Goal: Task Accomplishment & Management: Manage account settings

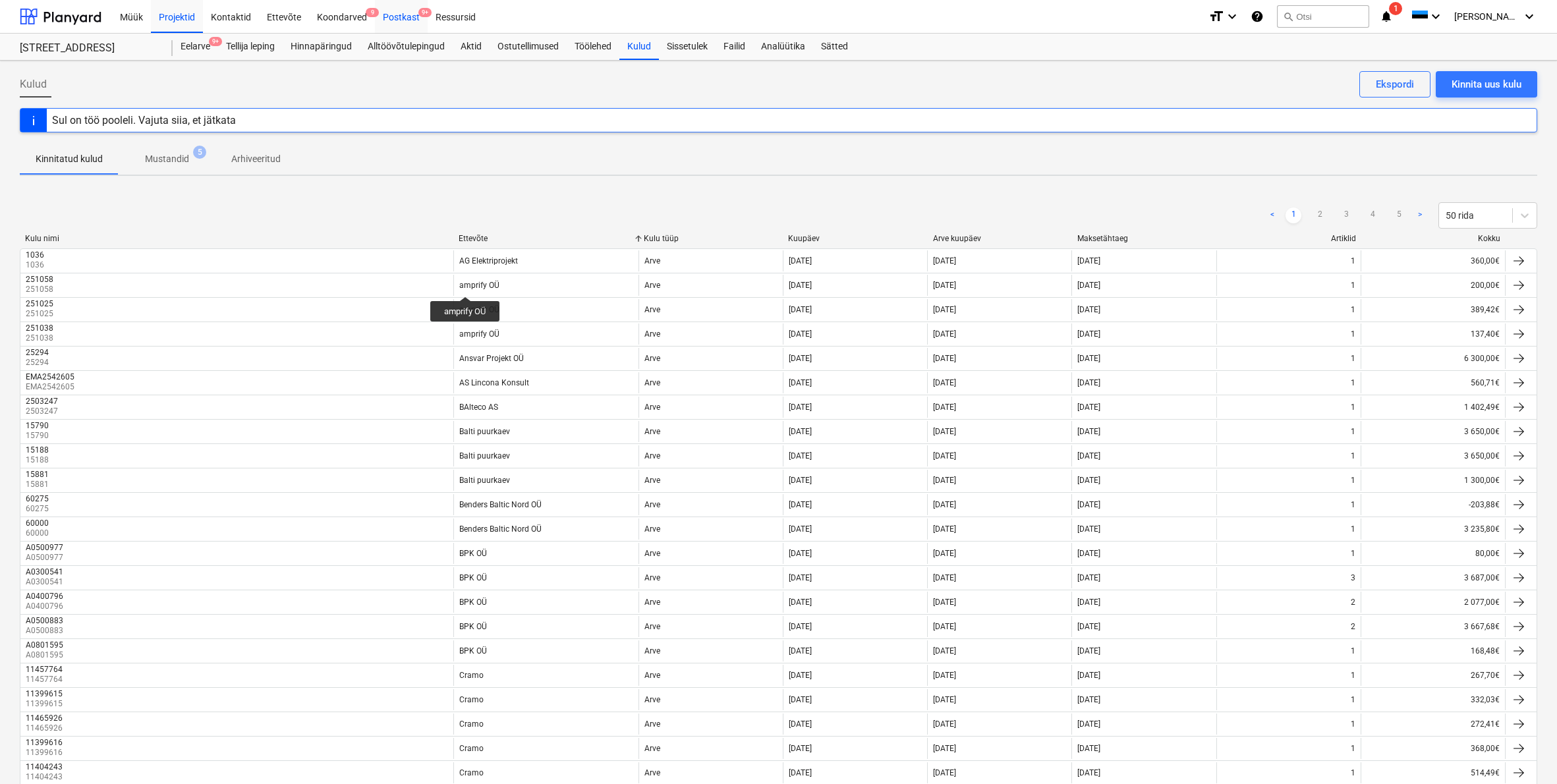
click at [407, 14] on div "Postkast 9+" at bounding box center [401, 16] width 53 height 34
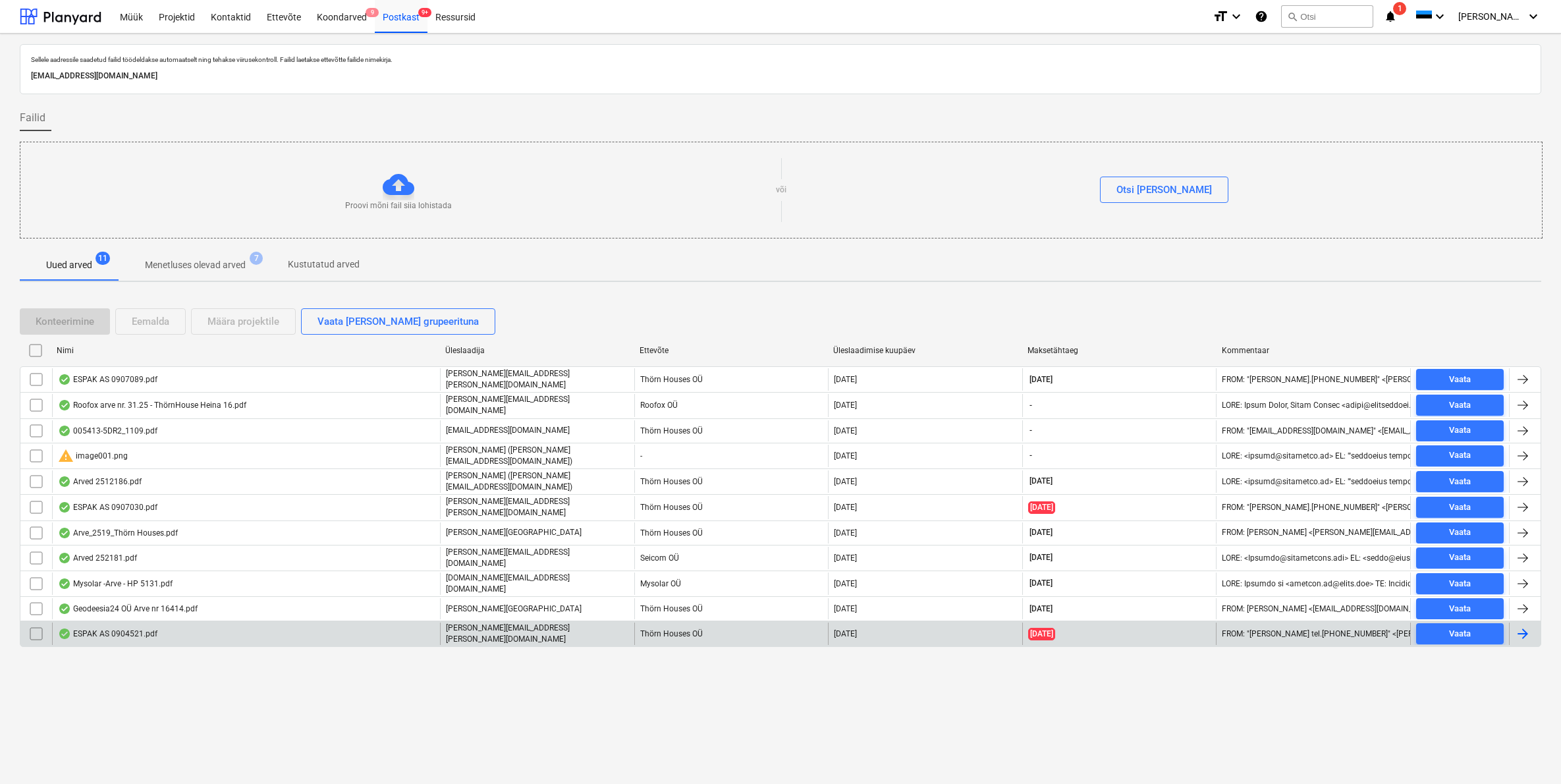
click at [131, 629] on div "ESPAK AS 0904521.pdf" at bounding box center [107, 634] width 99 height 11
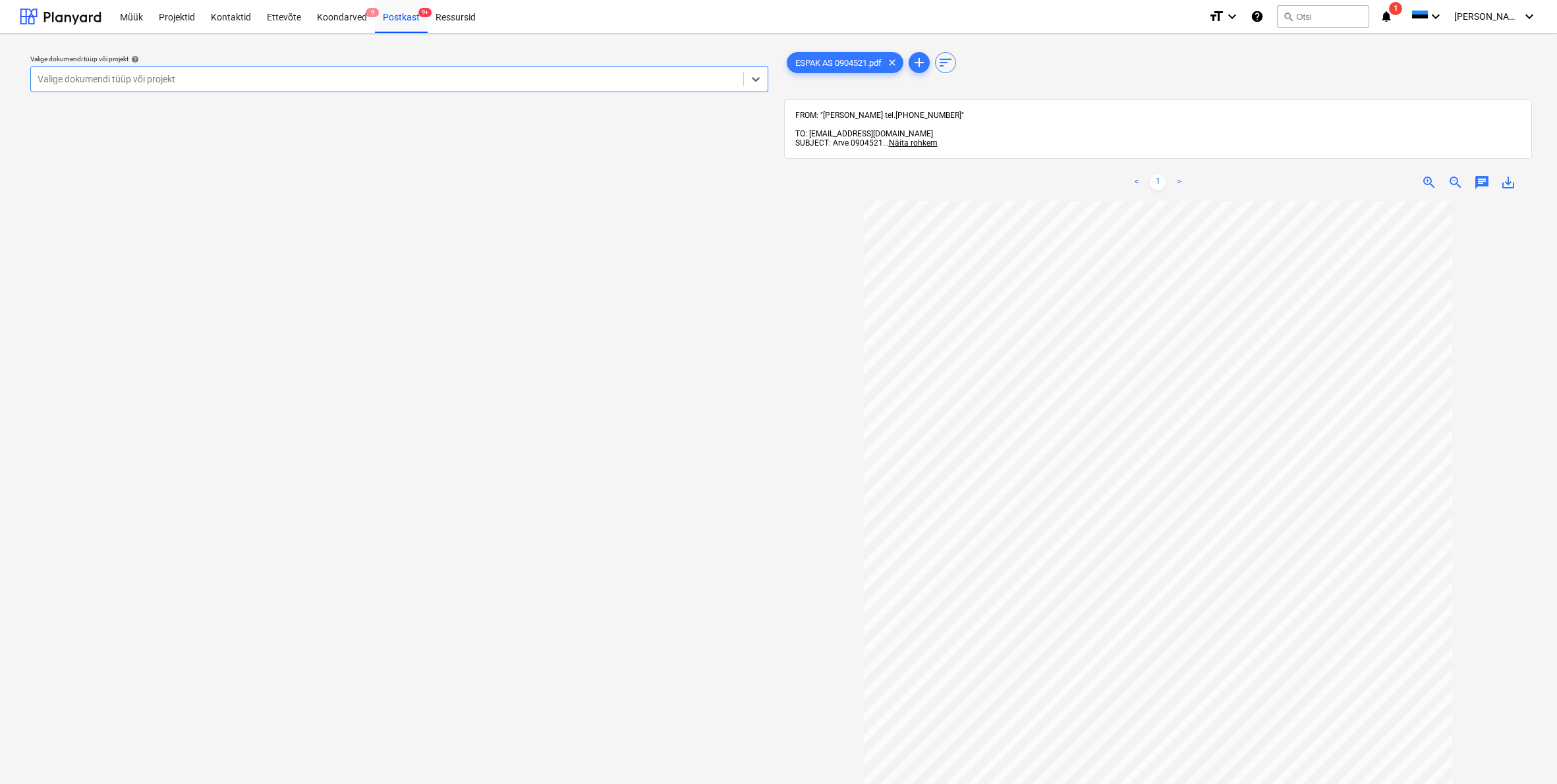
click at [160, 77] on div "Valige dokumendi tüüp või projekt" at bounding box center [387, 79] width 699 height 11
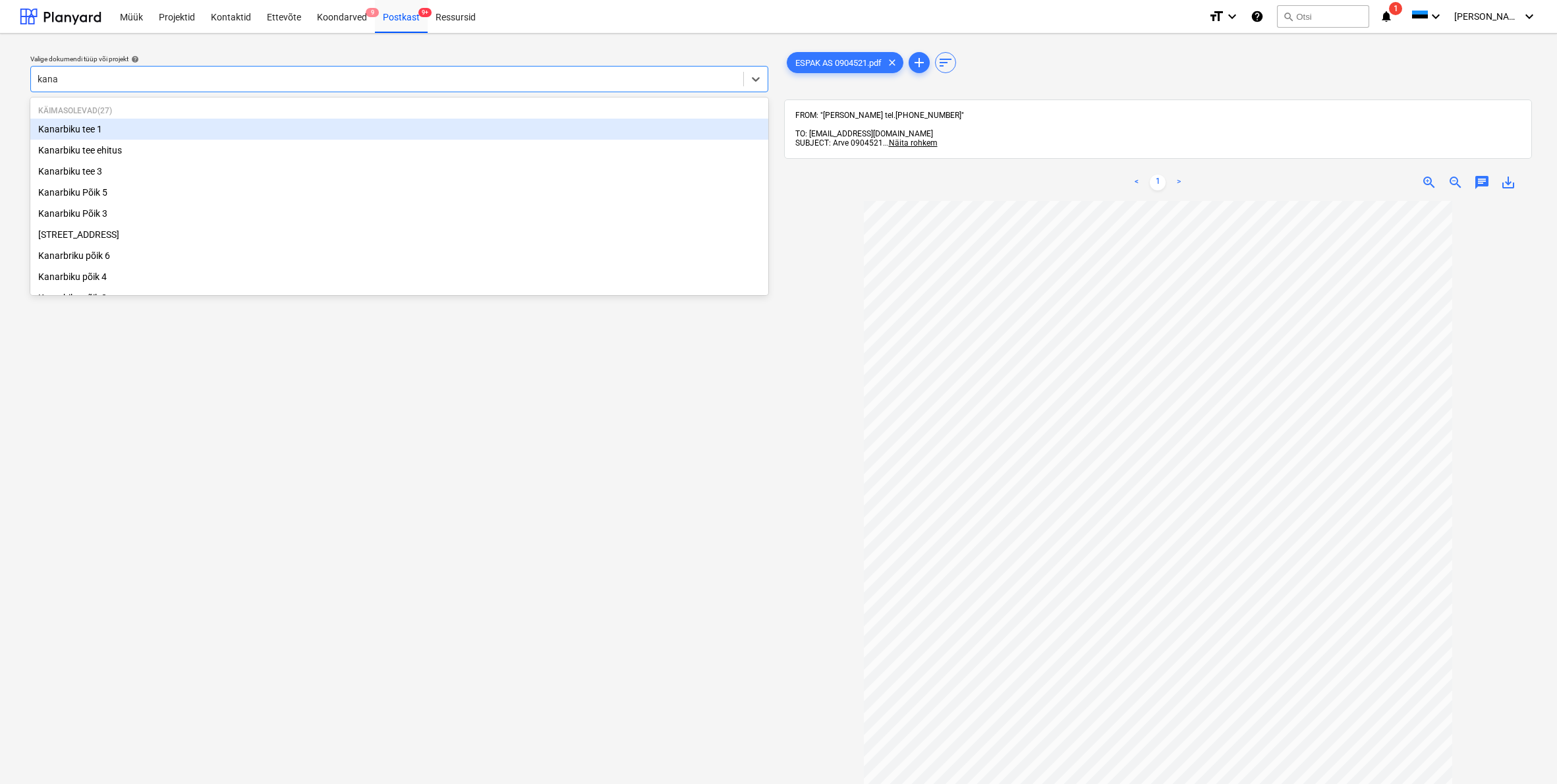
type input "[PERSON_NAME]"
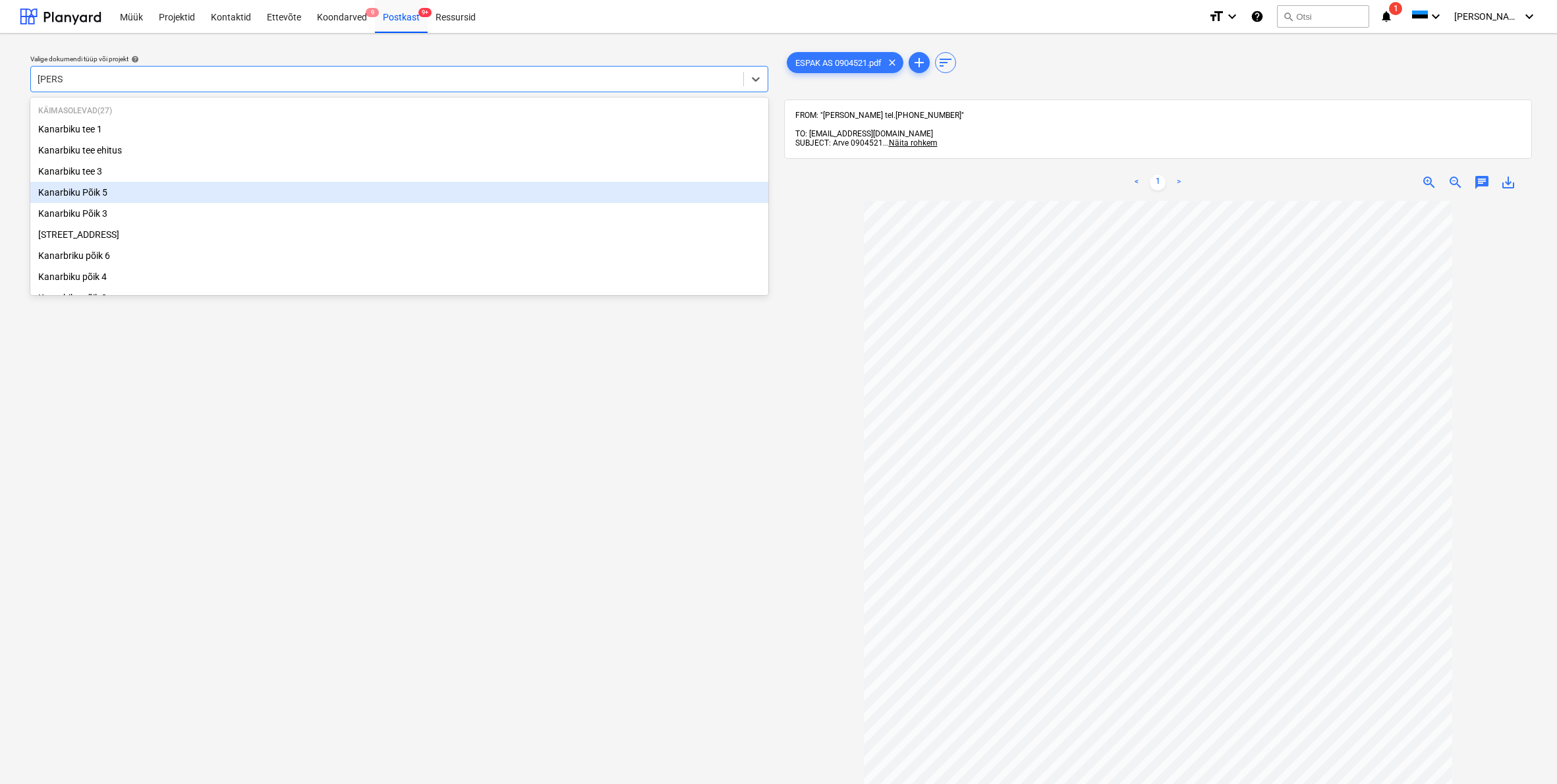
click at [100, 192] on div "Kanarbiku Põik 5" at bounding box center [399, 192] width 738 height 21
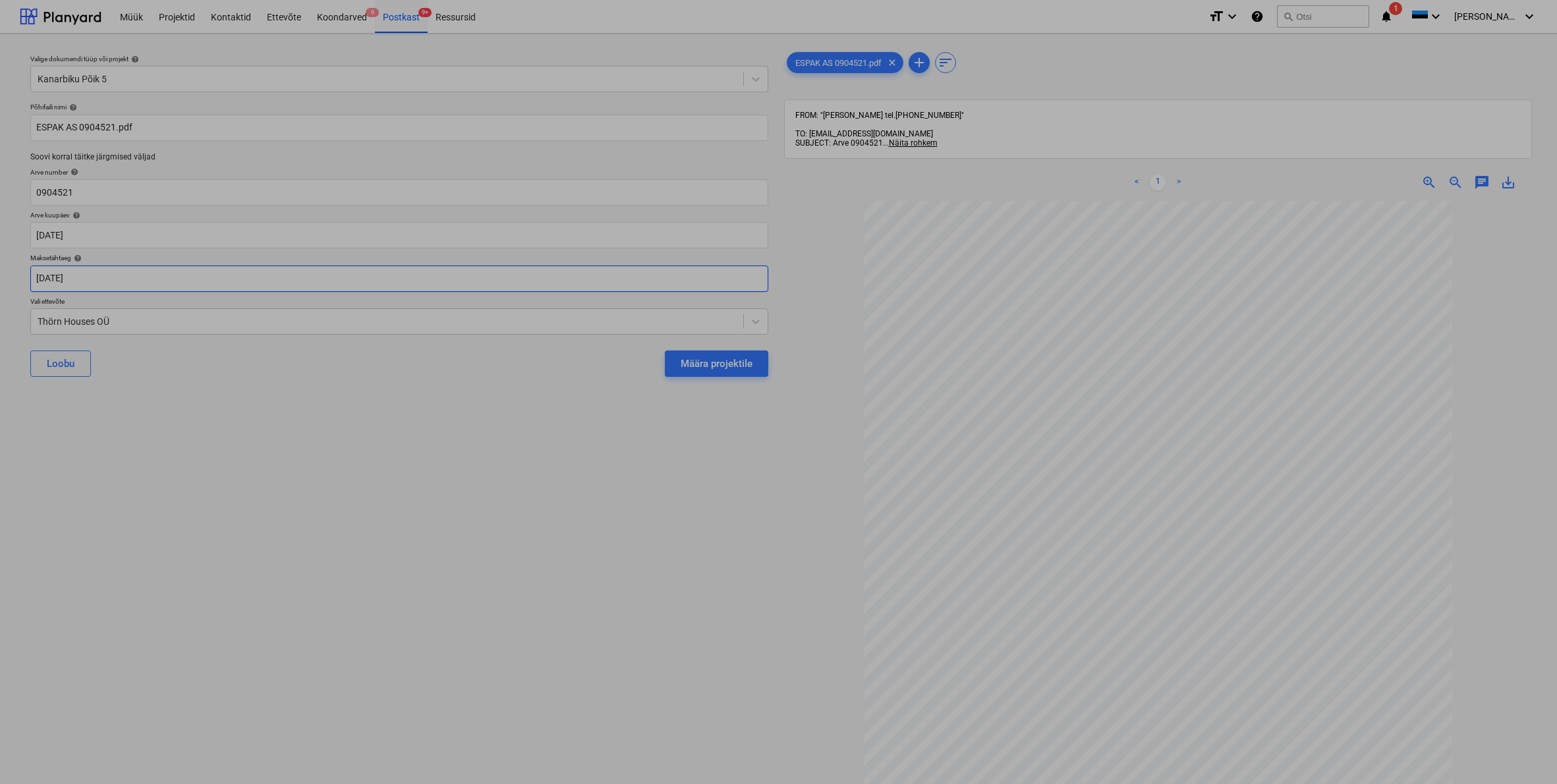
click at [61, 275] on body "Müük Projektid Kontaktid Ettevõte Koondarved 9 Postkast 9+ Ressursid format_siz…" at bounding box center [779, 392] width 1557 height 784
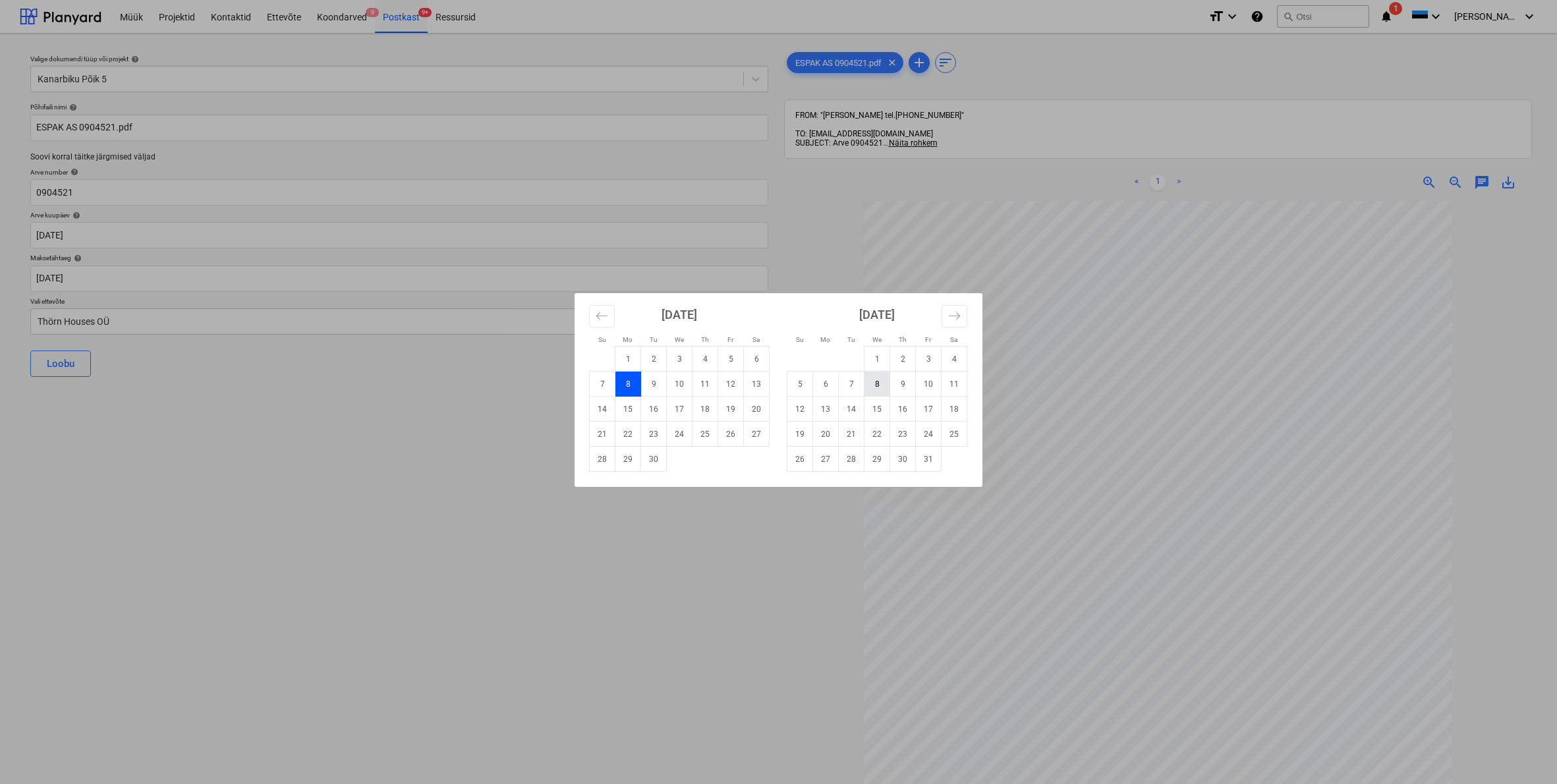
click at [883, 388] on td "8" at bounding box center [877, 384] width 26 height 25
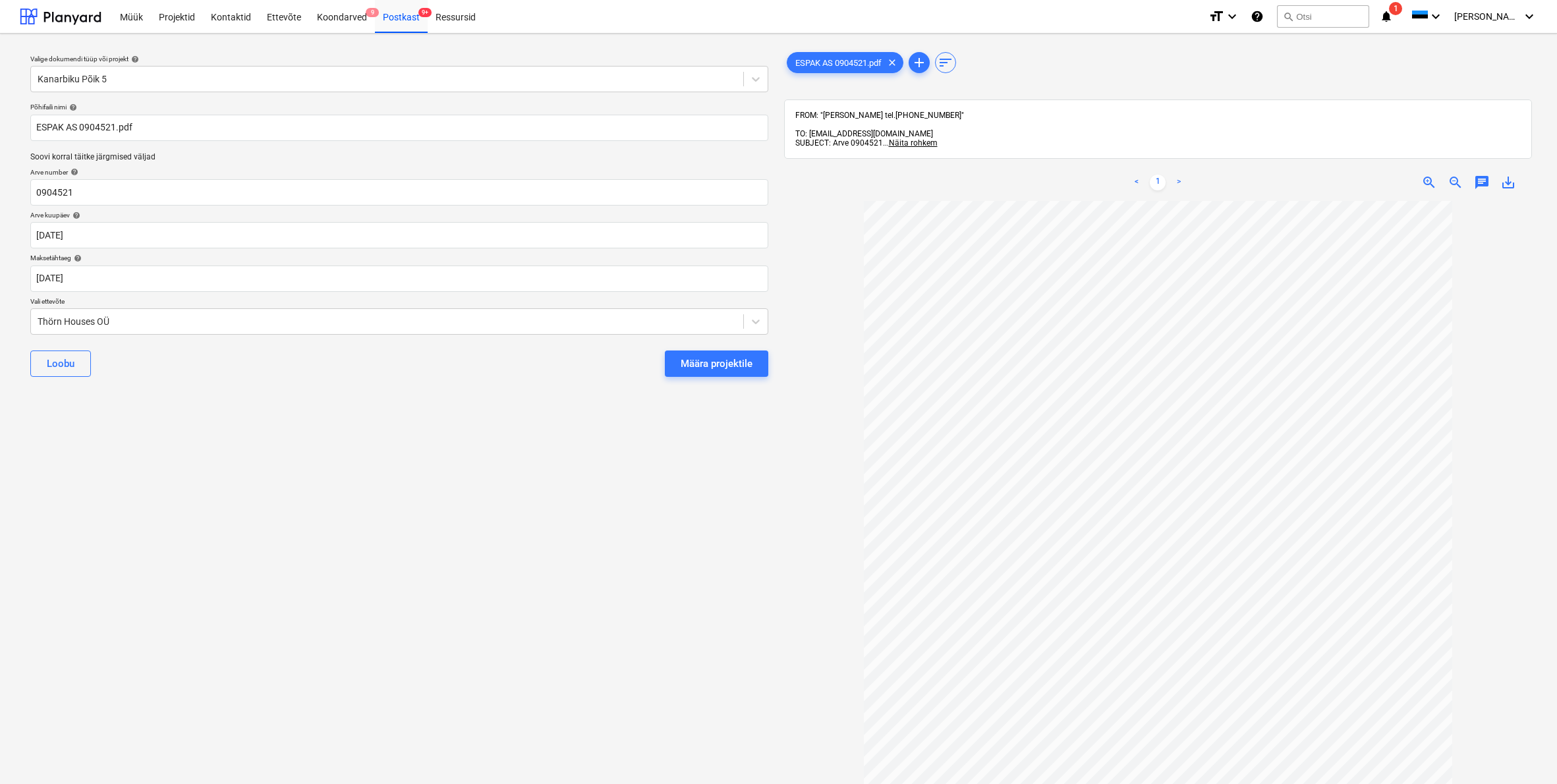
type input "[DATE]"
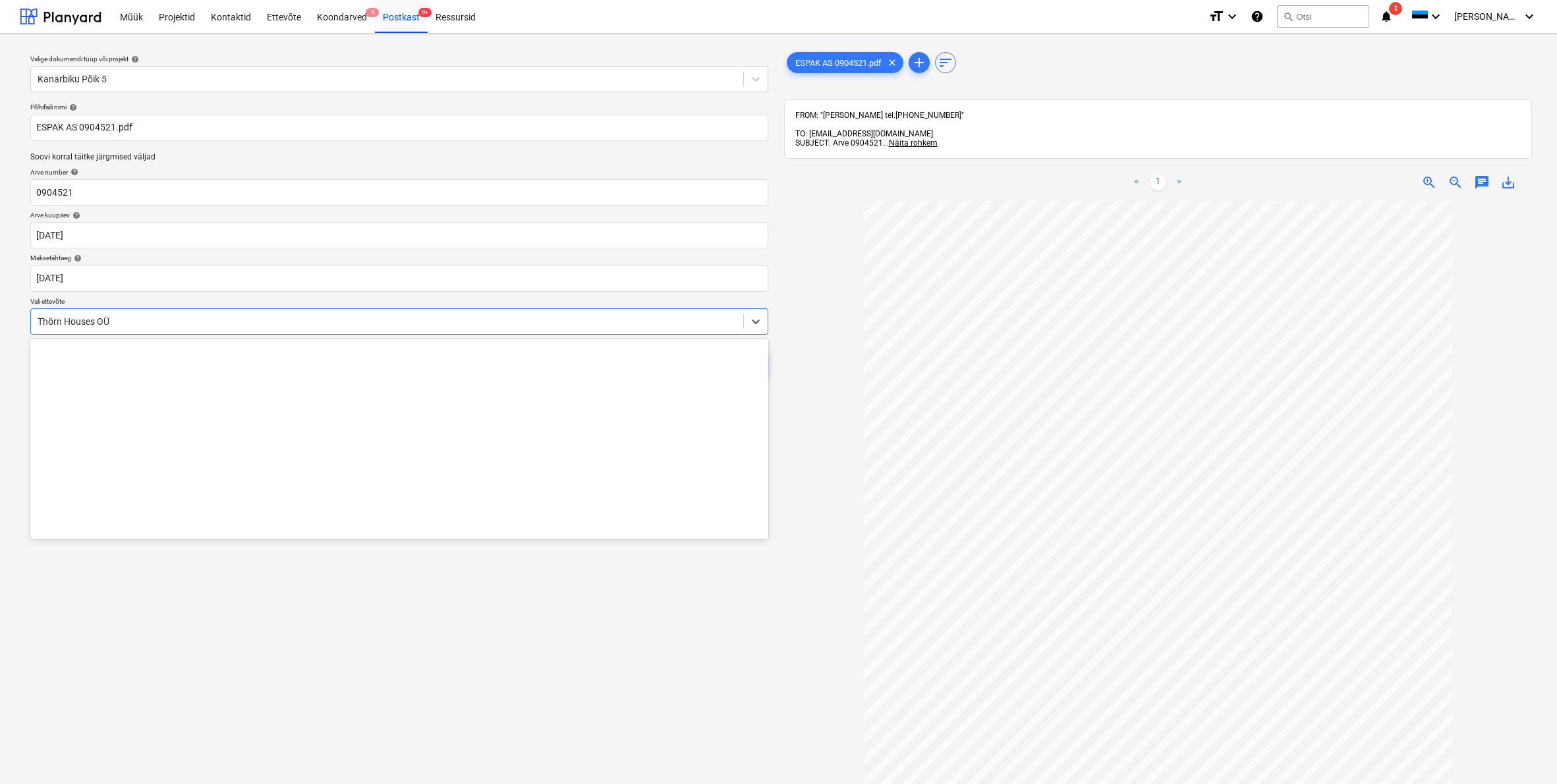
click at [36, 322] on div "Thörn Houses OÜ" at bounding box center [387, 322] width 713 height 18
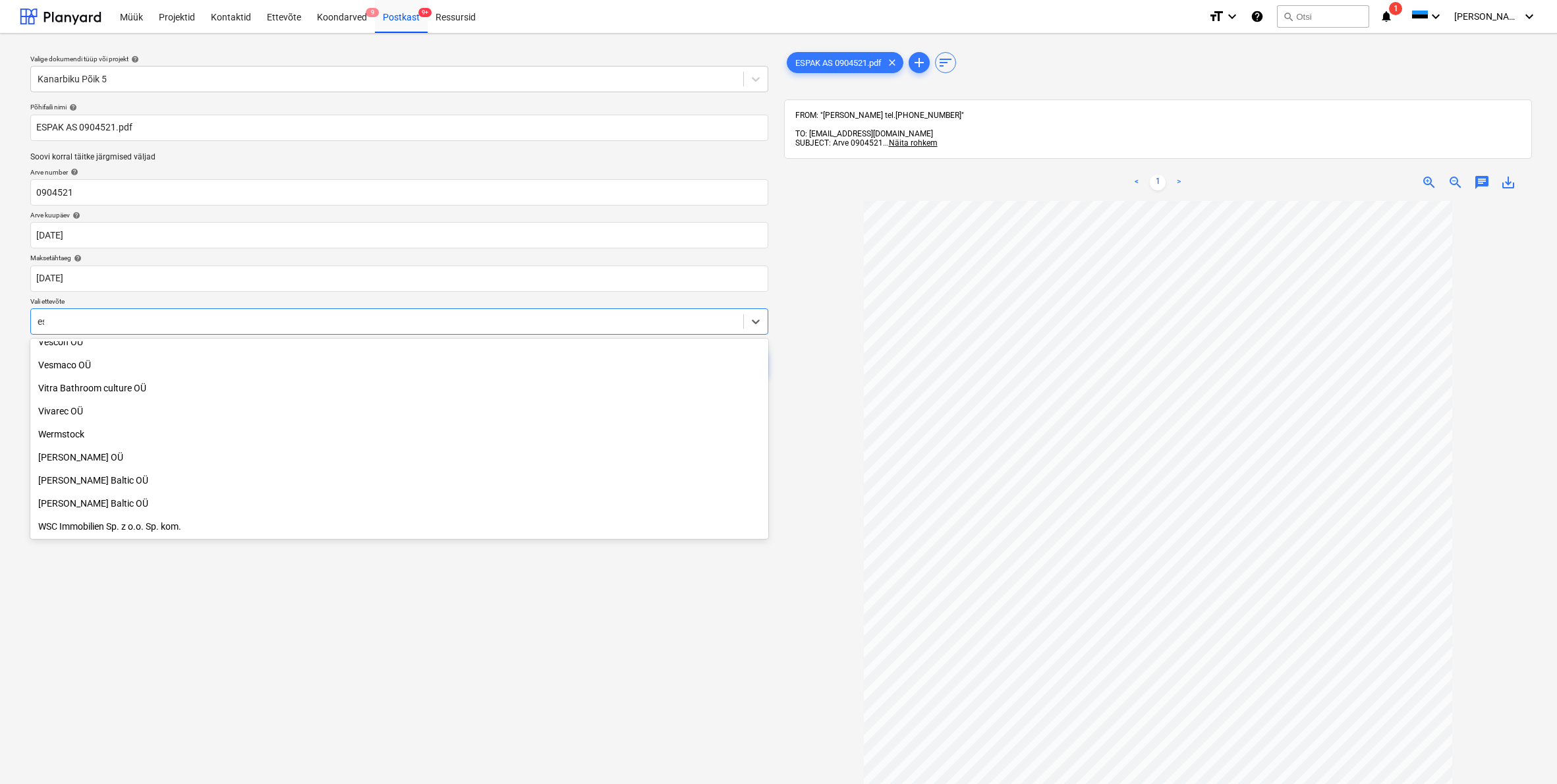
scroll to position [932, 0]
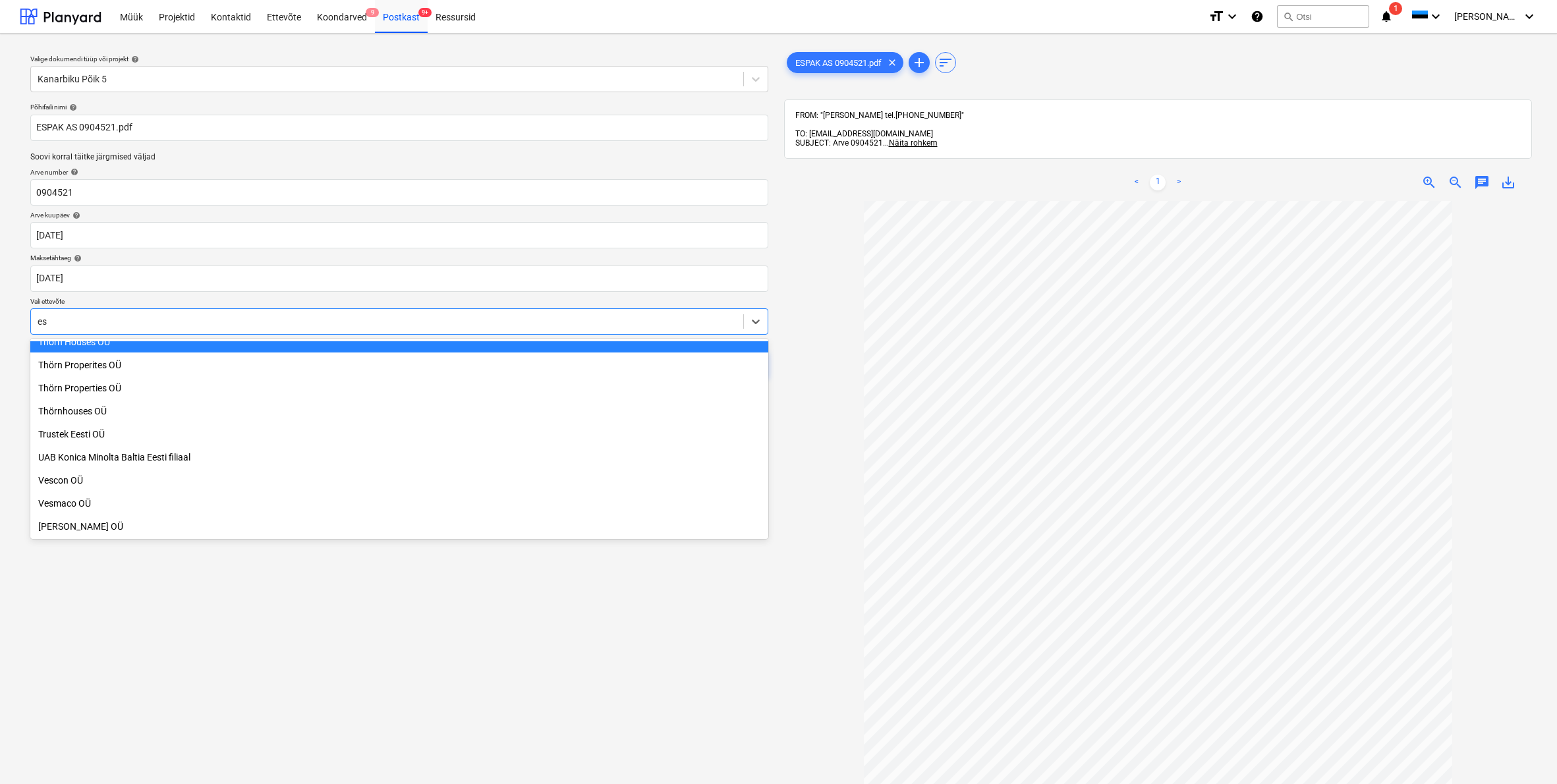
type input "esp"
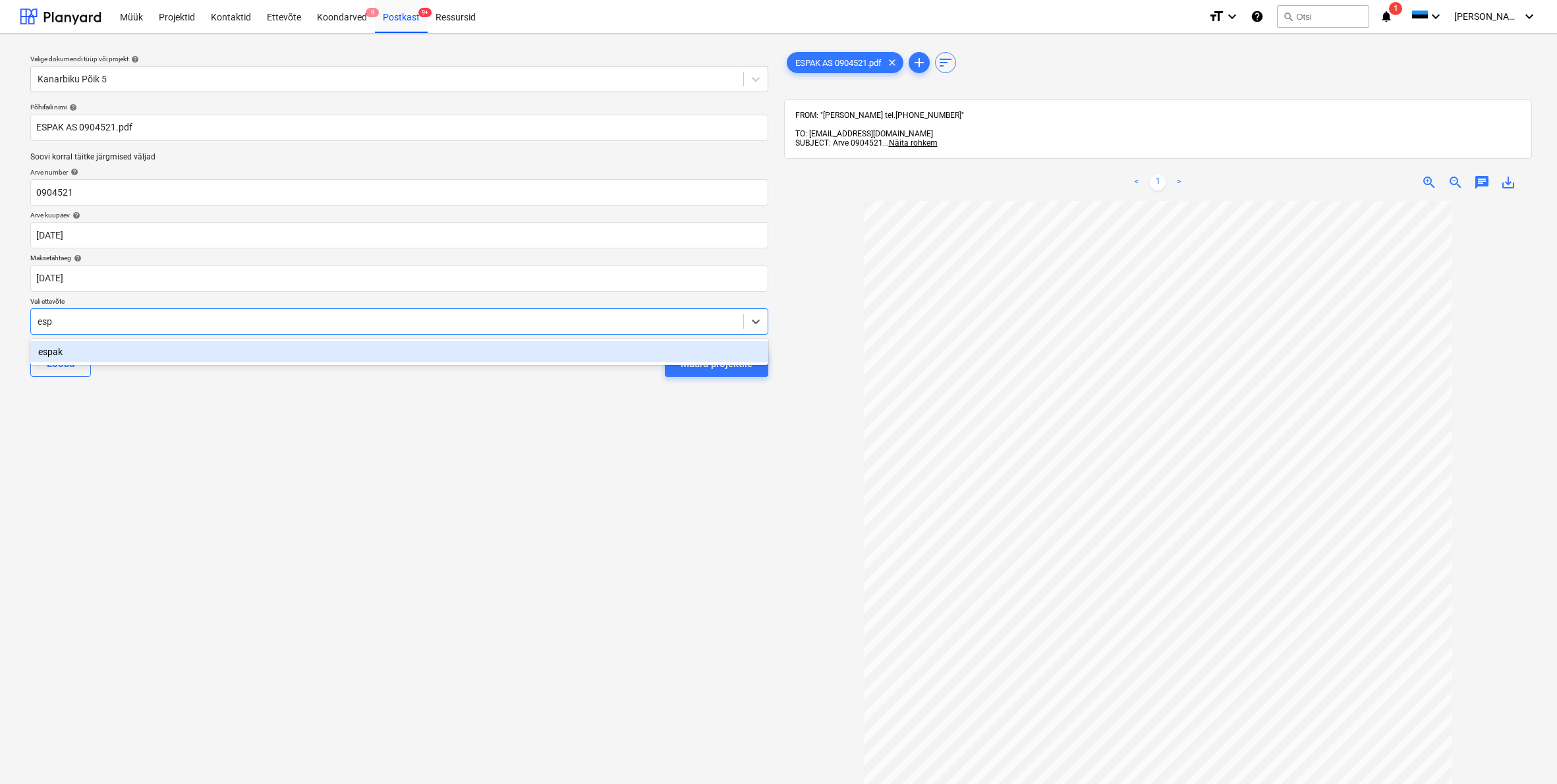
click at [53, 356] on div "espak" at bounding box center [399, 352] width 738 height 21
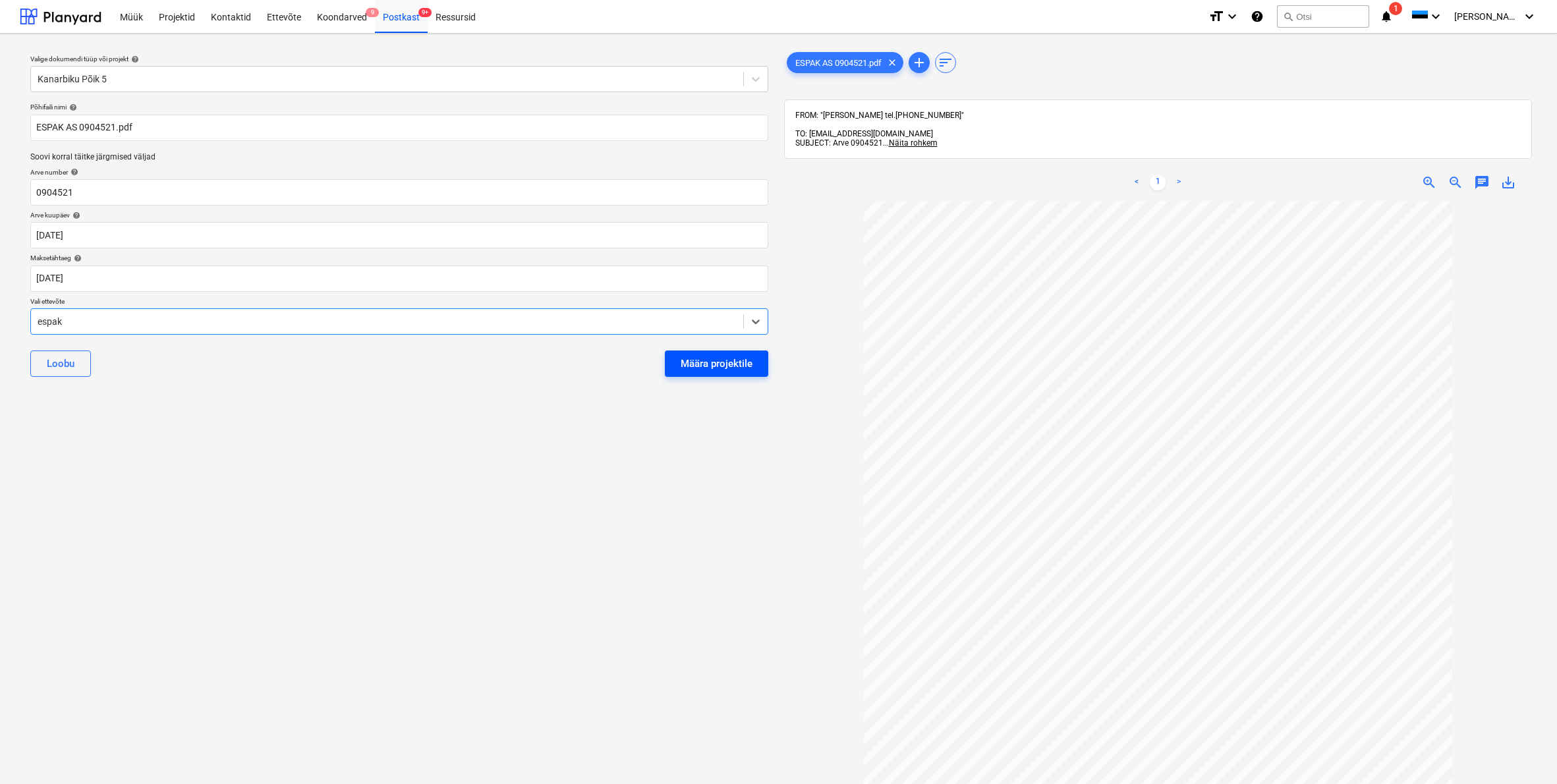
click at [726, 372] on button "Määra projektile" at bounding box center [717, 364] width 103 height 26
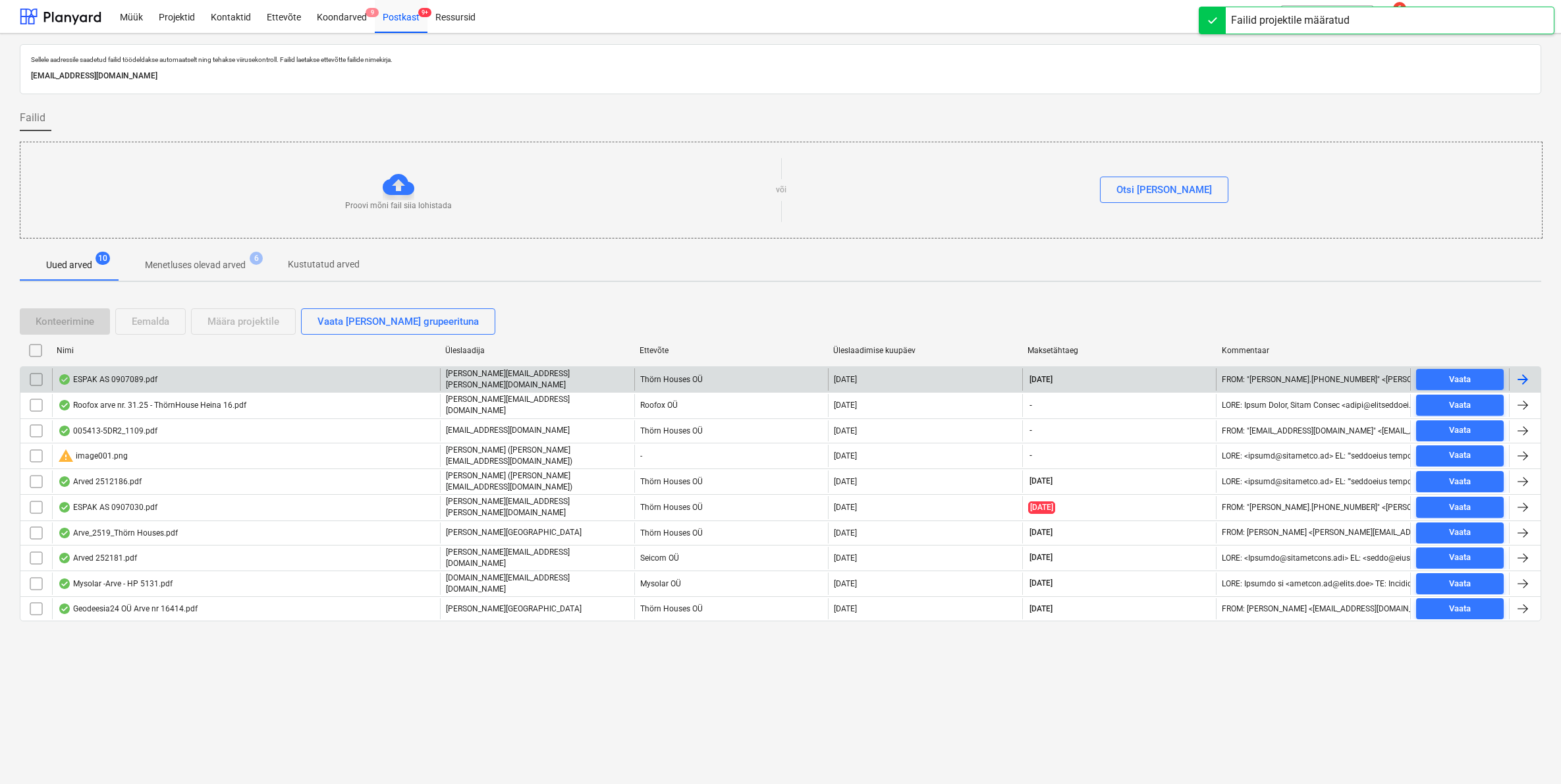
click at [123, 380] on div "ESPAK AS 0907089.pdf" at bounding box center [107, 379] width 99 height 11
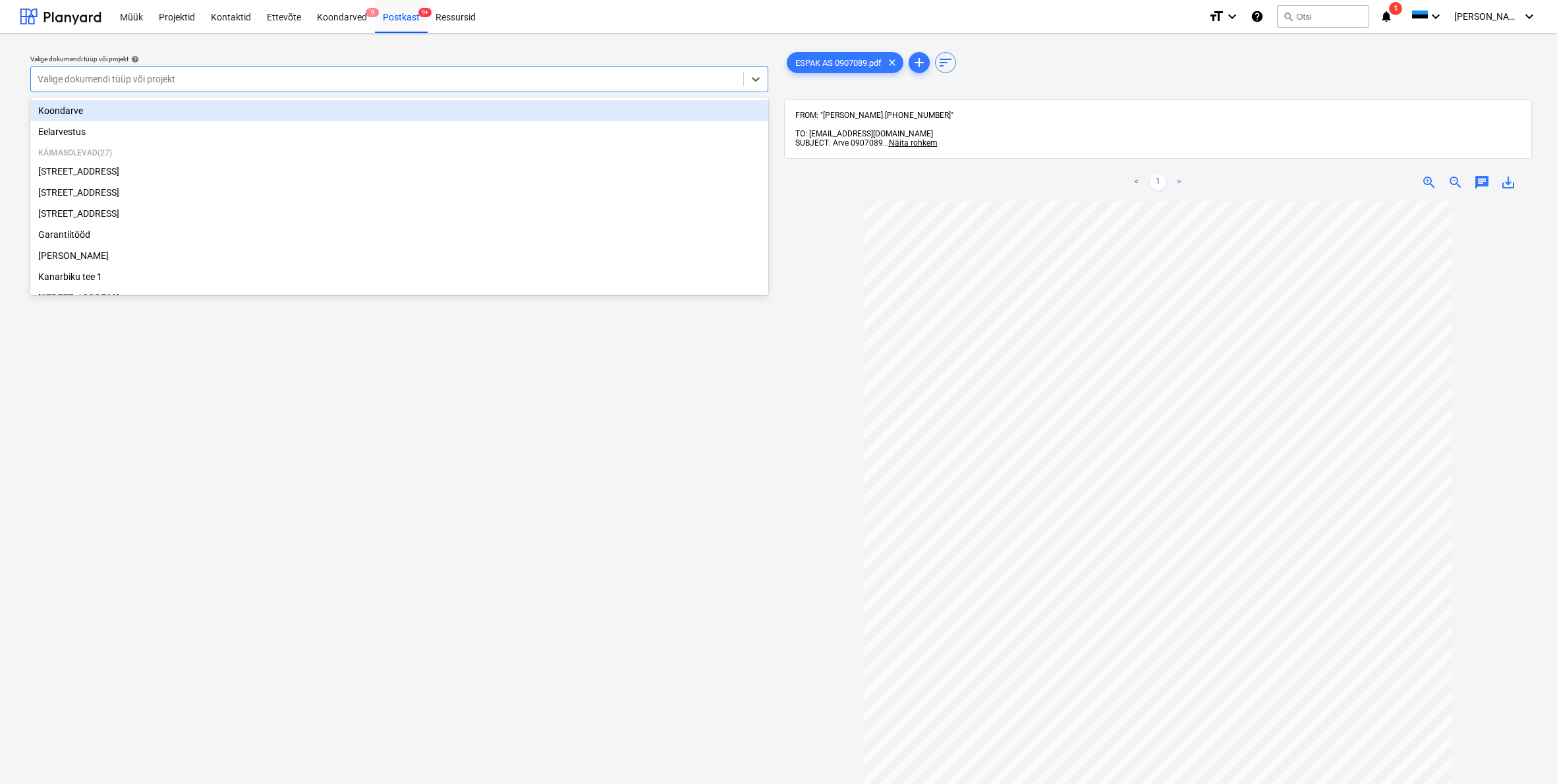
click at [135, 78] on div "Valige dokumendi tüüp või projekt" at bounding box center [387, 79] width 699 height 11
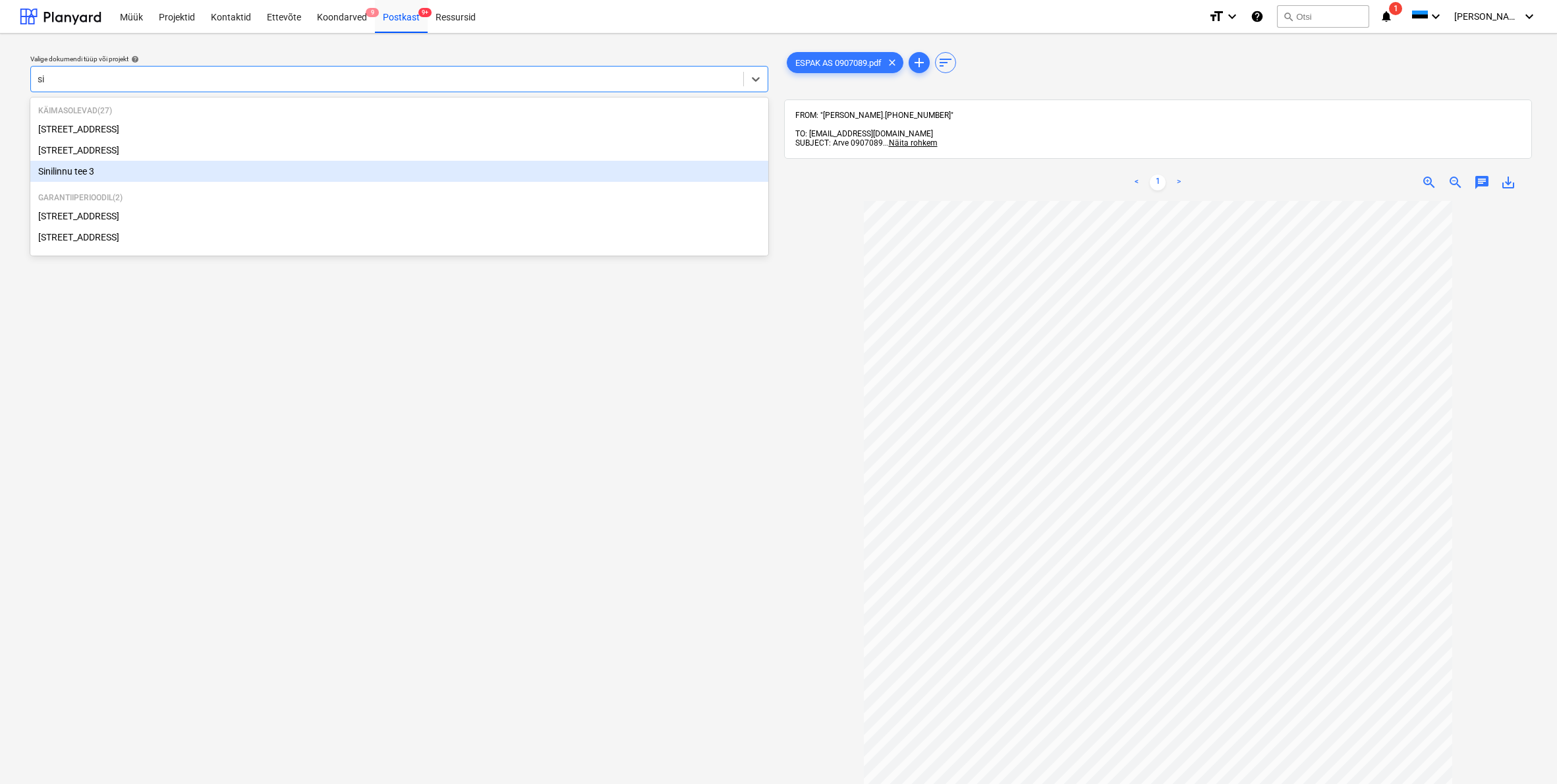
type input "s"
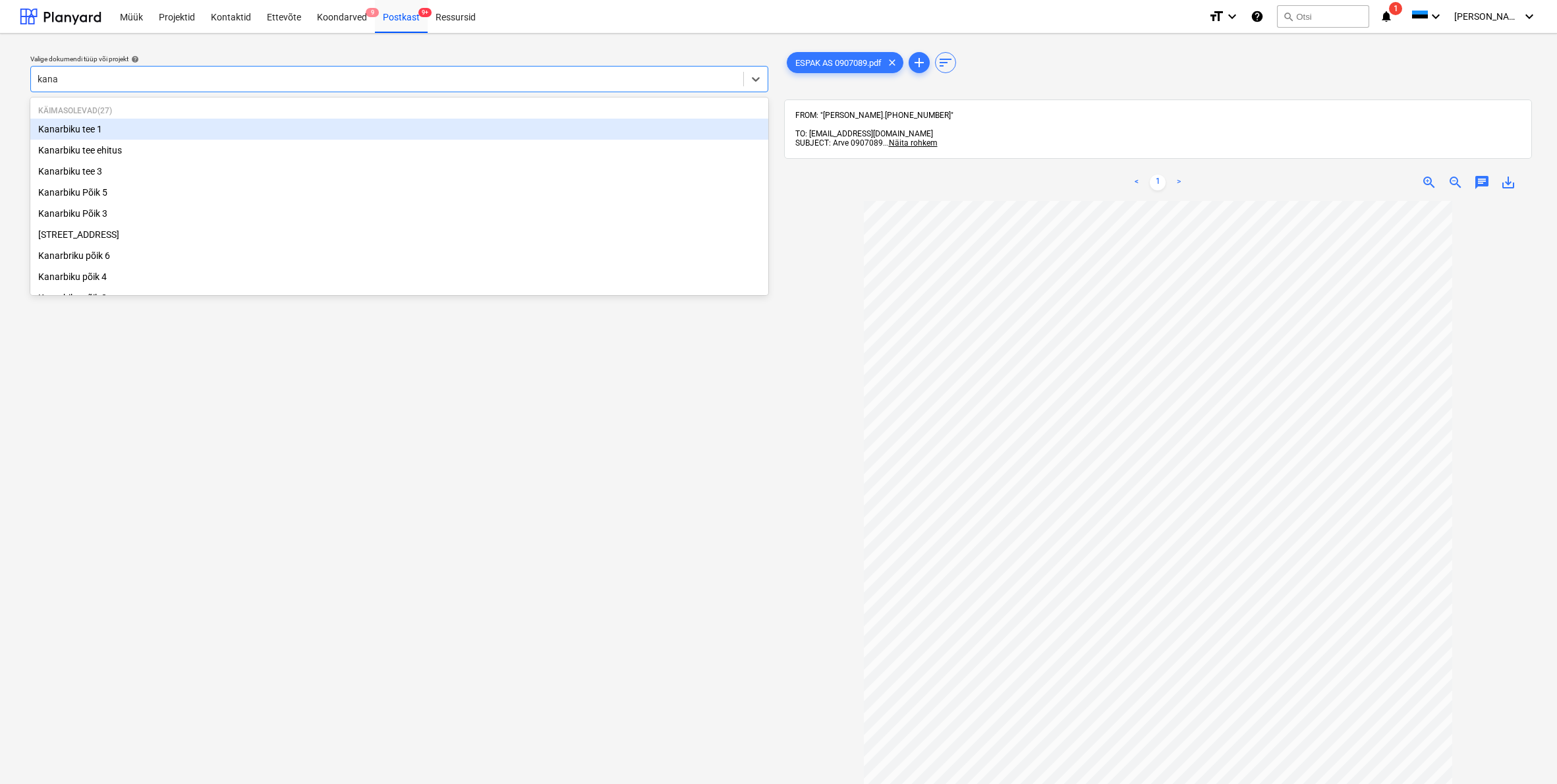
type input "[PERSON_NAME]"
click at [117, 129] on div "Kanarbiku tee 1" at bounding box center [399, 129] width 738 height 21
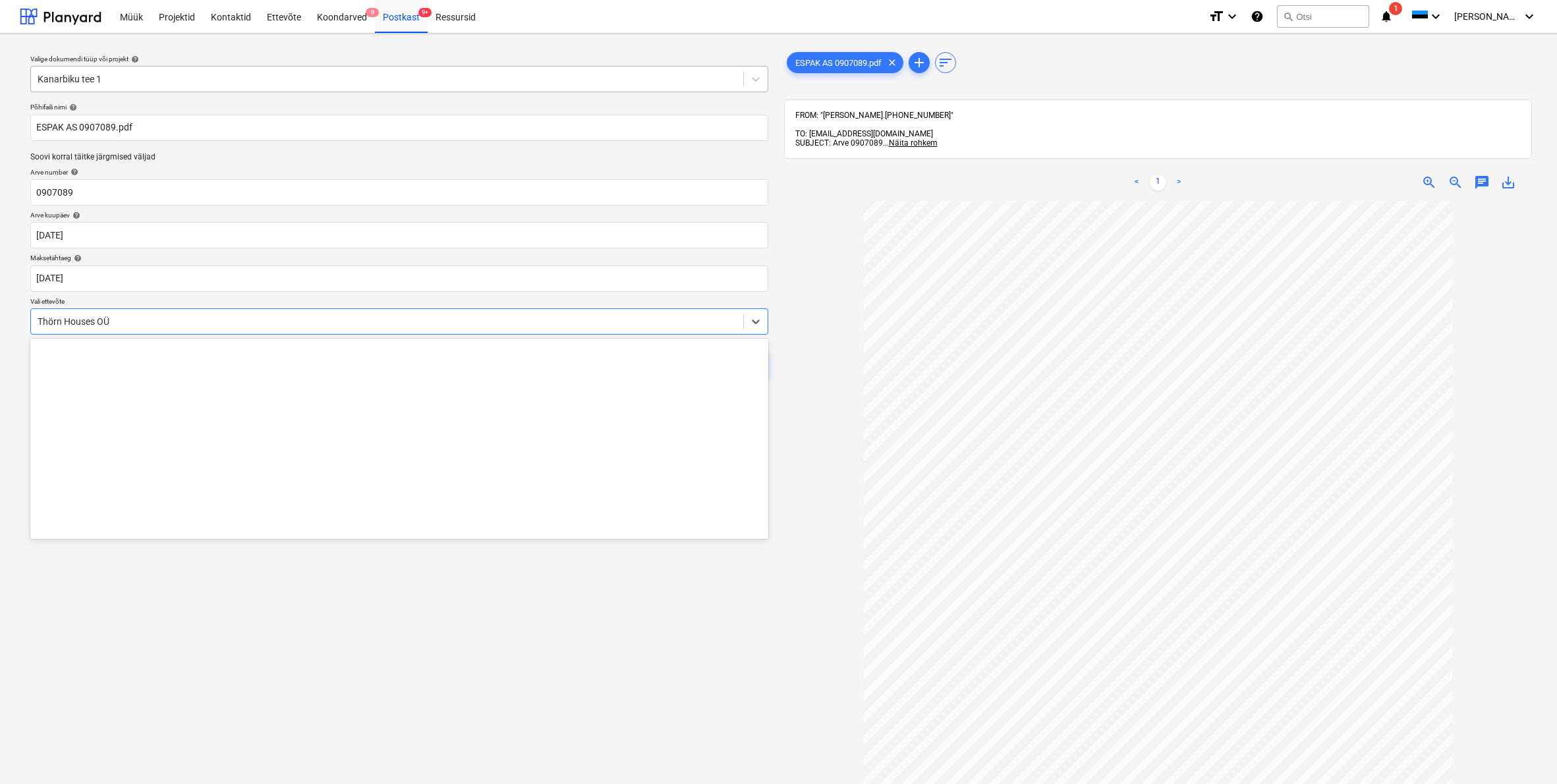
click at [37, 320] on div "Thörn Houses OÜ" at bounding box center [387, 322] width 713 height 18
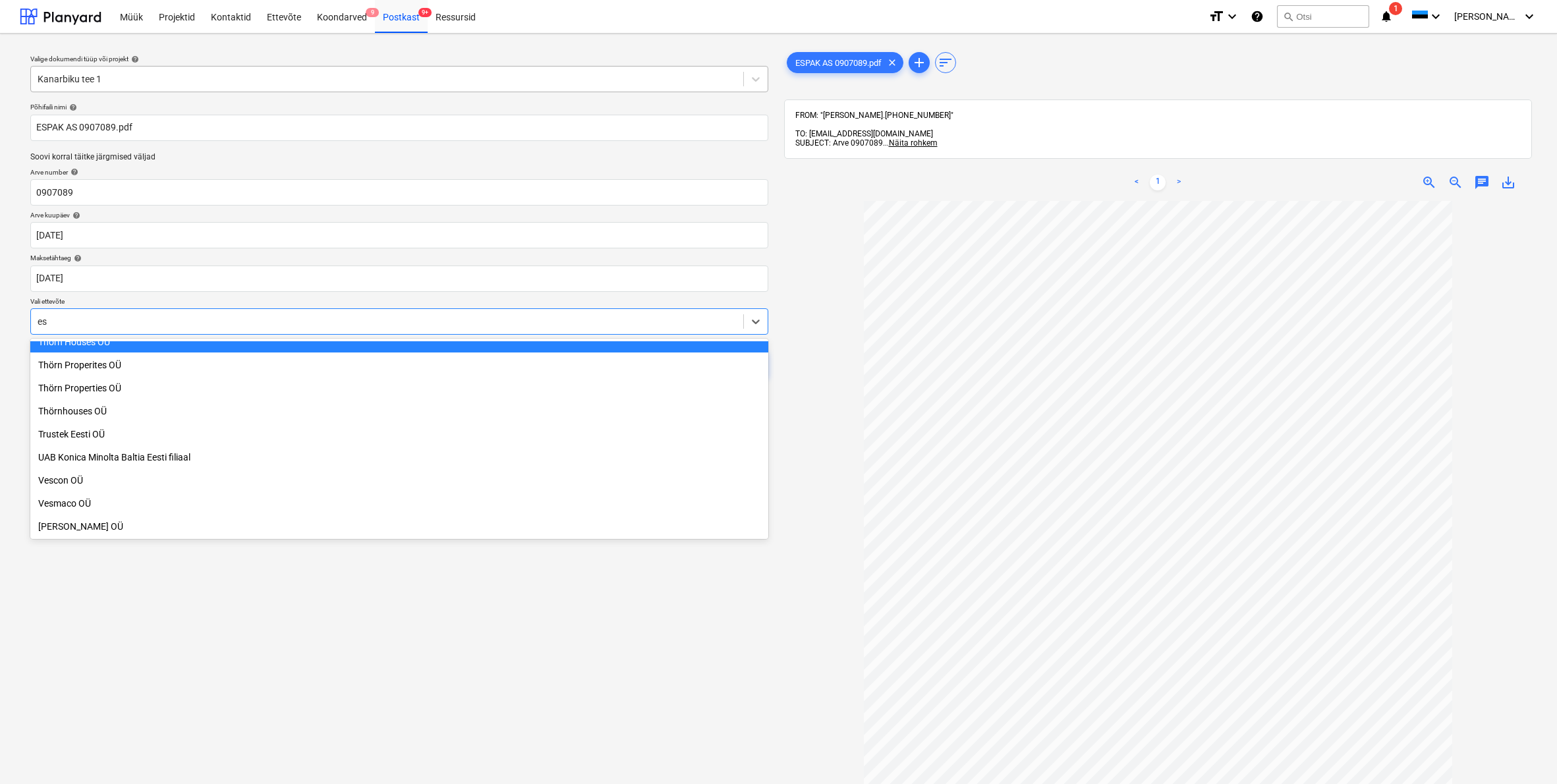
scroll to position [932, 0]
type input "esp"
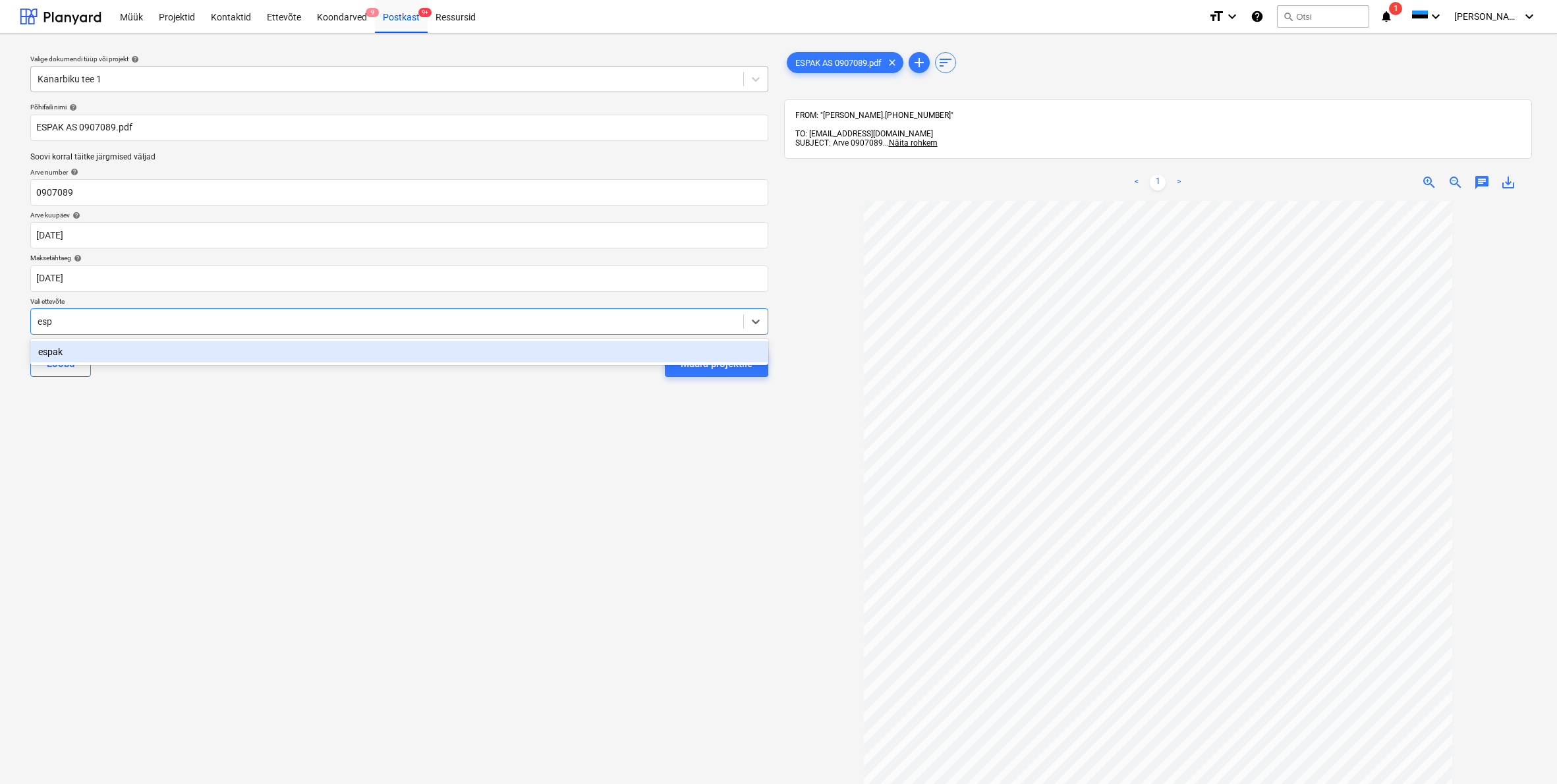
click at [45, 349] on div "espak" at bounding box center [399, 352] width 738 height 21
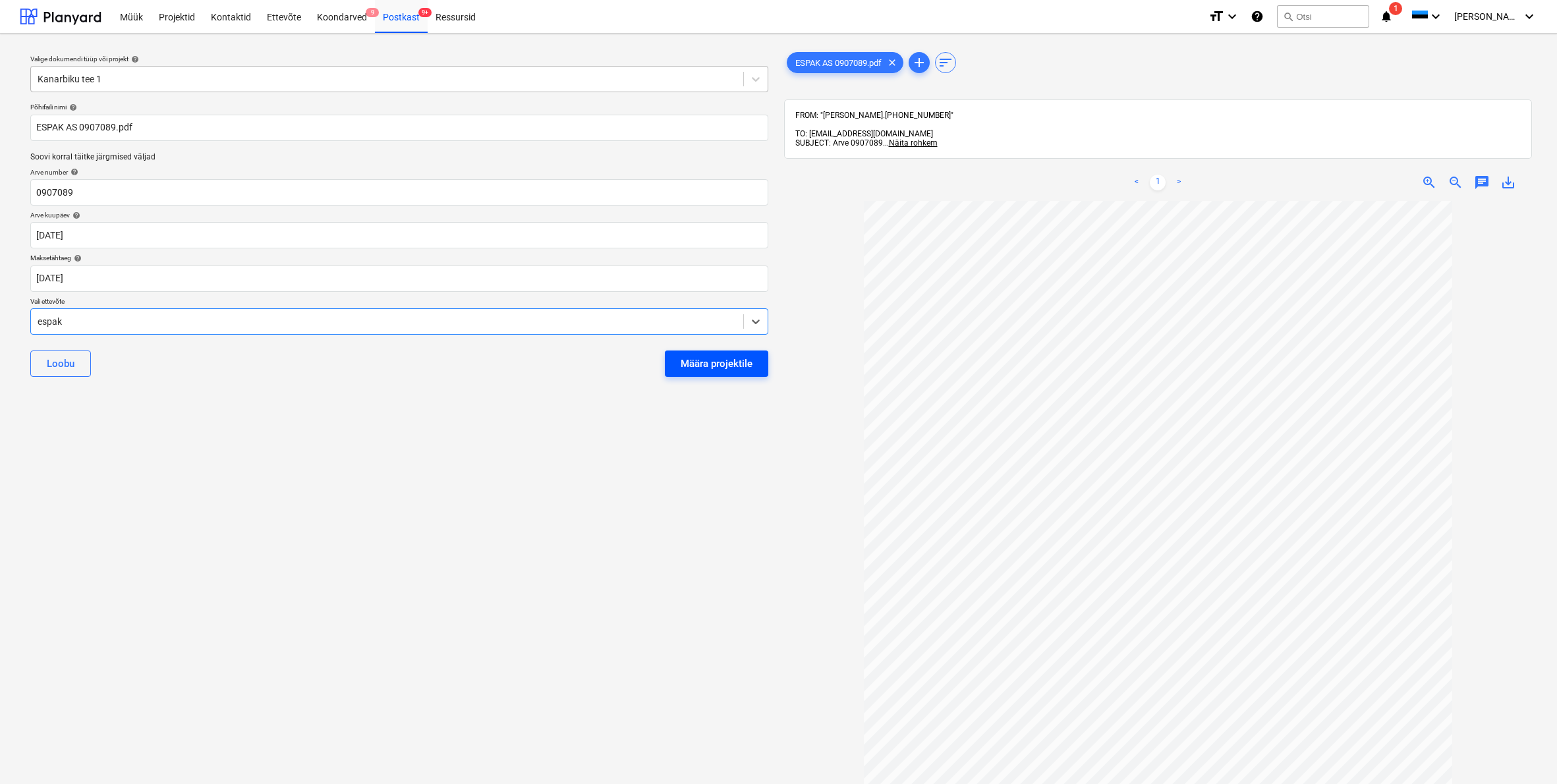
click at [720, 358] on div "Määra projektile" at bounding box center [717, 364] width 72 height 17
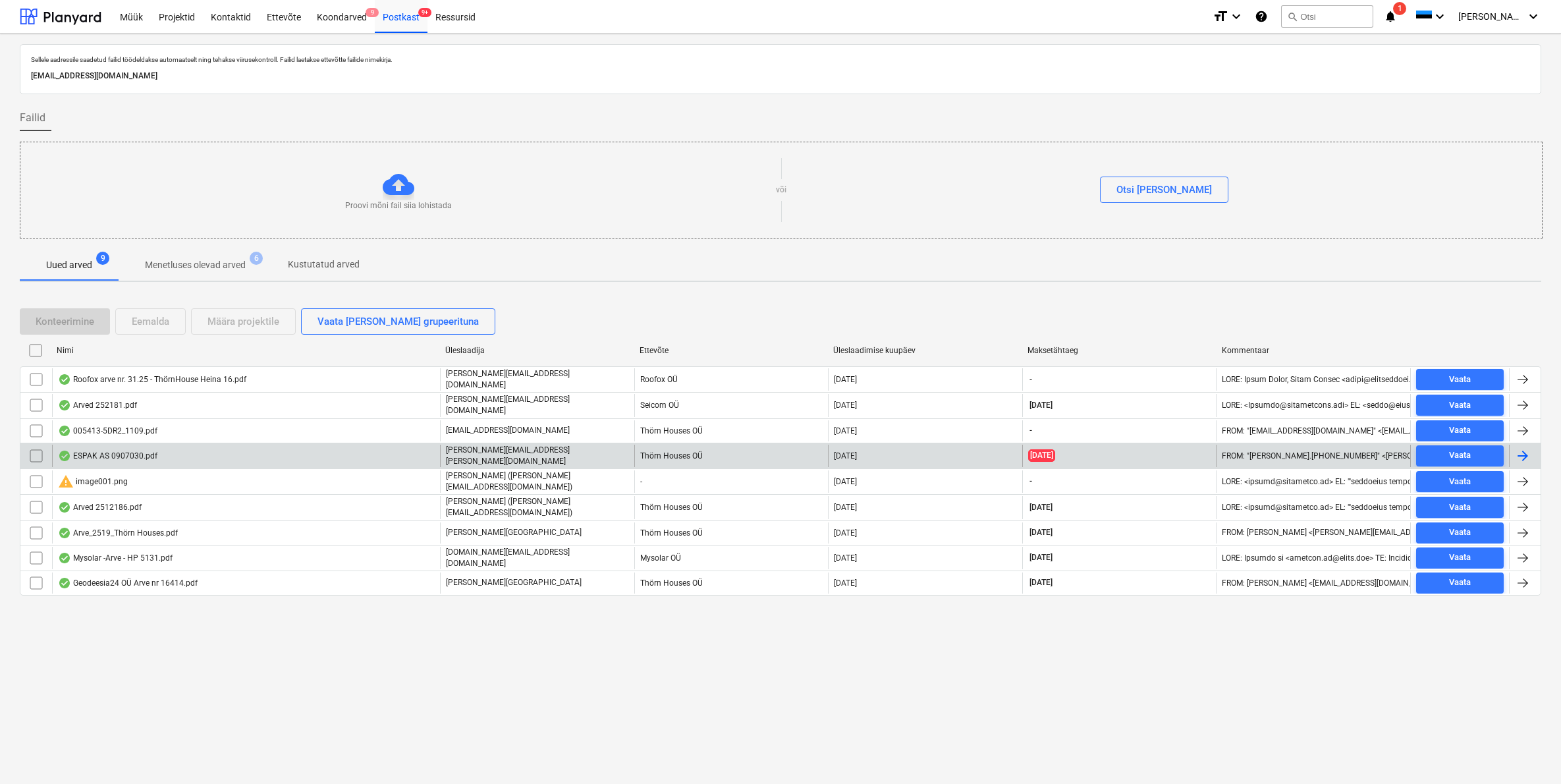
click at [132, 458] on div "ESPAK AS 0907030.pdf" at bounding box center [246, 456] width 388 height 22
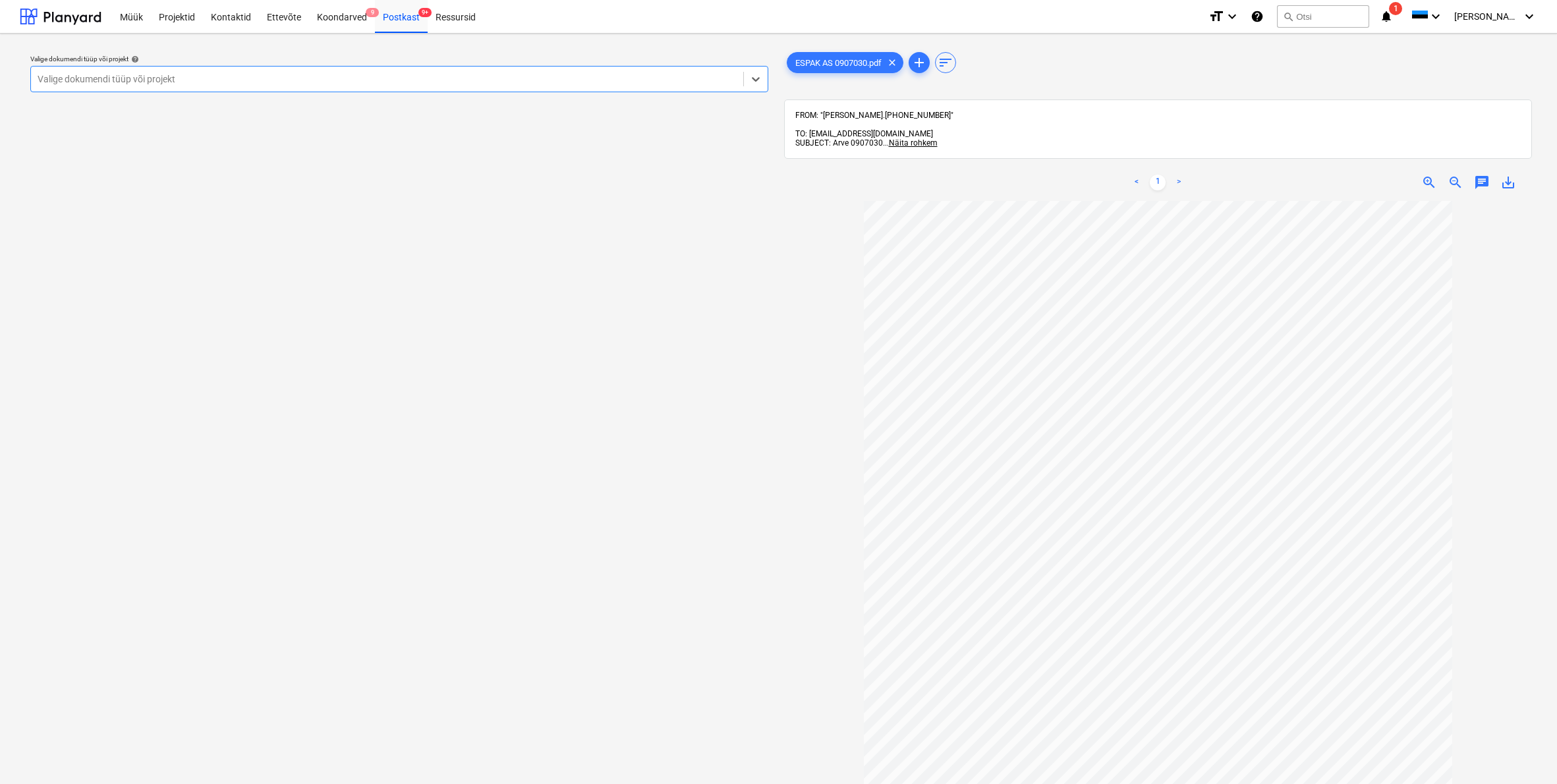
click at [112, 81] on div "Valige dokumendi tüüp või projekt" at bounding box center [387, 79] width 699 height 11
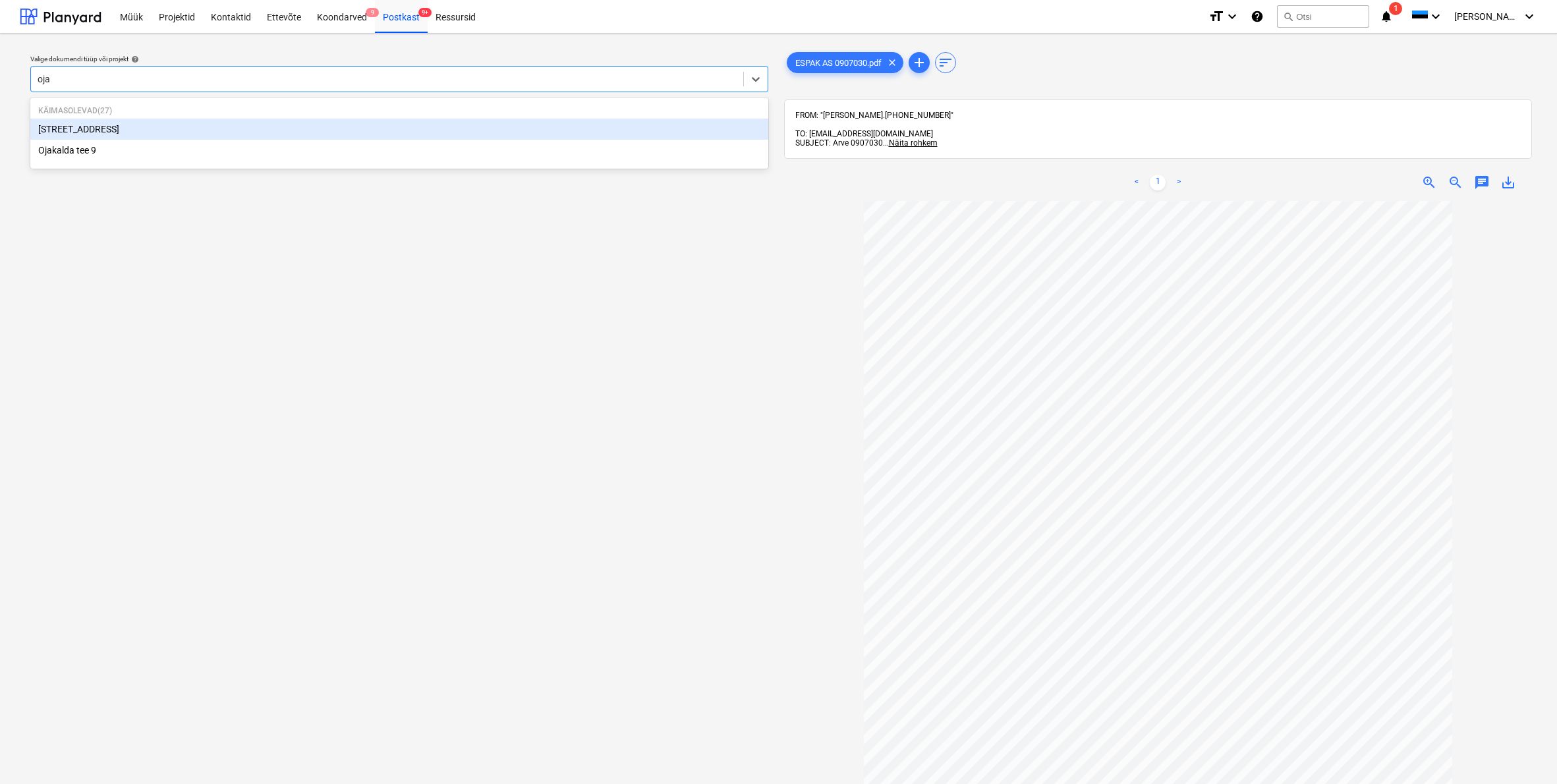
type input "ojak"
click at [72, 125] on div "[STREET_ADDRESS]" at bounding box center [399, 129] width 738 height 21
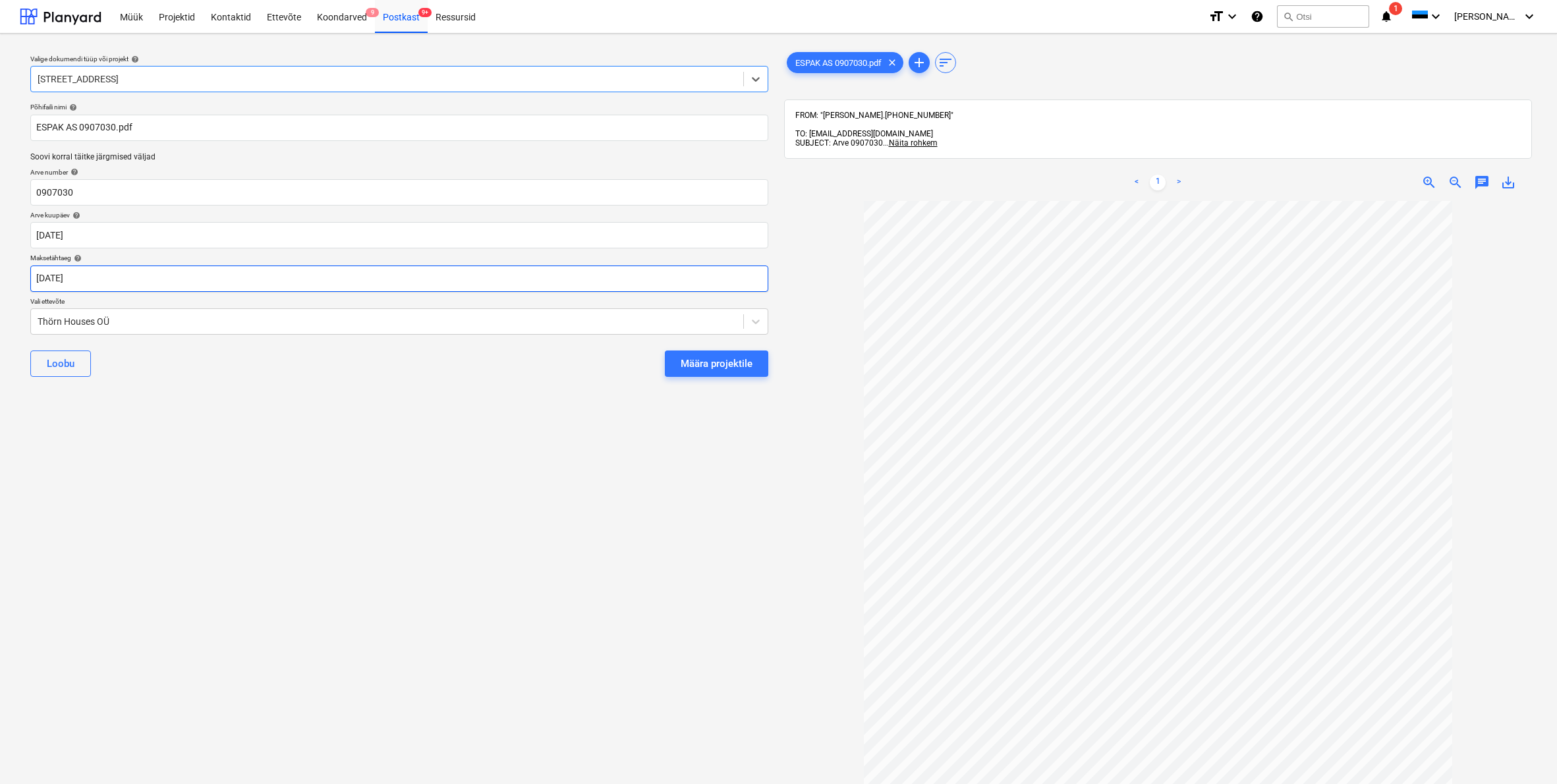
click at [55, 275] on body "Müük Projektid Kontaktid Ettevõte Koondarved 9 Postkast 9+ Ressursid format_siz…" at bounding box center [779, 392] width 1557 height 784
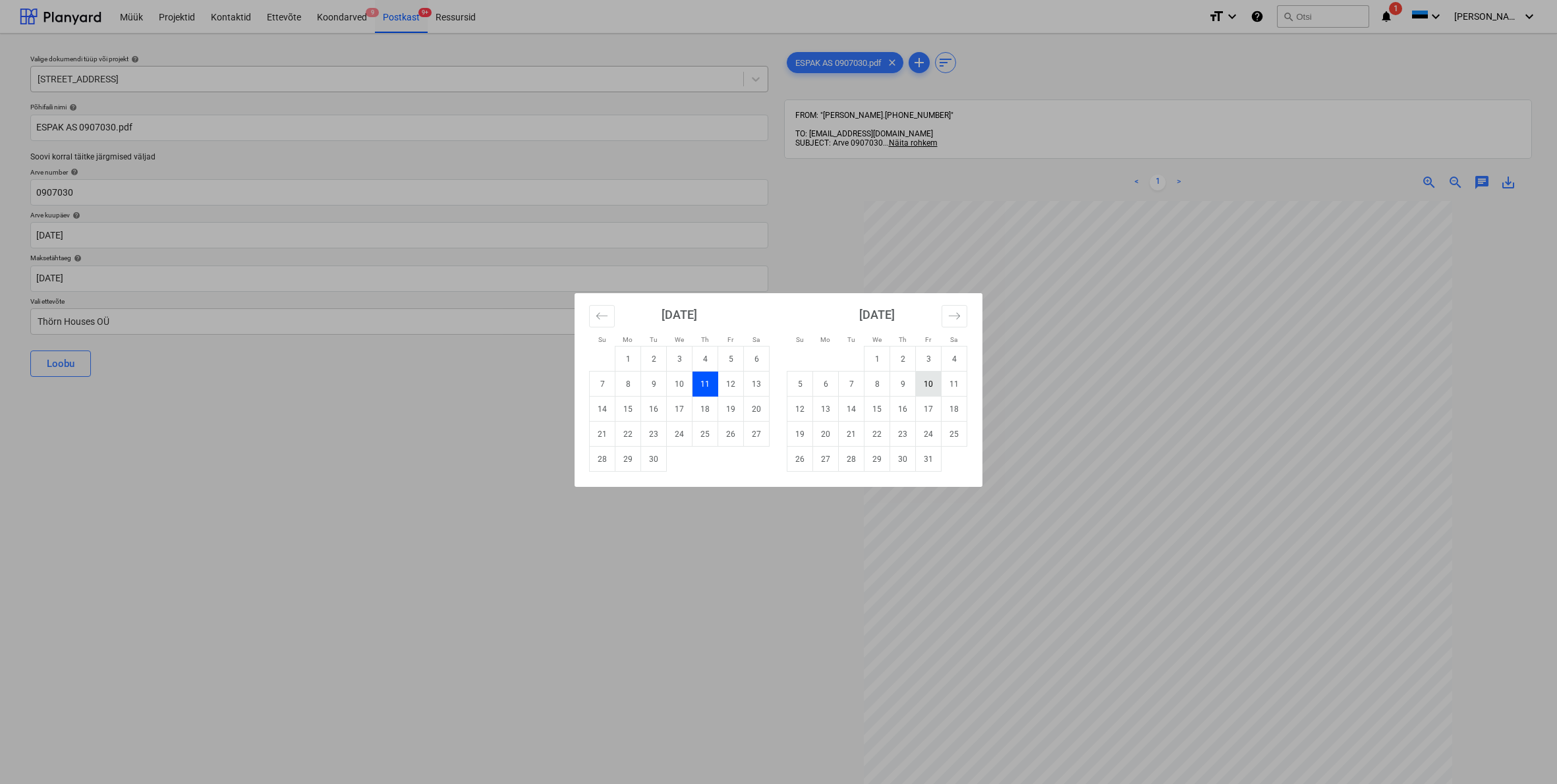
click at [929, 381] on td "10" at bounding box center [929, 384] width 26 height 25
type input "[DATE]"
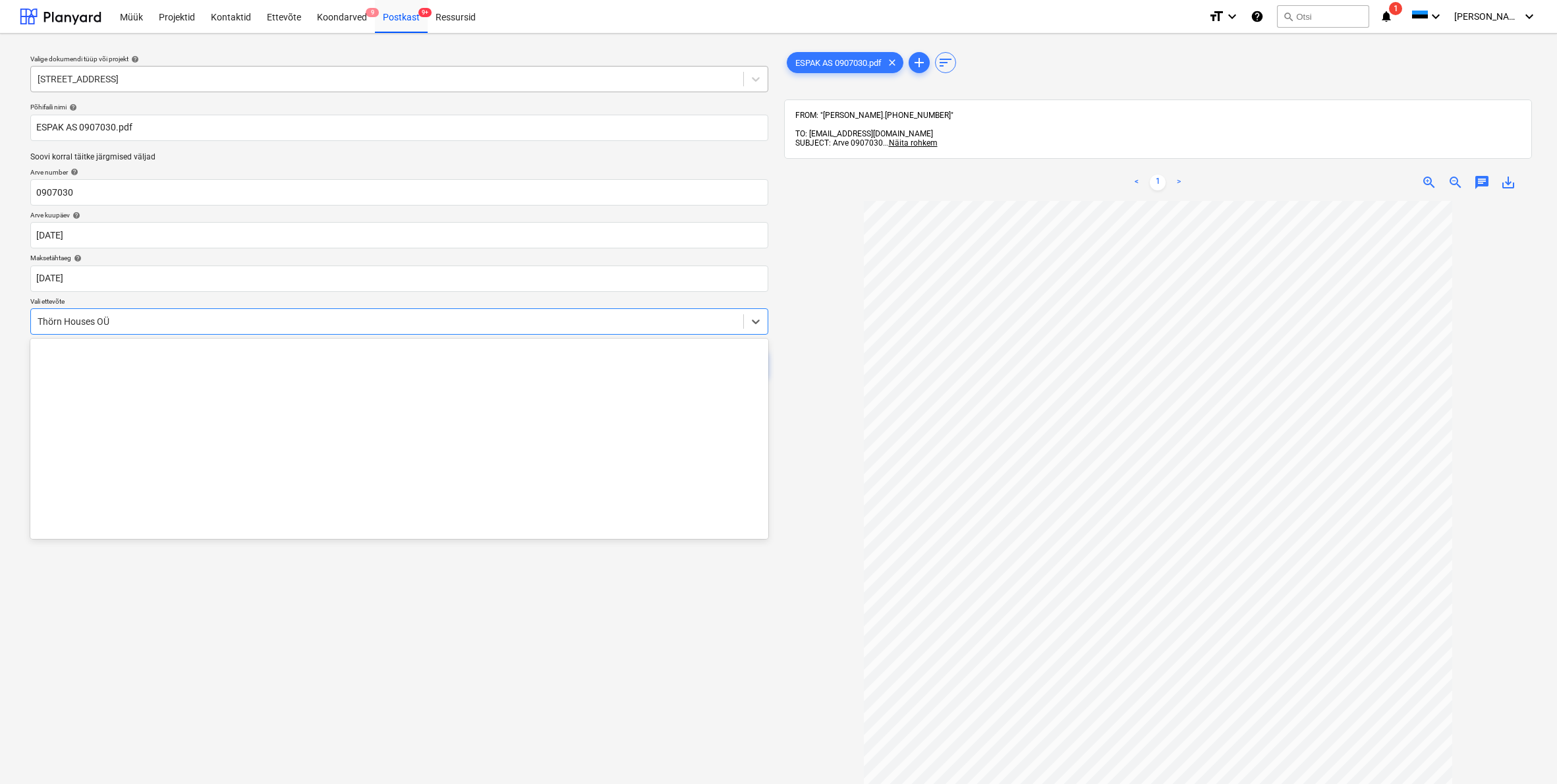
drag, startPoint x: 37, startPoint y: 322, endPoint x: 123, endPoint y: 329, distance: 86.3
click at [37, 322] on div "Thörn Houses OÜ" at bounding box center [387, 322] width 713 height 18
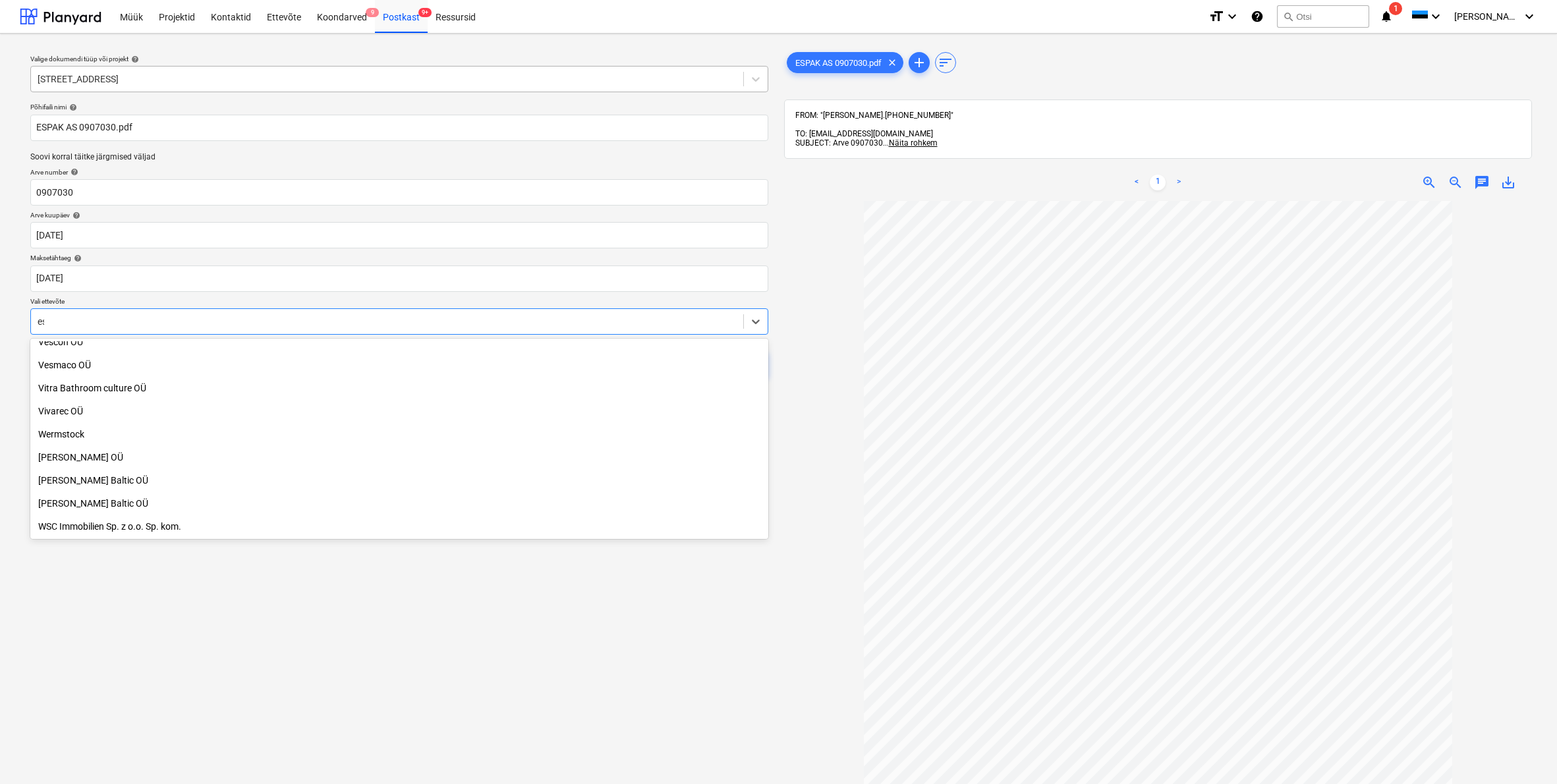
scroll to position [932, 0]
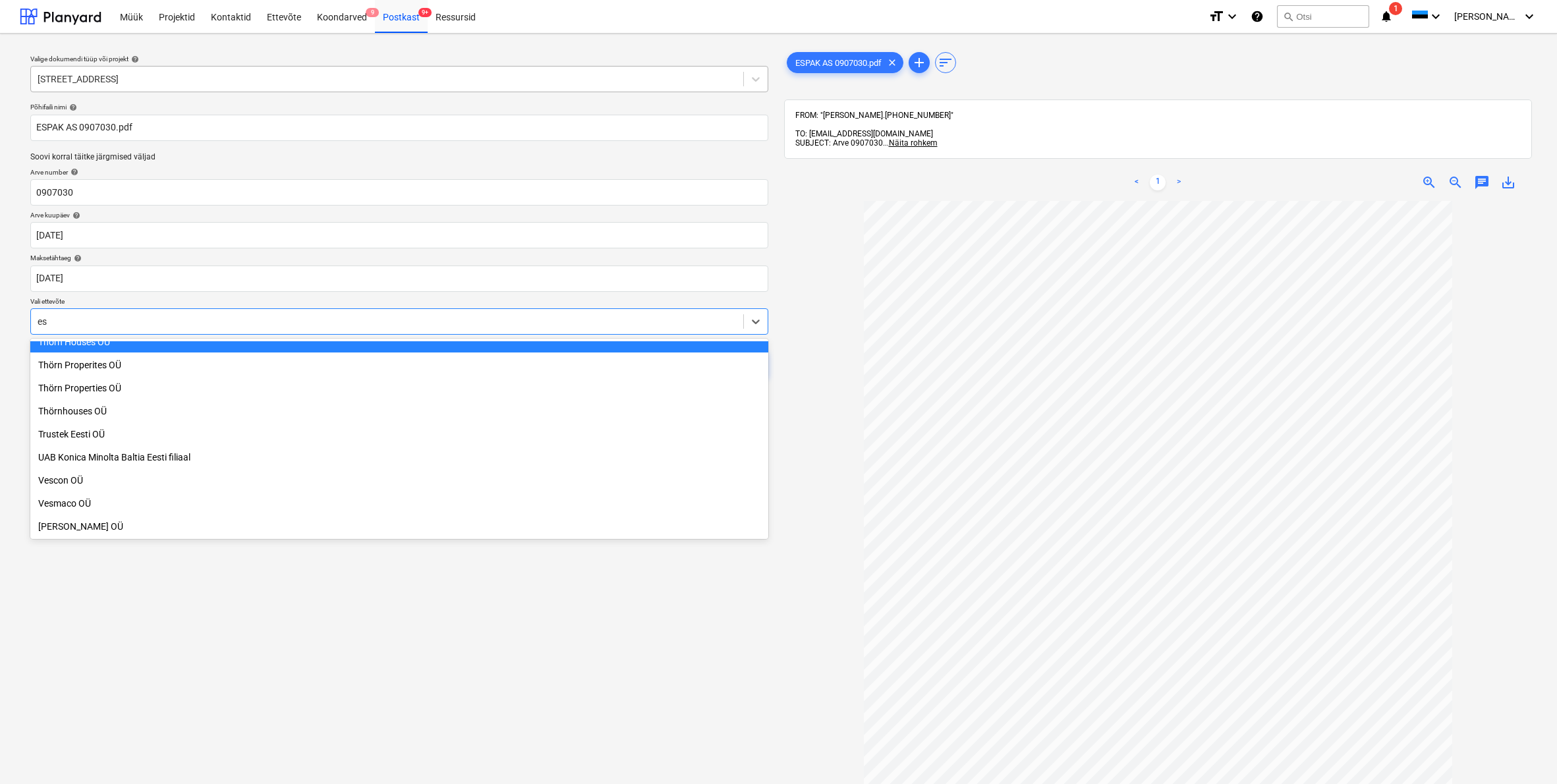
type input "esp"
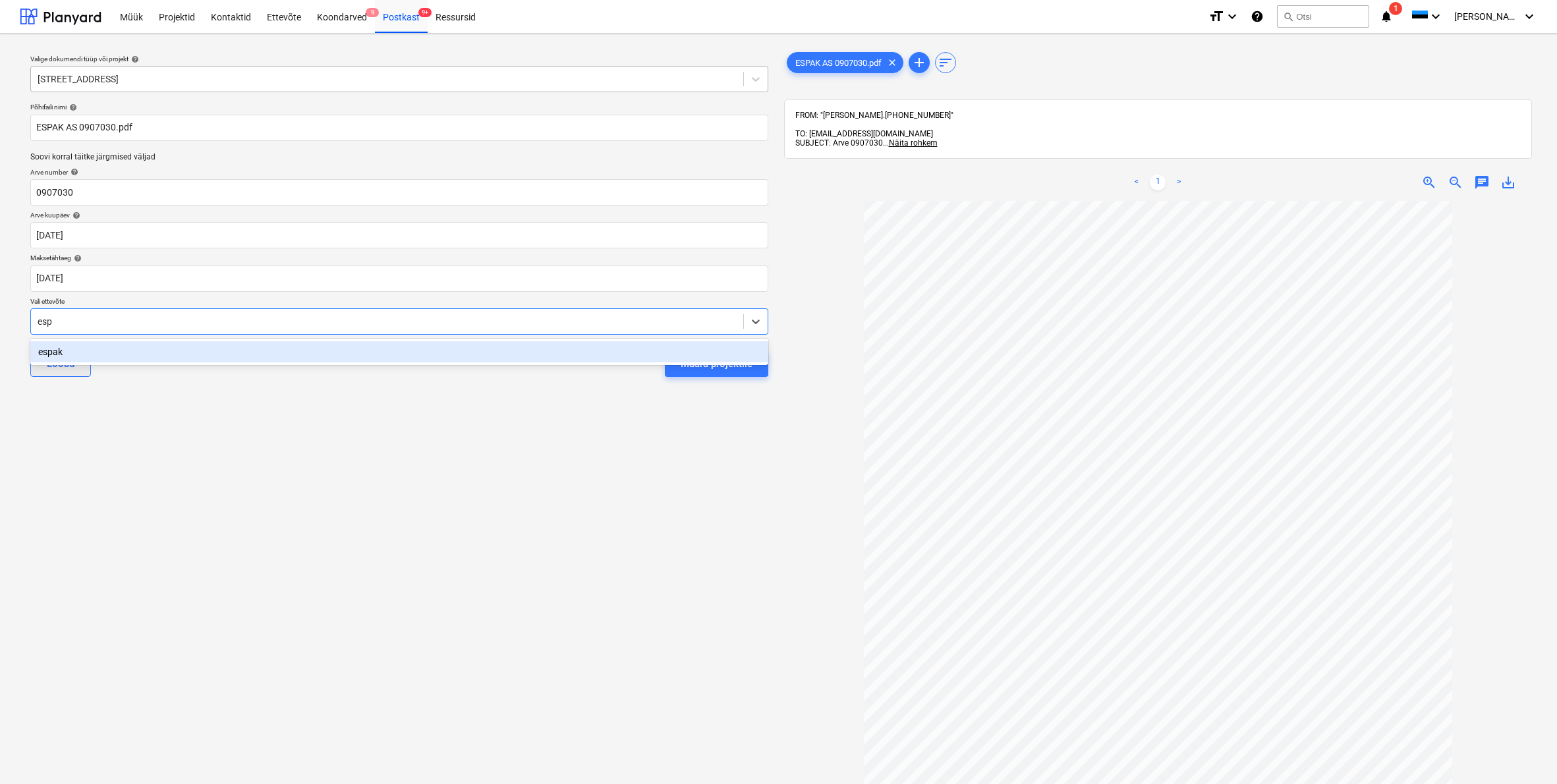
drag, startPoint x: 57, startPoint y: 351, endPoint x: 69, endPoint y: 349, distance: 12.2
click at [57, 351] on div "espak" at bounding box center [399, 352] width 738 height 21
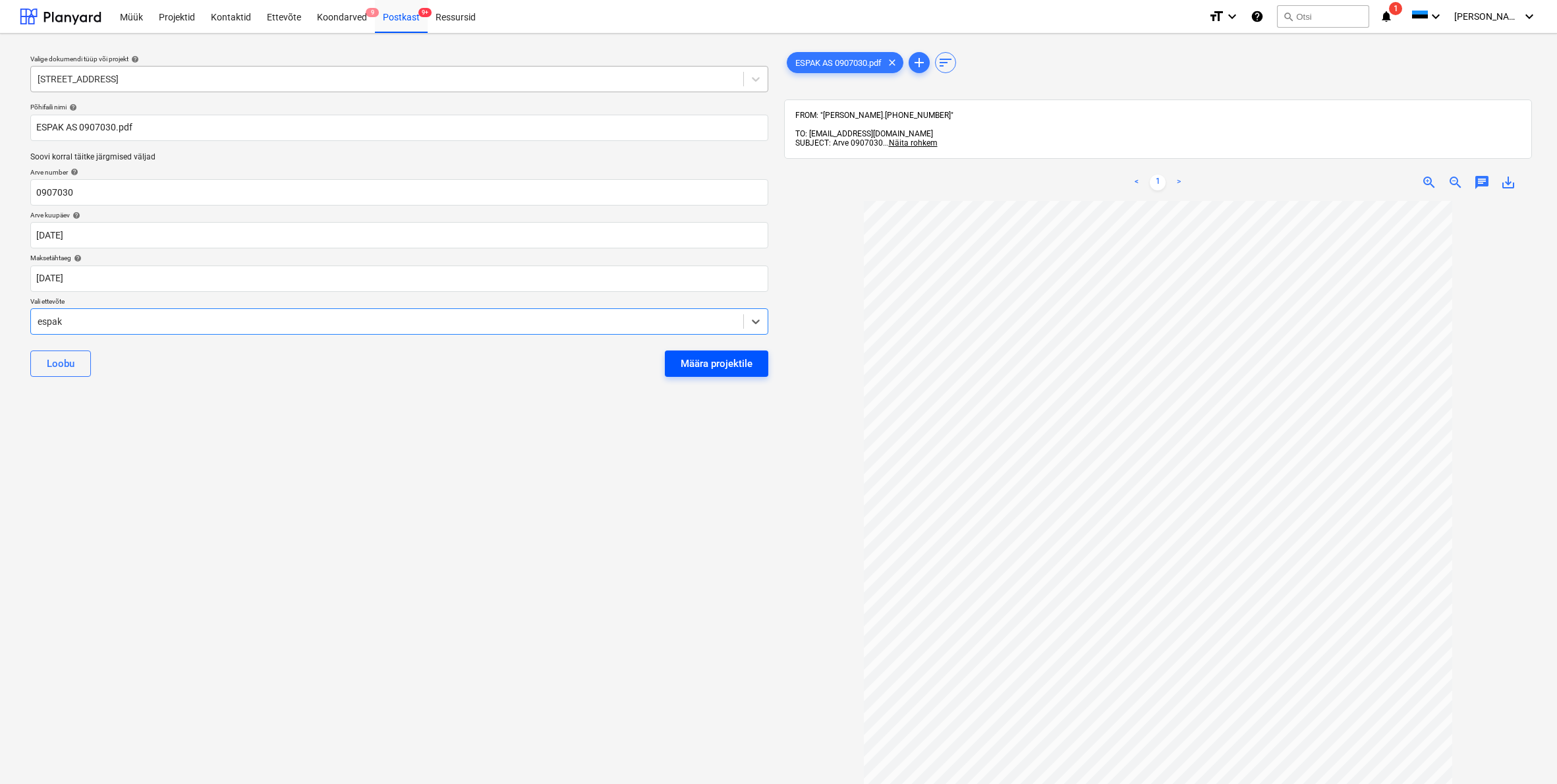
click at [738, 366] on div "Määra projektile" at bounding box center [717, 364] width 72 height 17
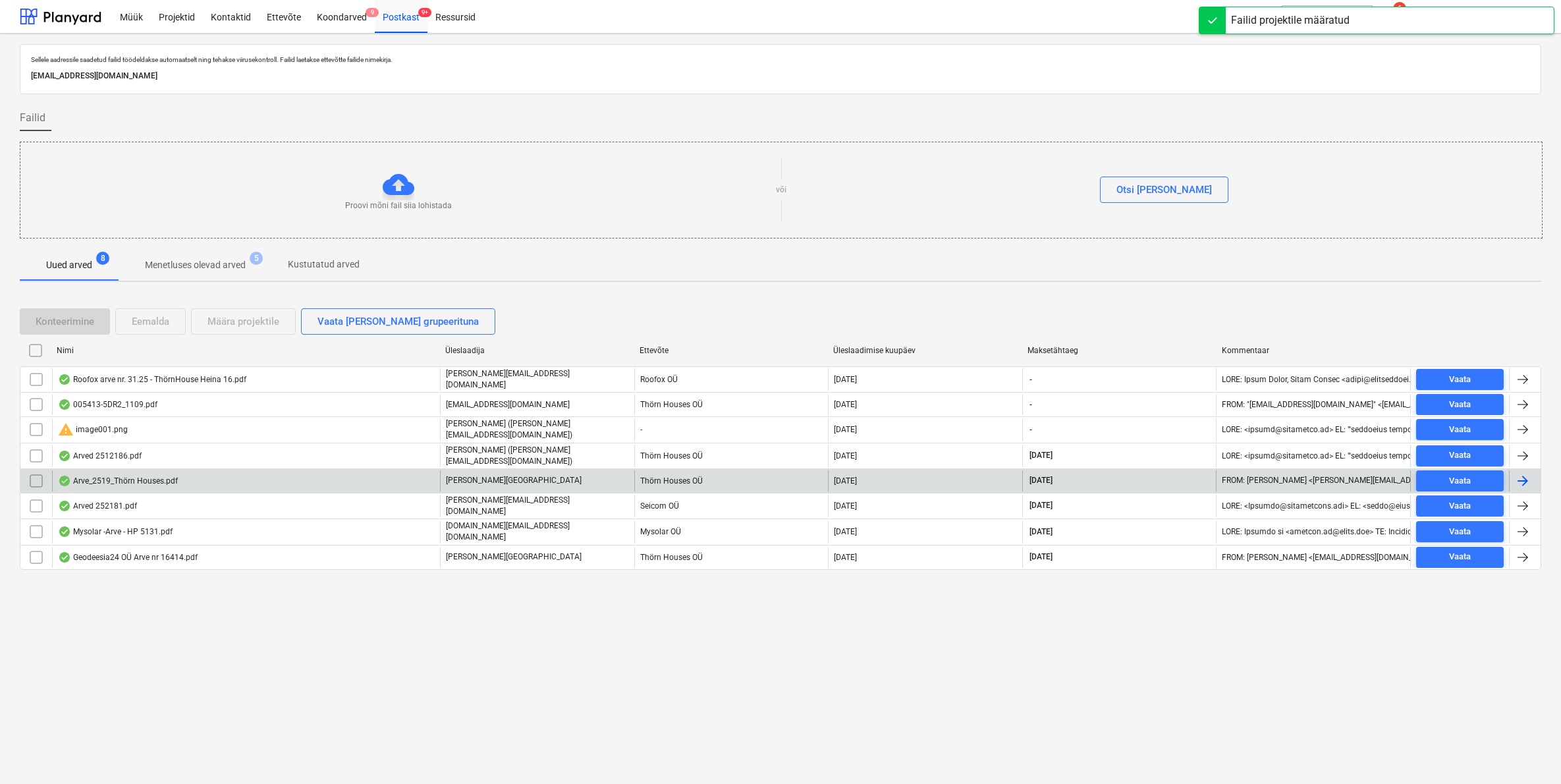
click at [155, 479] on div "Arve_2519_Thörn Houses.pdf" at bounding box center [118, 481] width 120 height 11
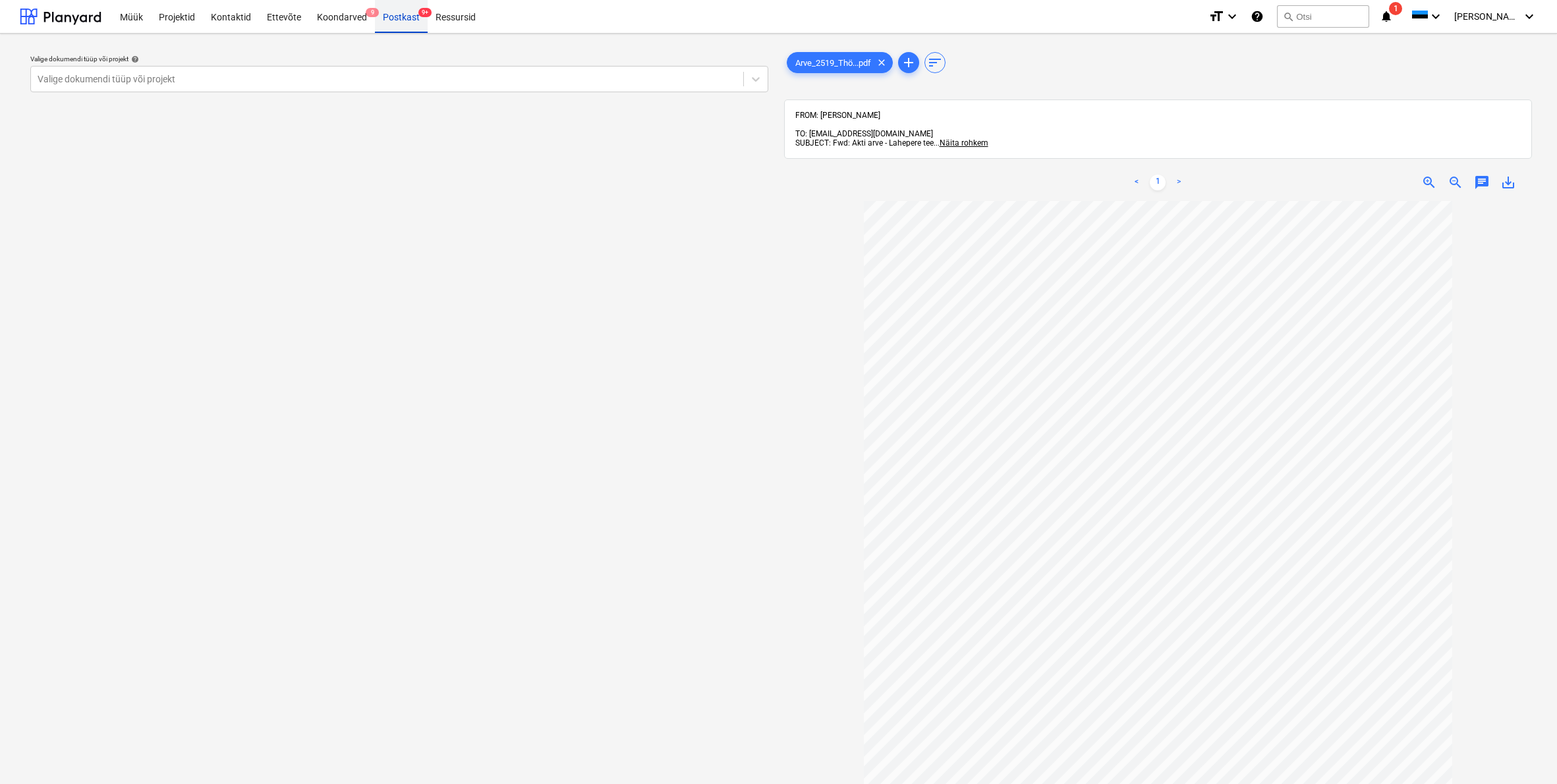
click at [397, 12] on div "Postkast 9+" at bounding box center [401, 16] width 53 height 34
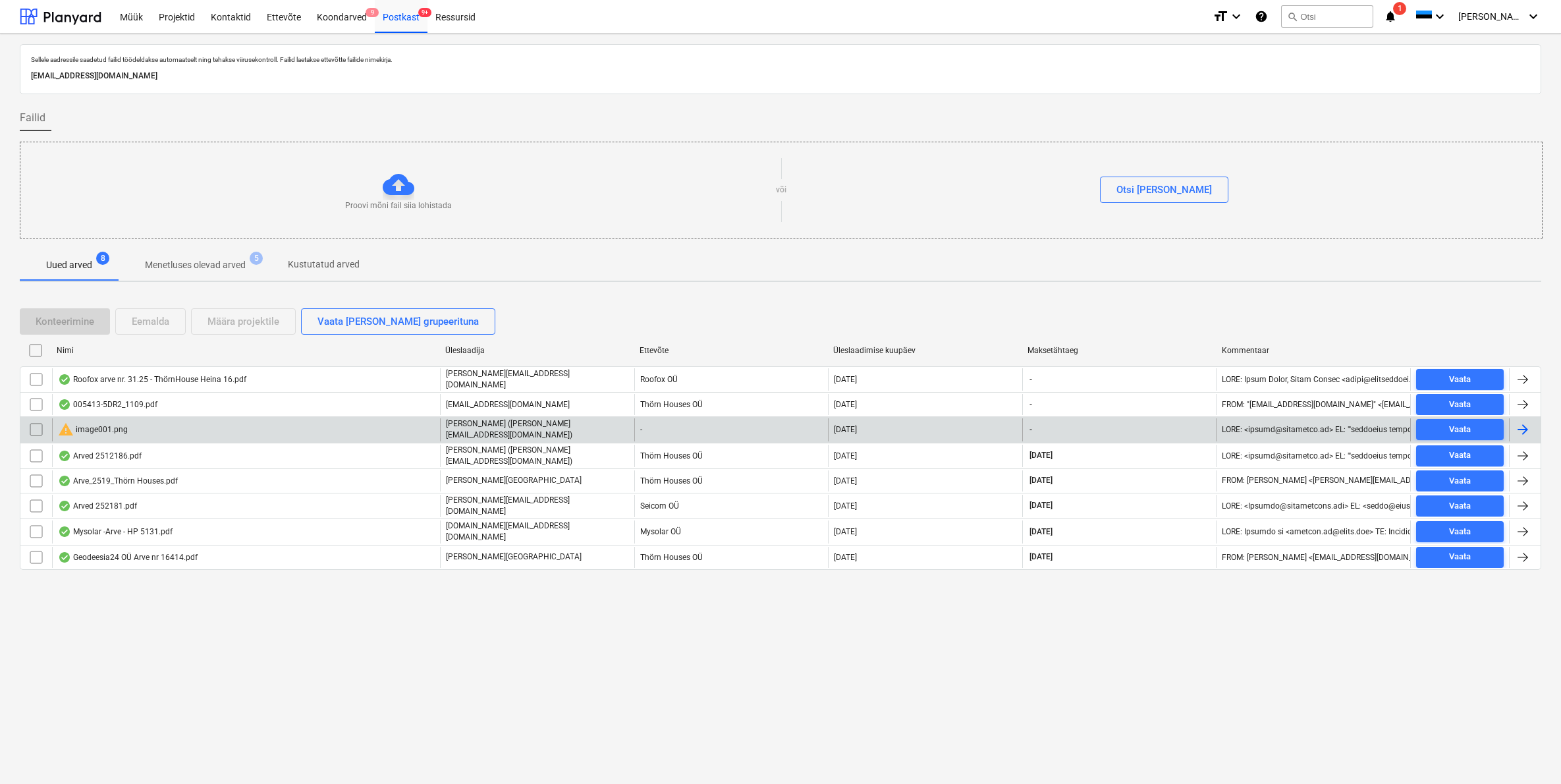
click at [103, 428] on div "warning image001.png" at bounding box center [93, 430] width 70 height 16
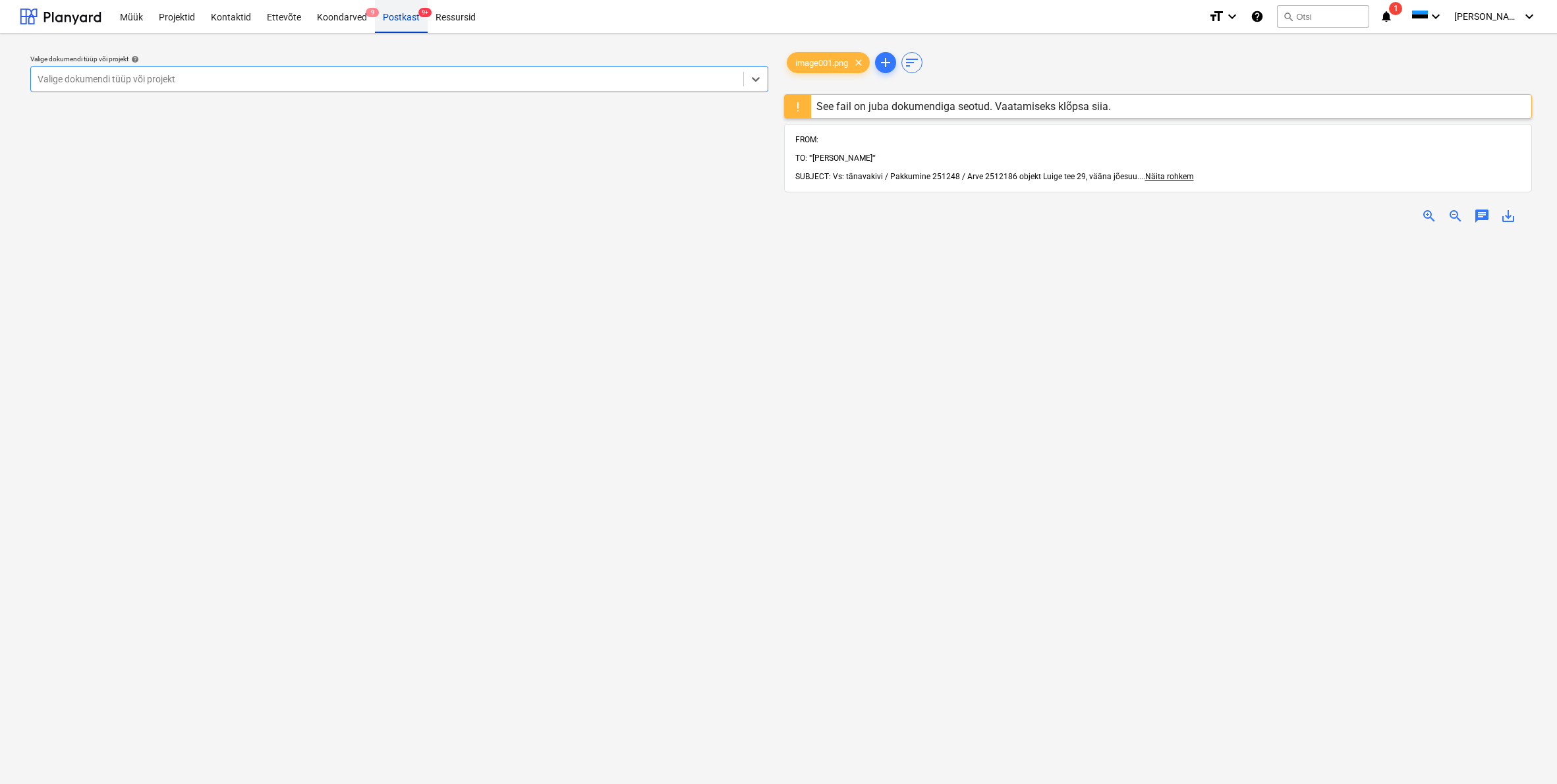
click at [396, 14] on div "Postkast 9+" at bounding box center [401, 16] width 53 height 34
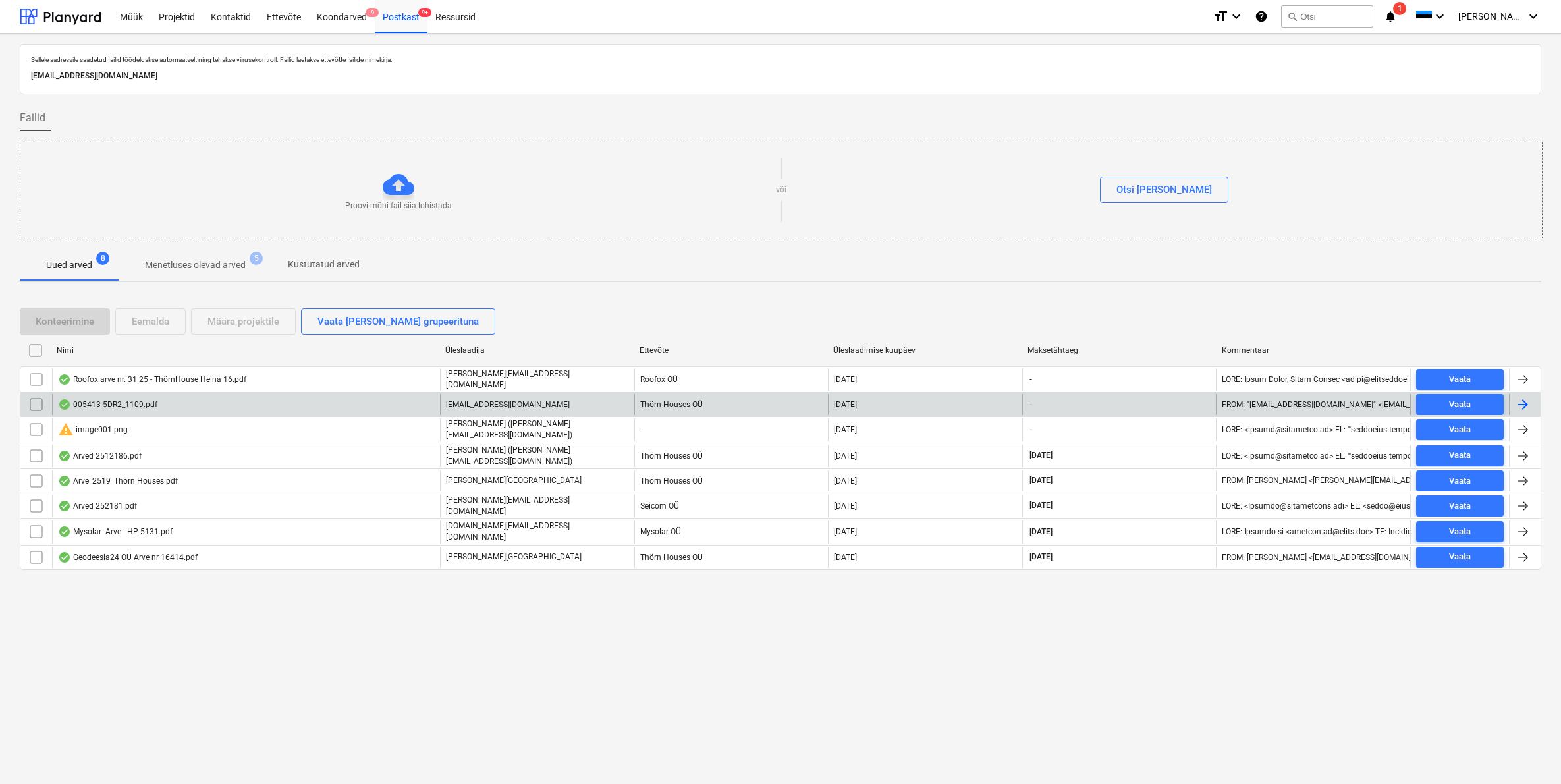
click at [105, 406] on div "005413-5DR2_1109.pdf" at bounding box center [107, 405] width 99 height 11
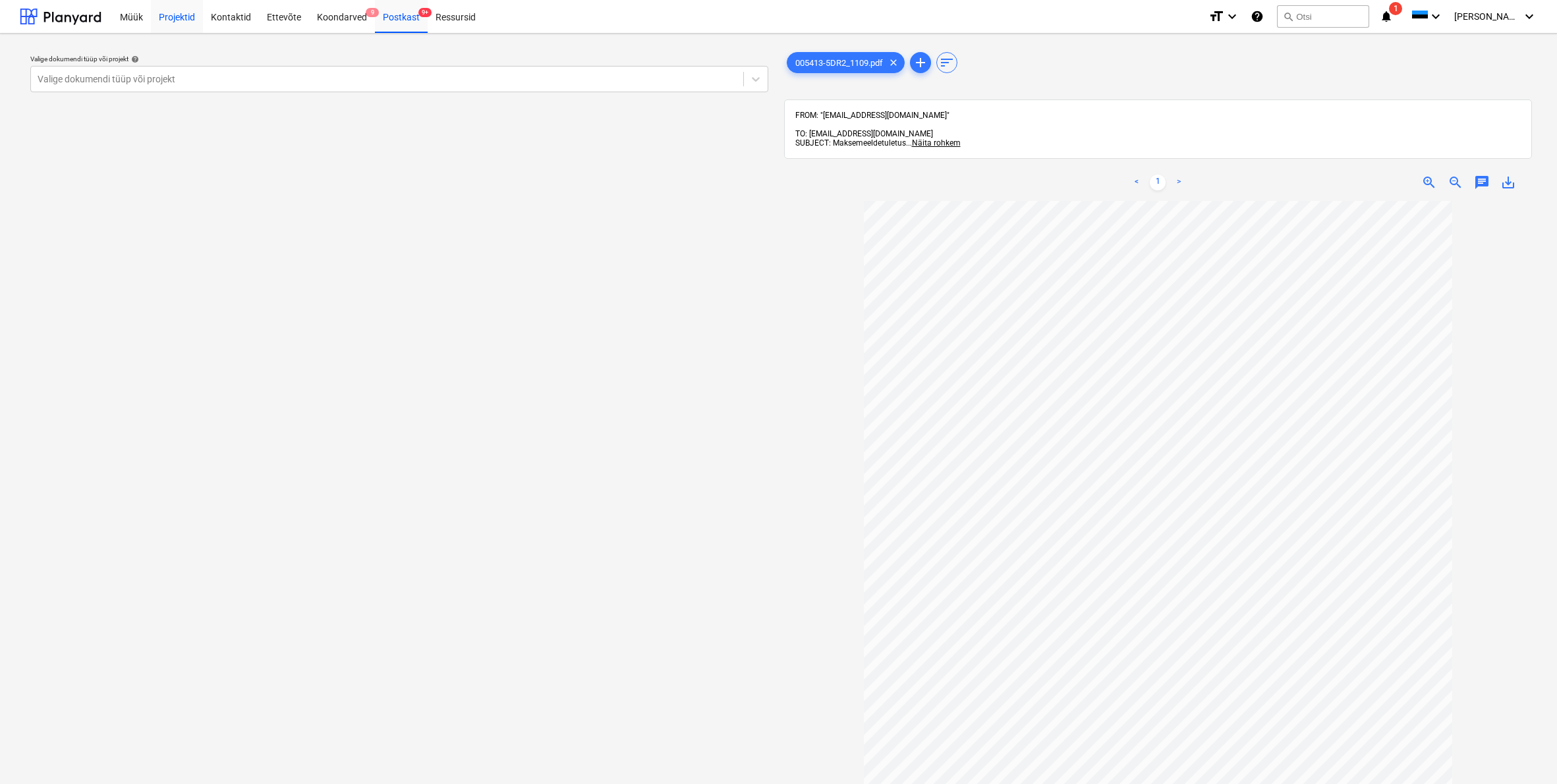
click at [184, 16] on div "Projektid" at bounding box center [177, 16] width 52 height 34
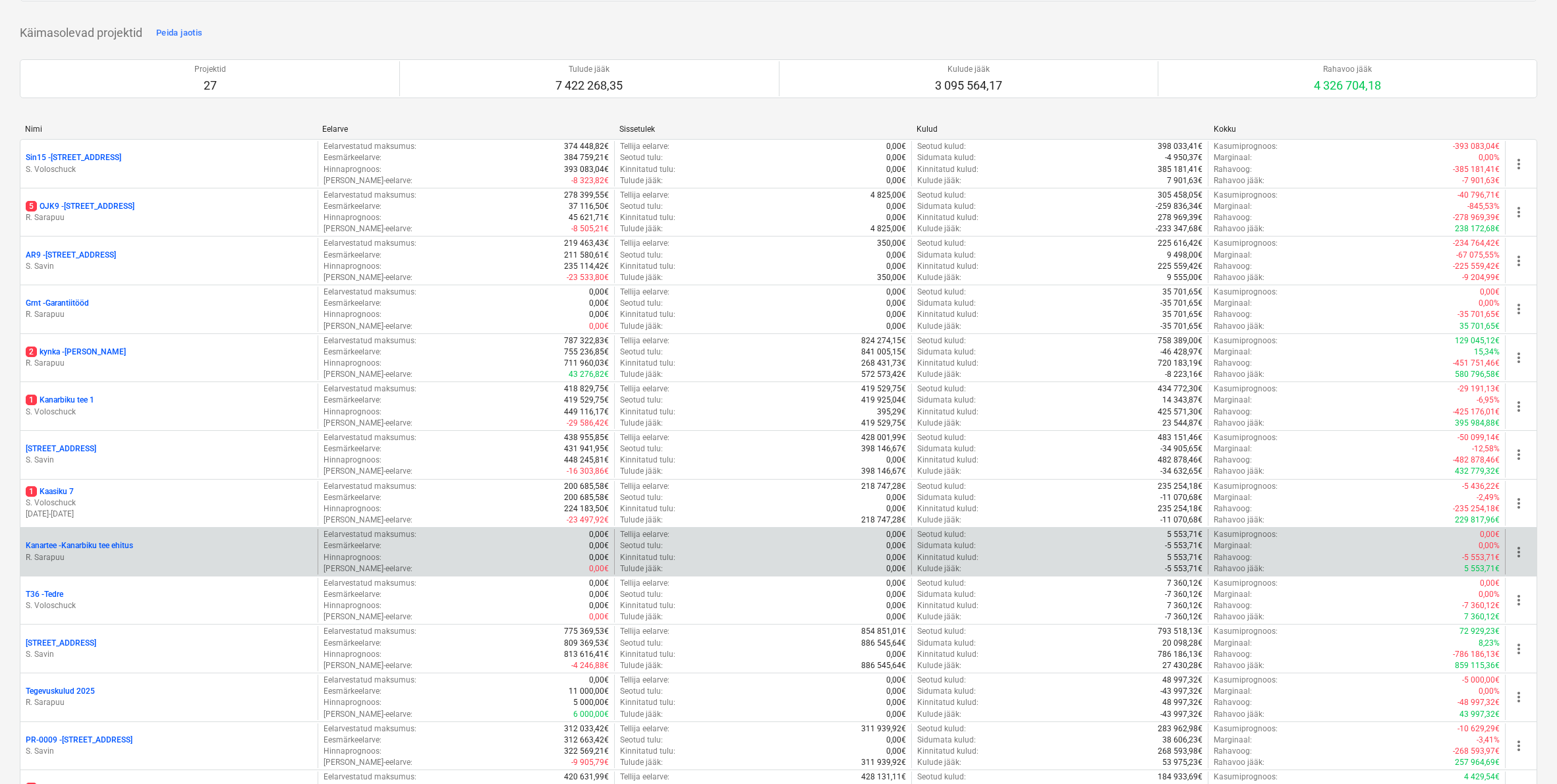
scroll to position [220, 0]
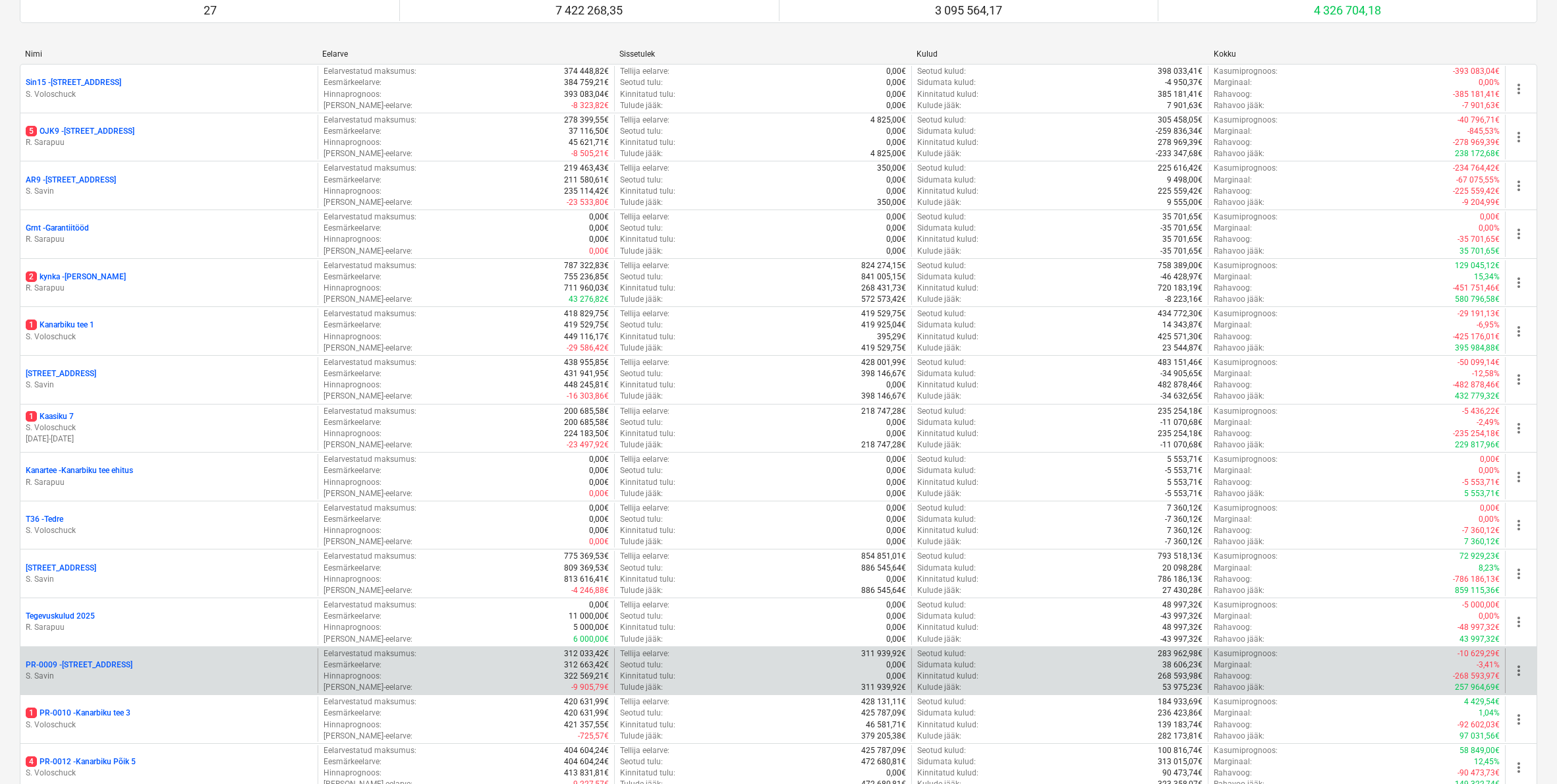
click at [78, 671] on p "S. Savin" at bounding box center [169, 676] width 287 height 11
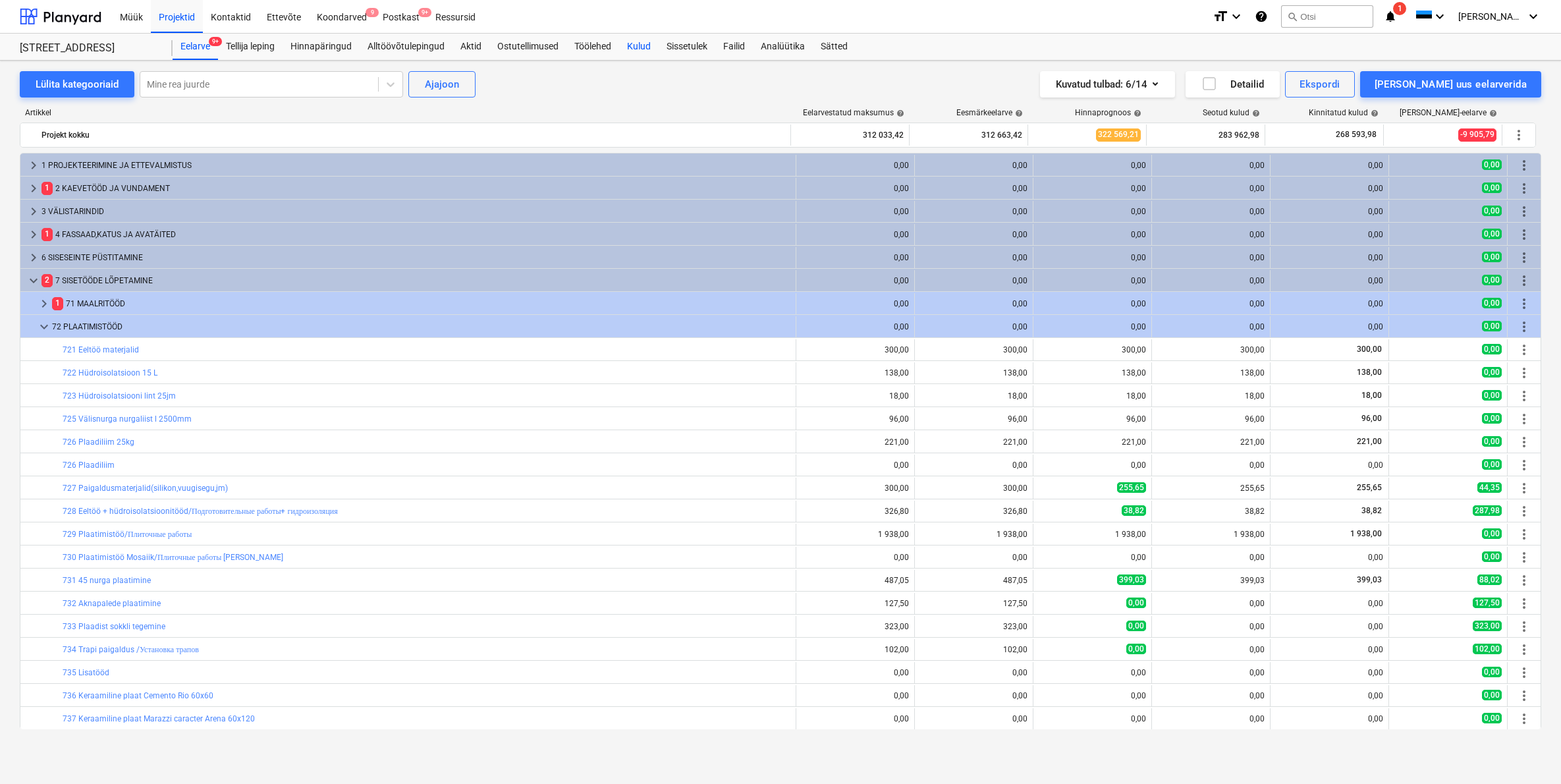
click at [648, 40] on div "Kulud" at bounding box center [639, 47] width 40 height 26
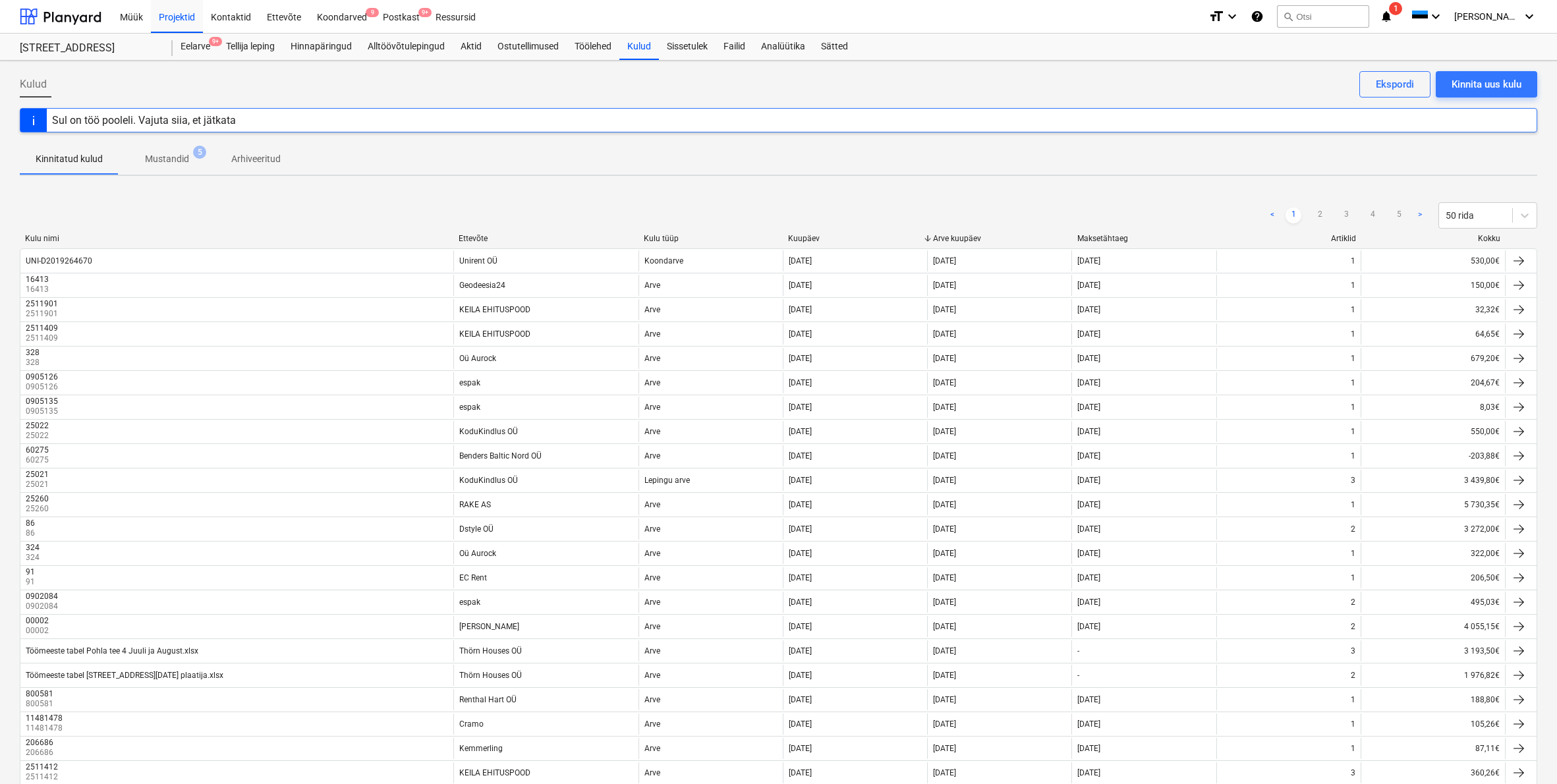
click at [483, 240] on div "Ettevõte" at bounding box center [546, 238] width 175 height 9
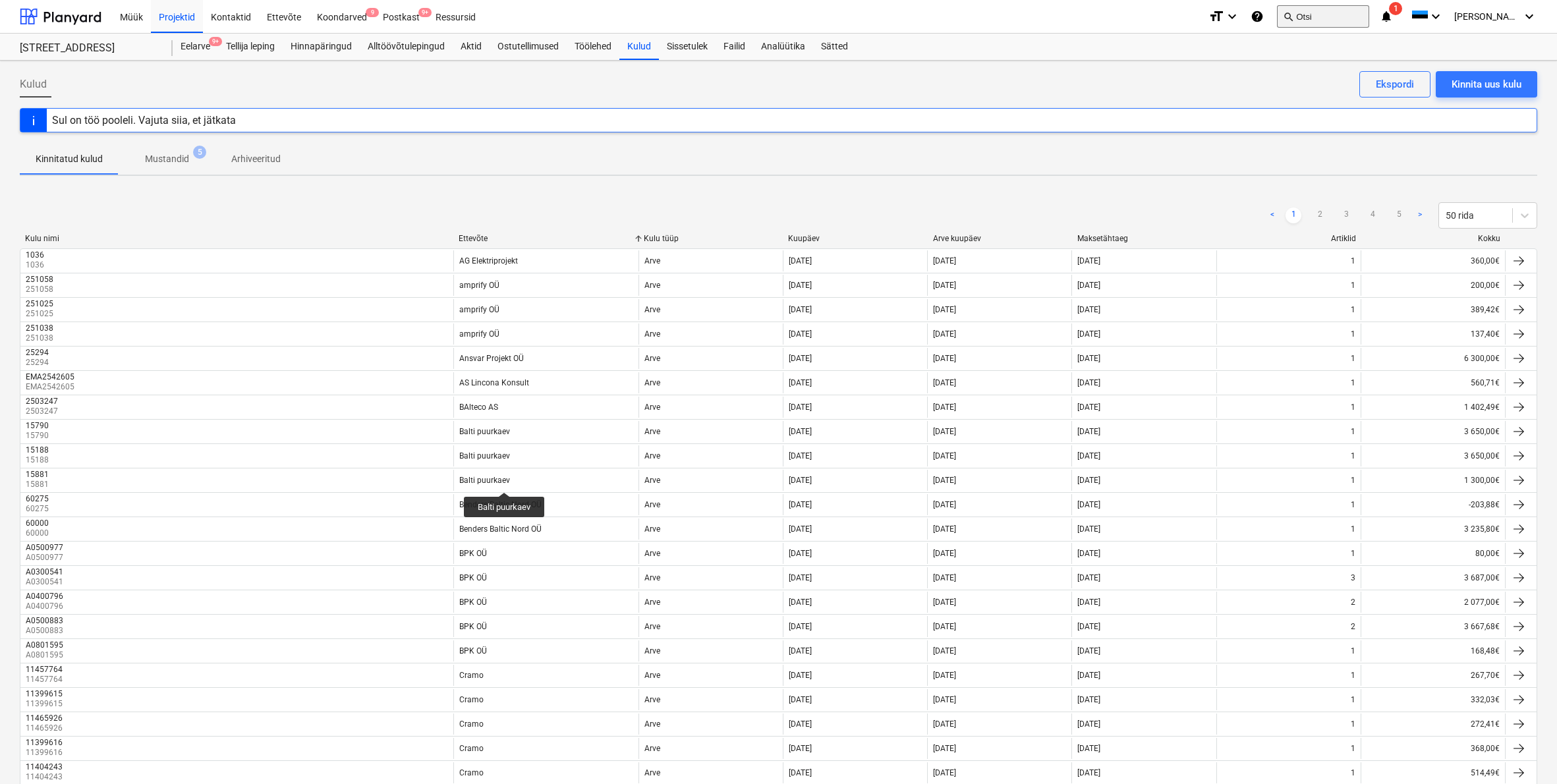
click at [1337, 19] on button "search Otsi" at bounding box center [1324, 16] width 92 height 22
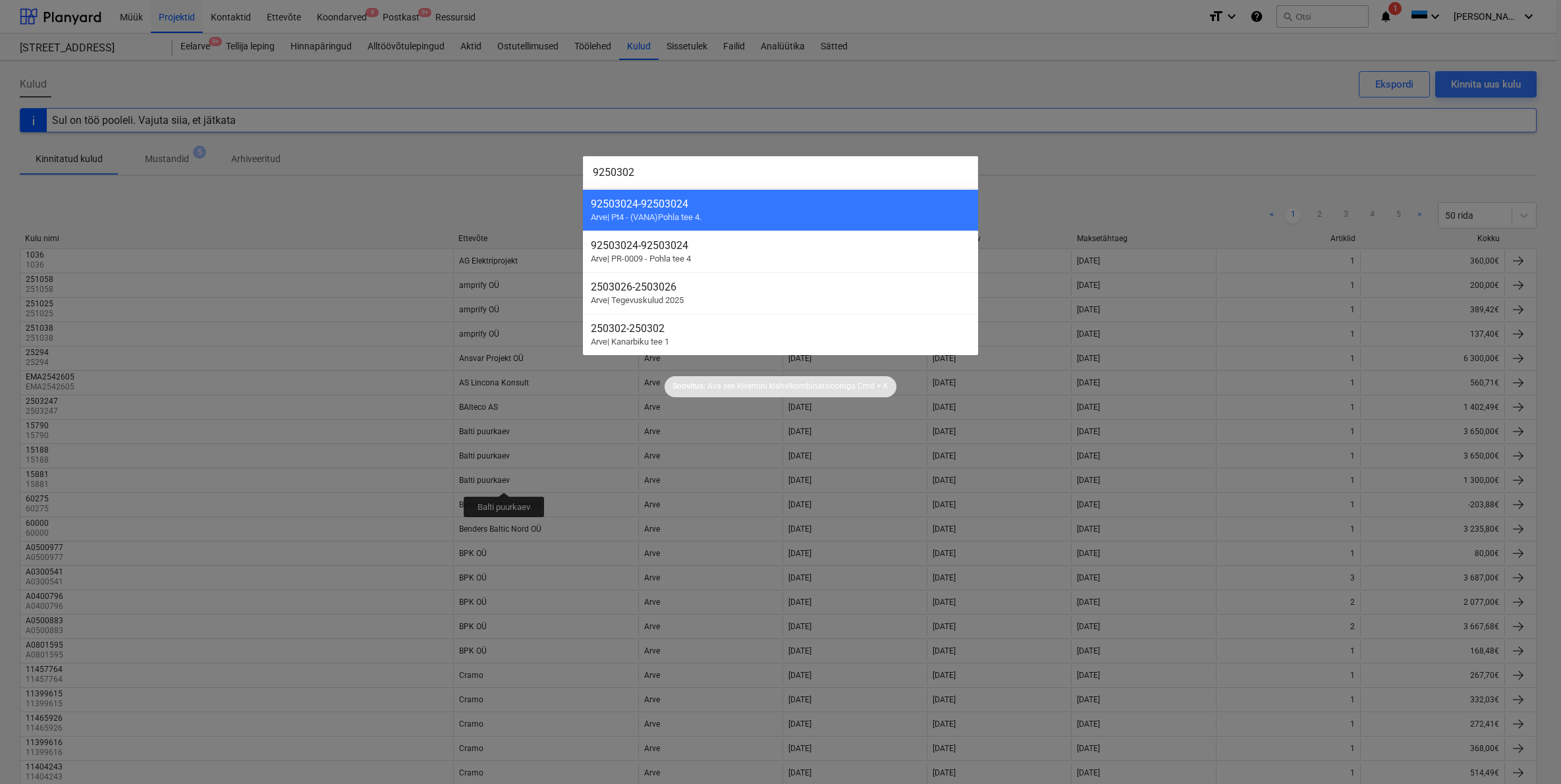
type input "92503024"
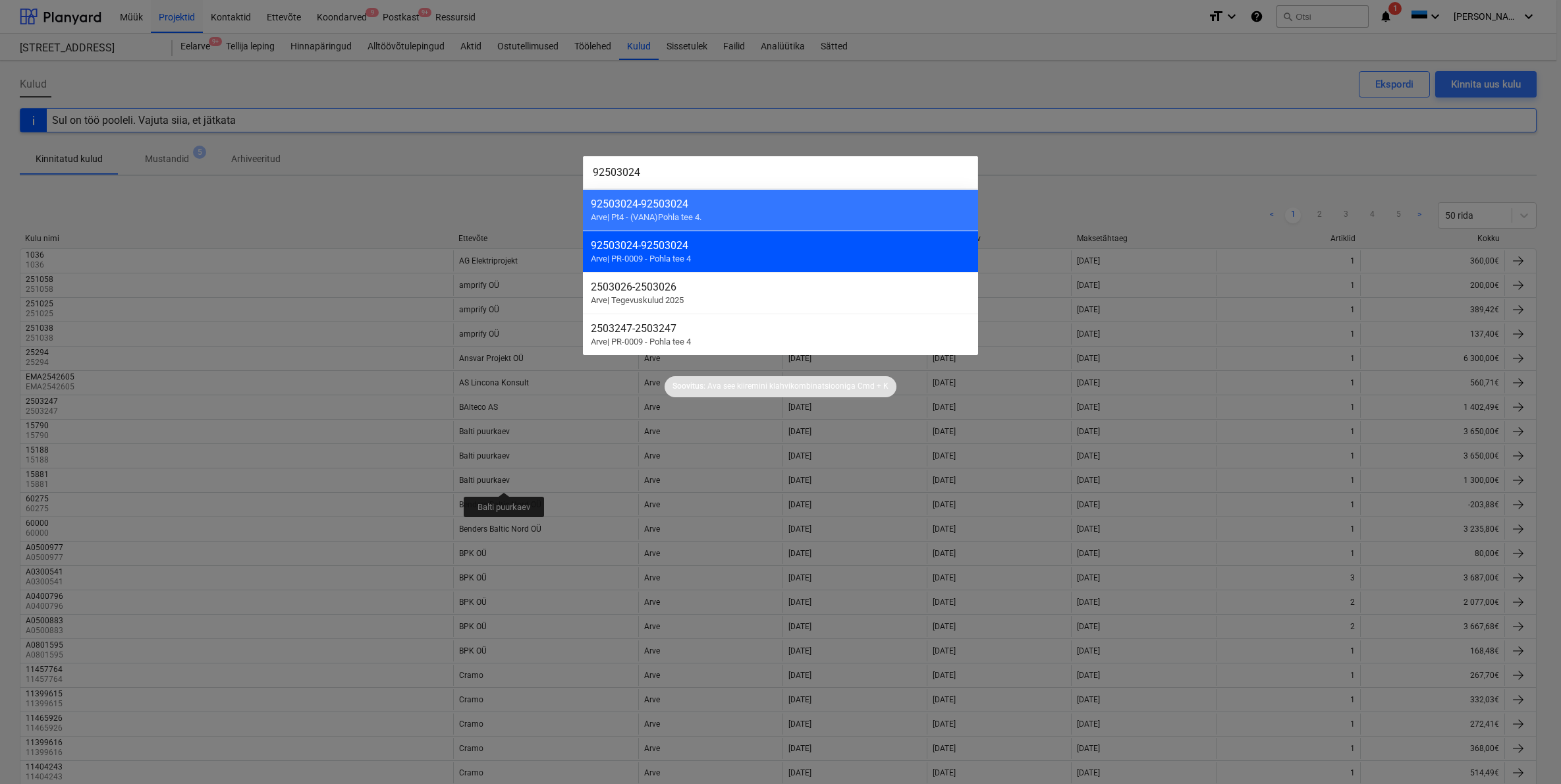
click at [656, 249] on div "92503024 - 92503024" at bounding box center [781, 245] width 380 height 13
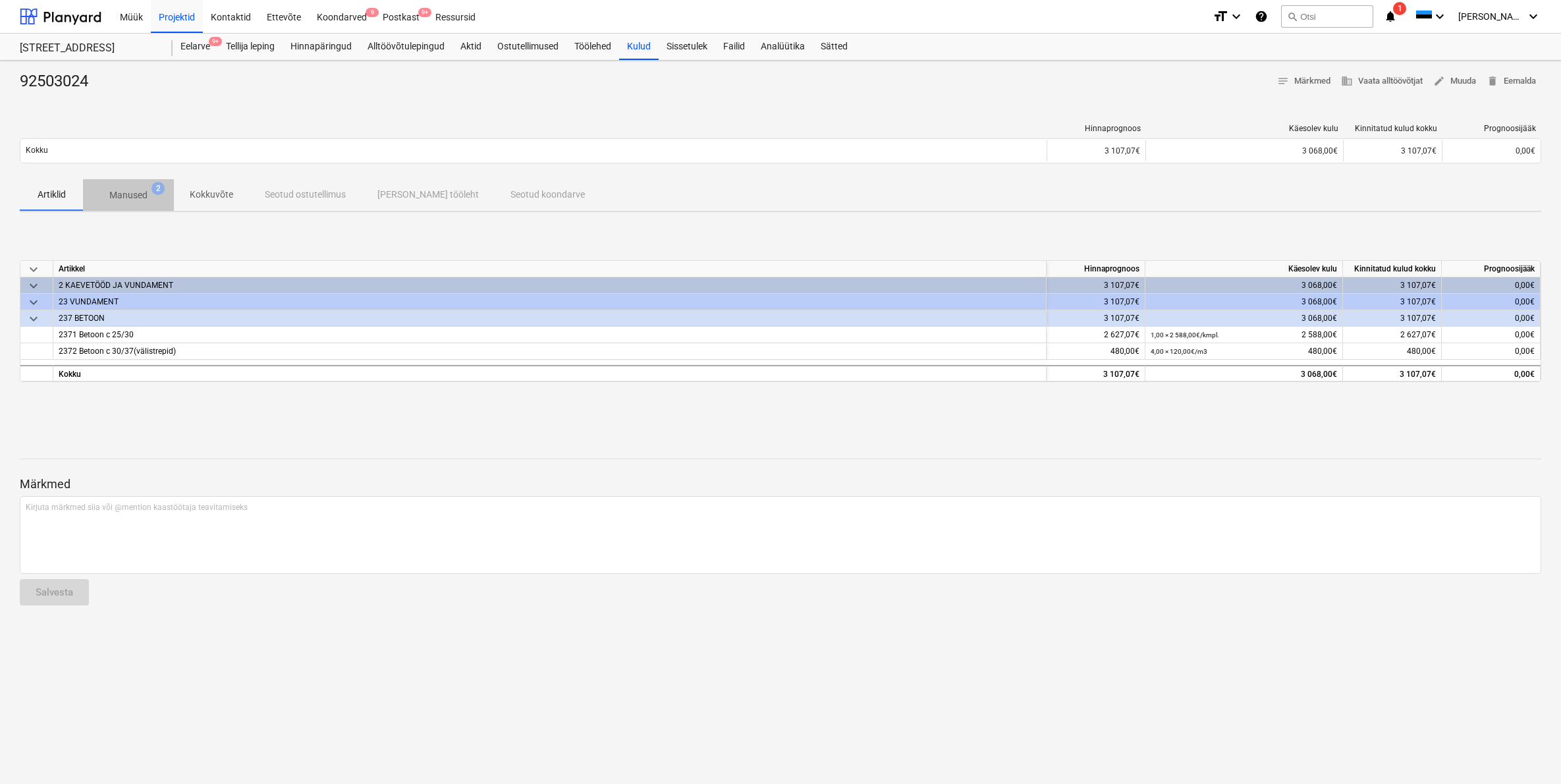
click at [140, 200] on p "Manused" at bounding box center [128, 195] width 38 height 14
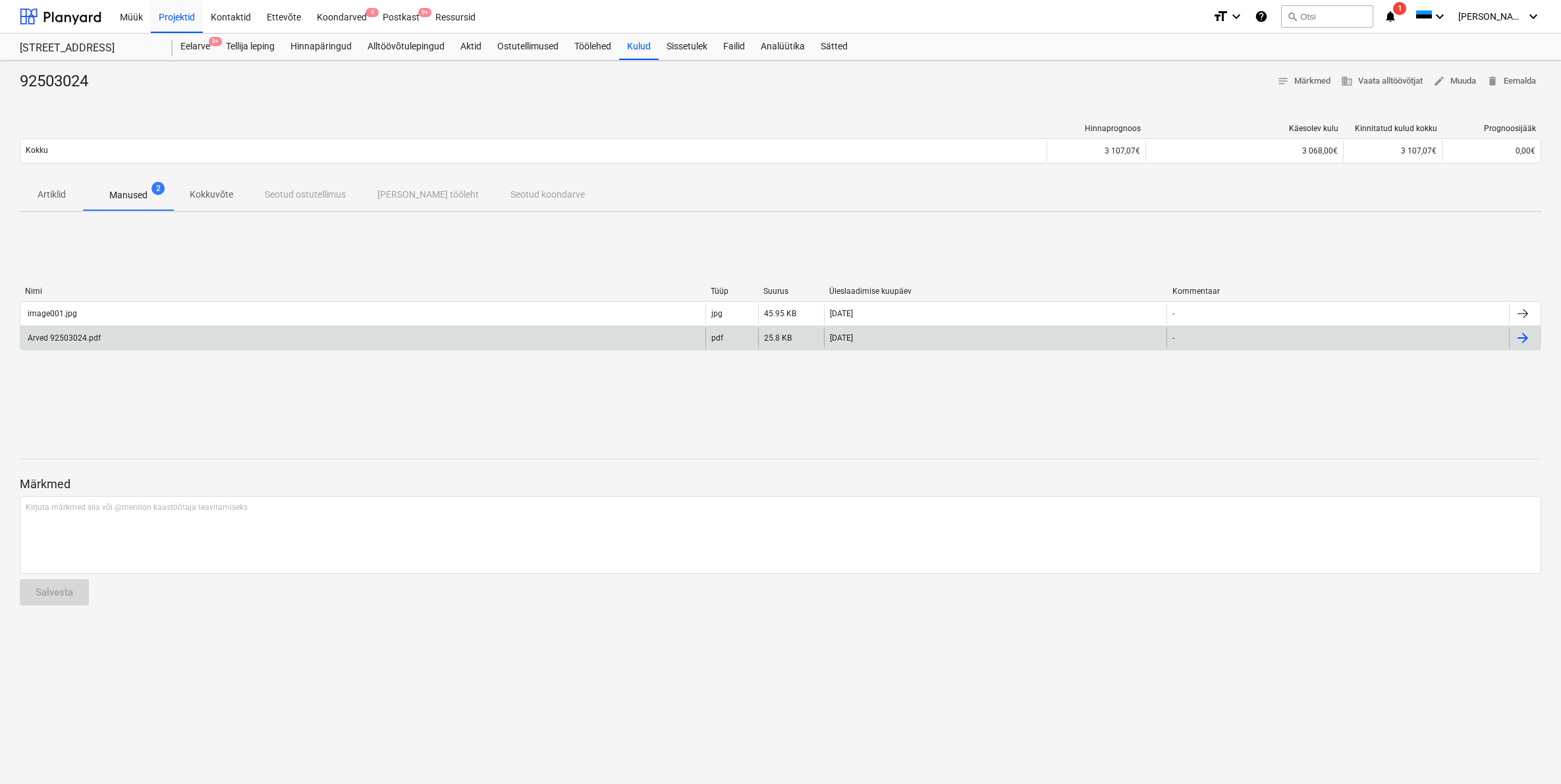
click at [94, 335] on div "Arved 92503024.pdf" at bounding box center [63, 338] width 75 height 9
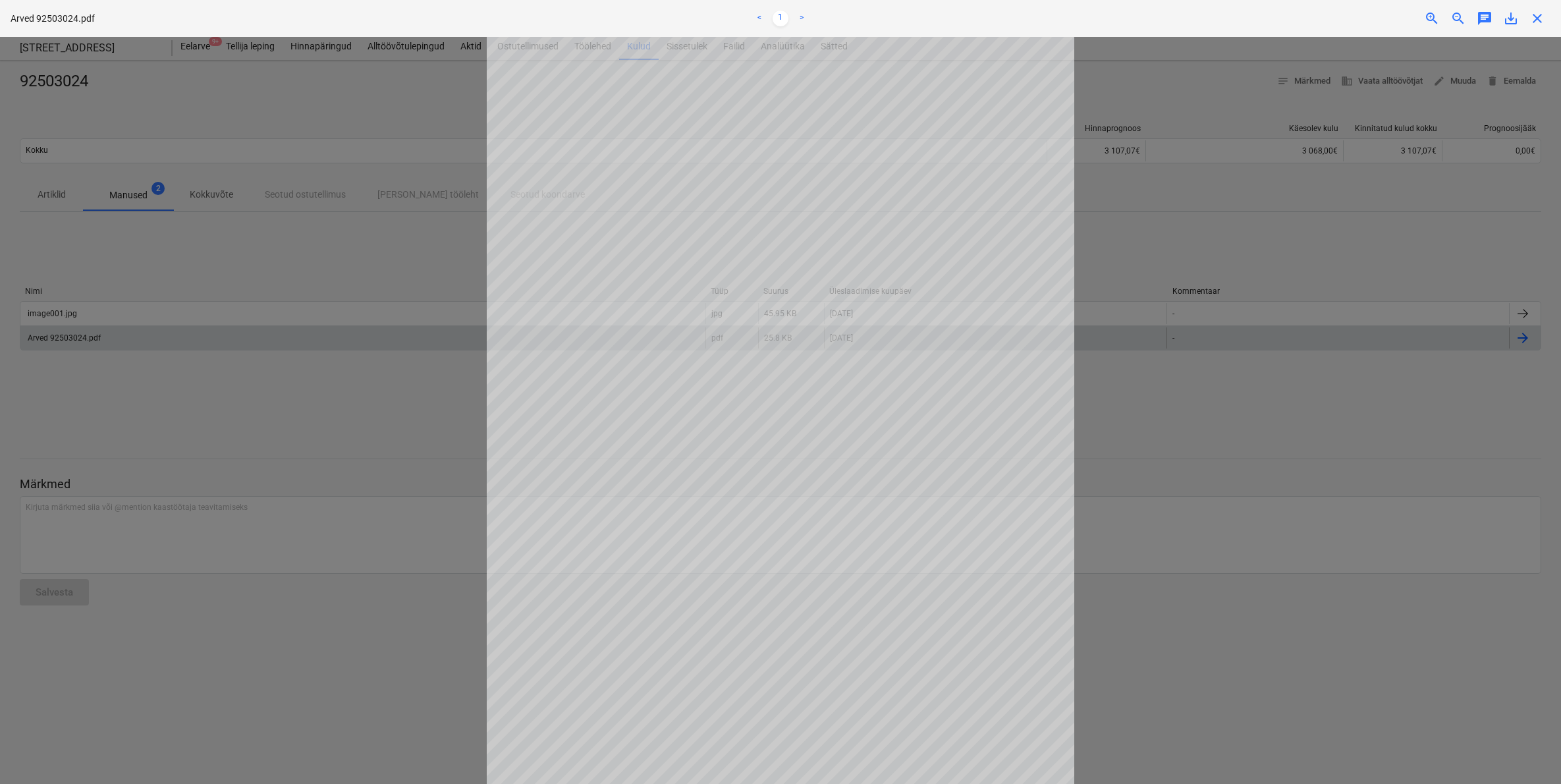
click at [1537, 22] on span "close" at bounding box center [1537, 18] width 16 height 16
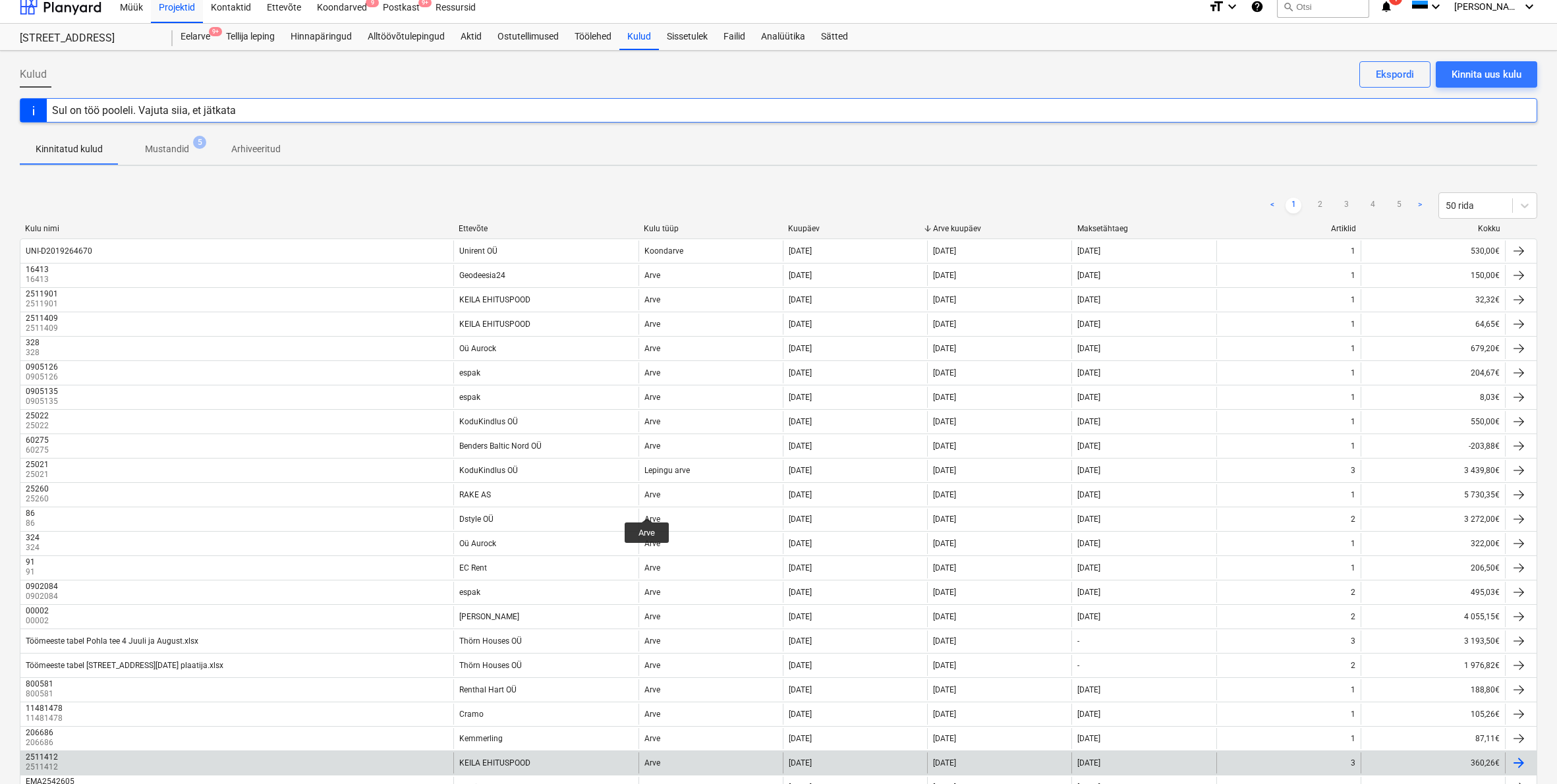
scroll to position [28, 0]
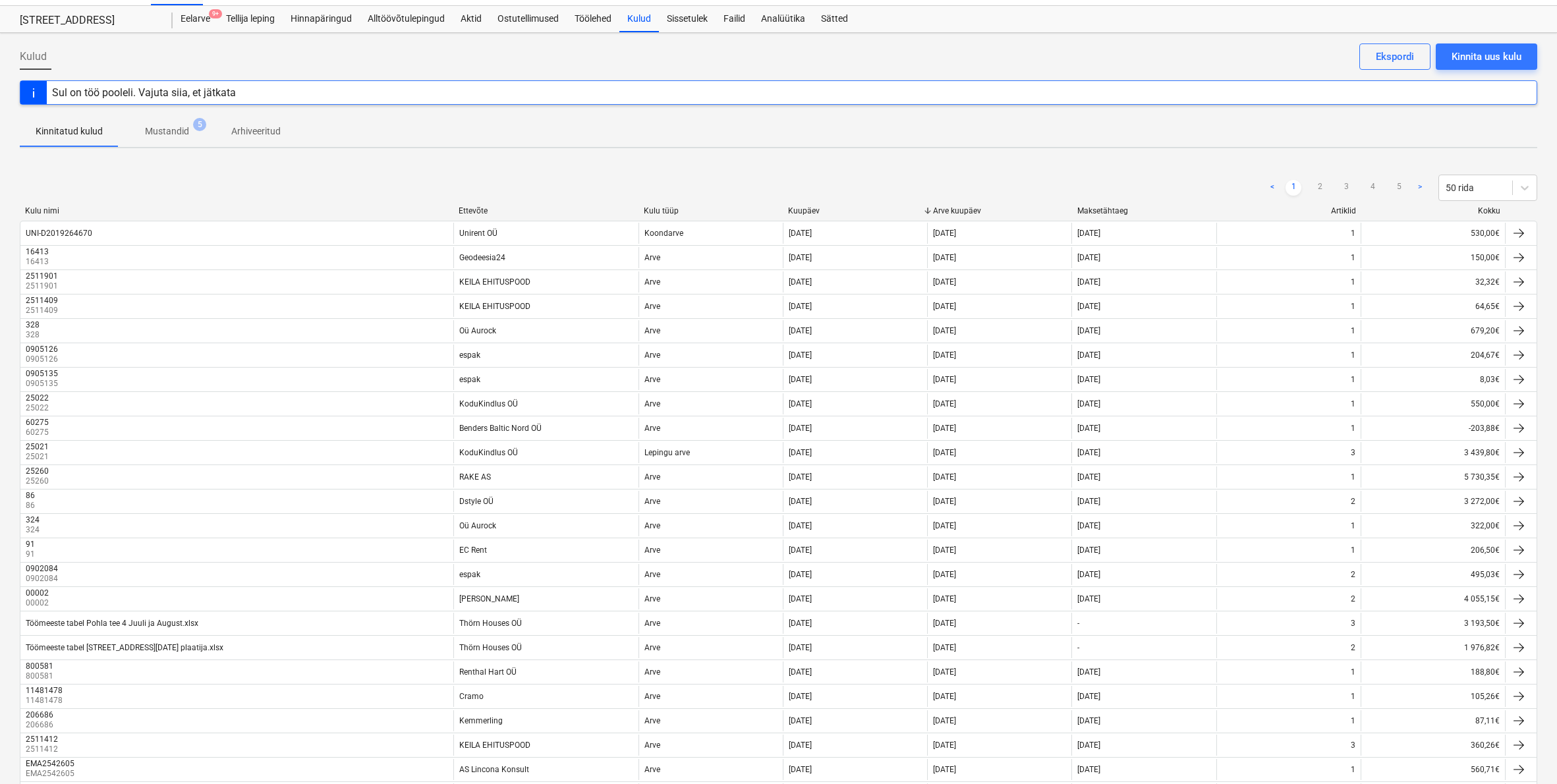
click at [475, 209] on div "Ettevõte" at bounding box center [546, 211] width 175 height 9
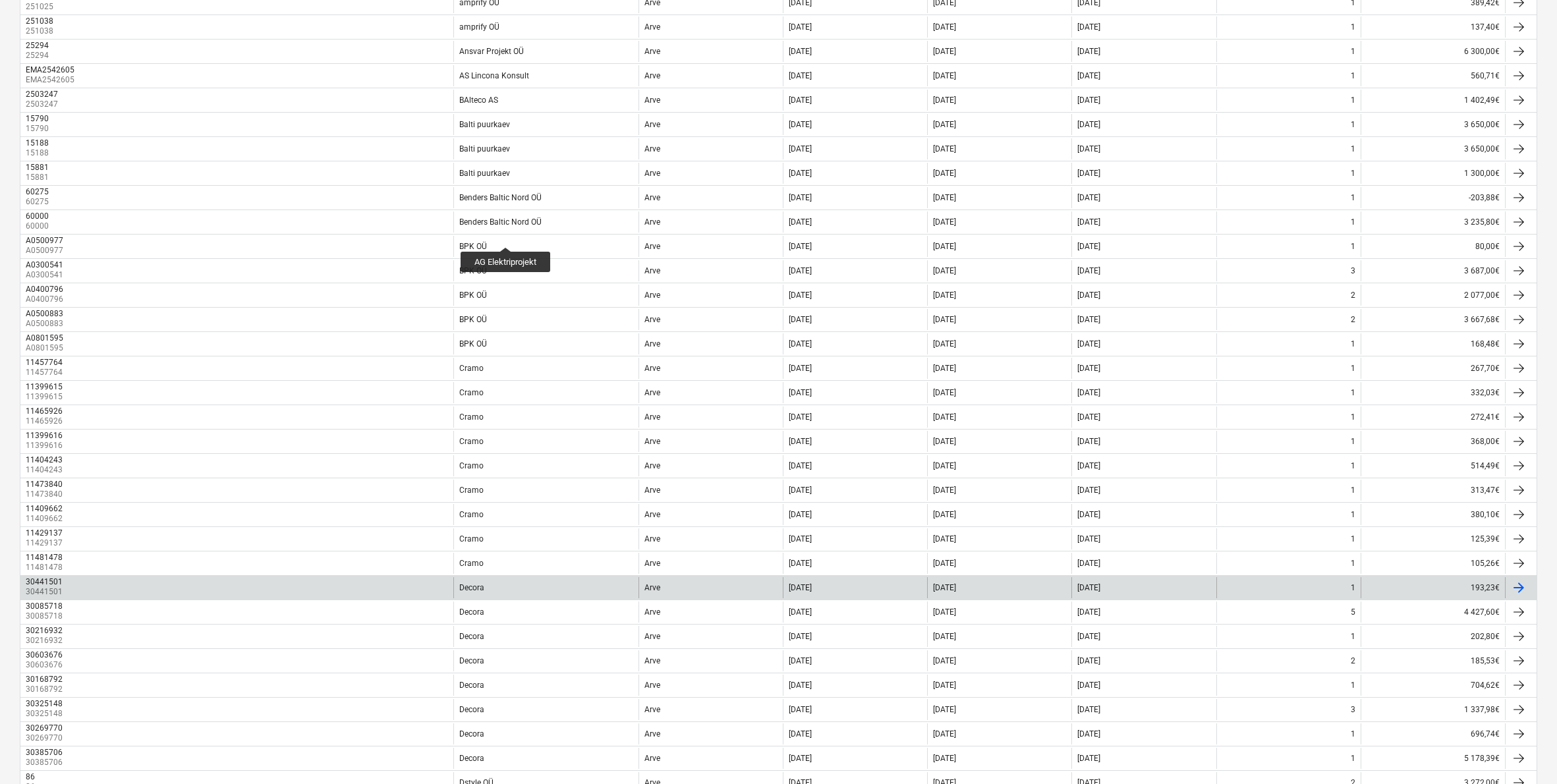
scroll to position [758, 0]
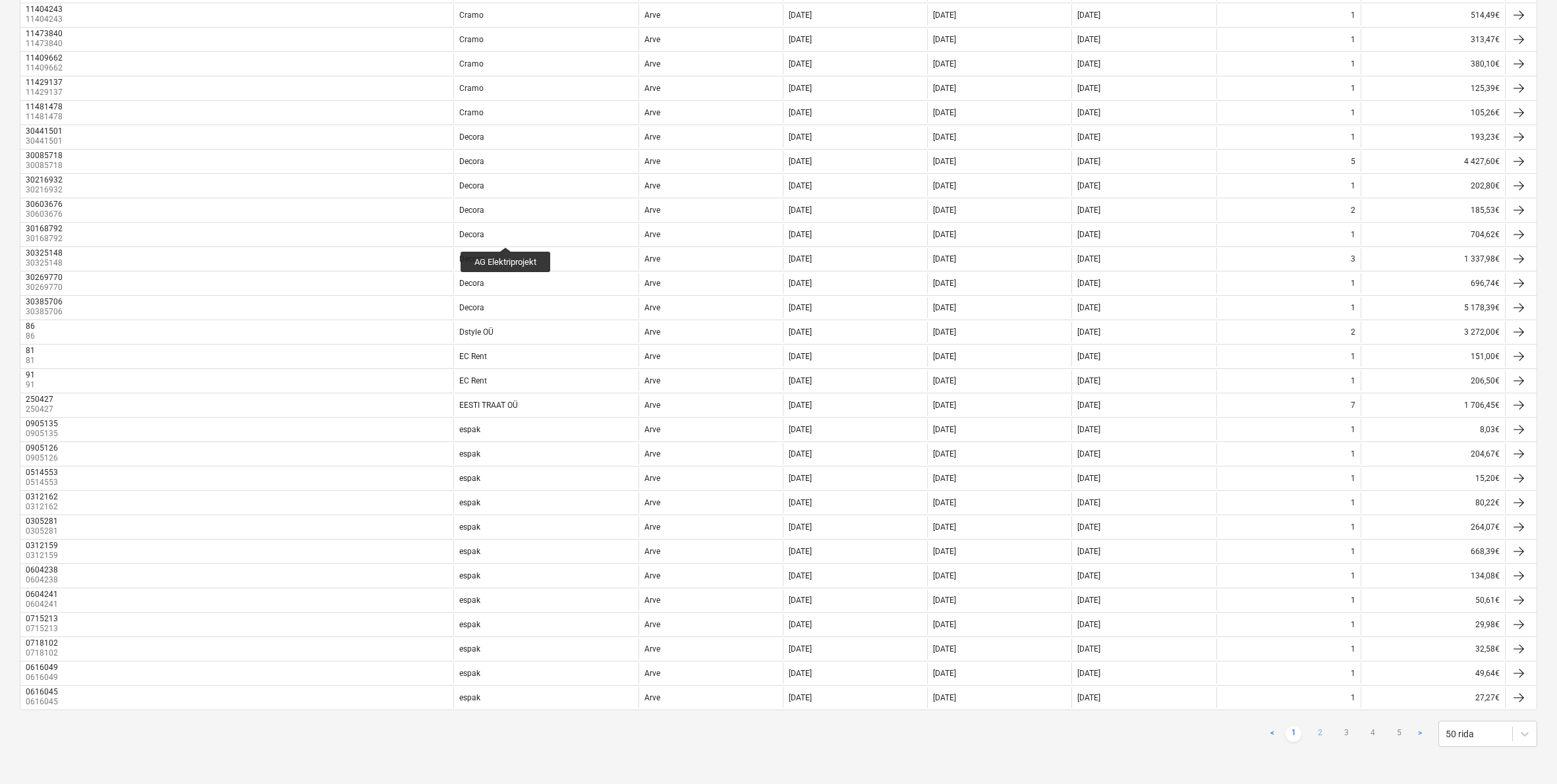
click at [1321, 735] on link "2" at bounding box center [1320, 734] width 16 height 16
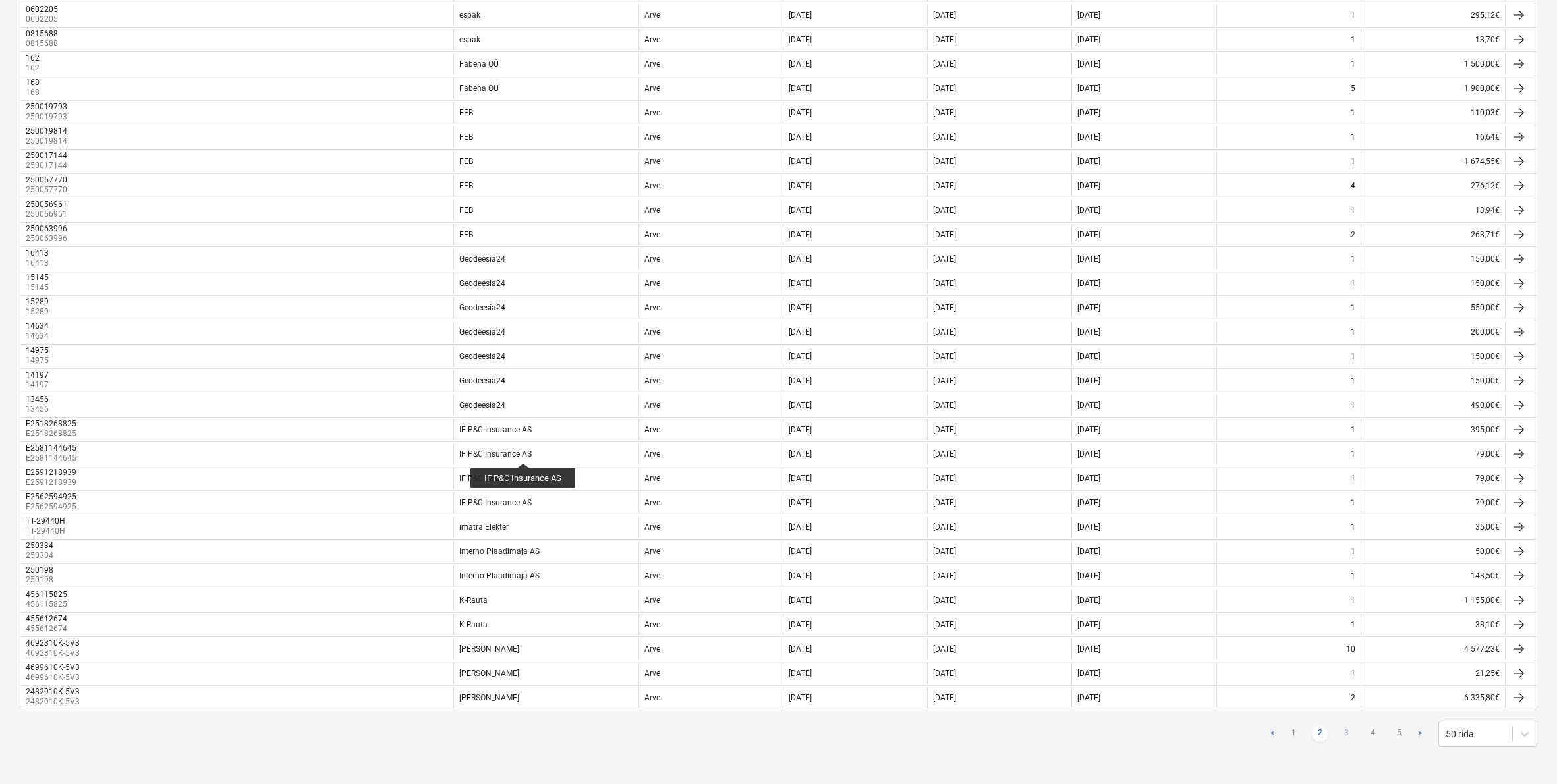
click at [1345, 732] on link "3" at bounding box center [1347, 734] width 16 height 16
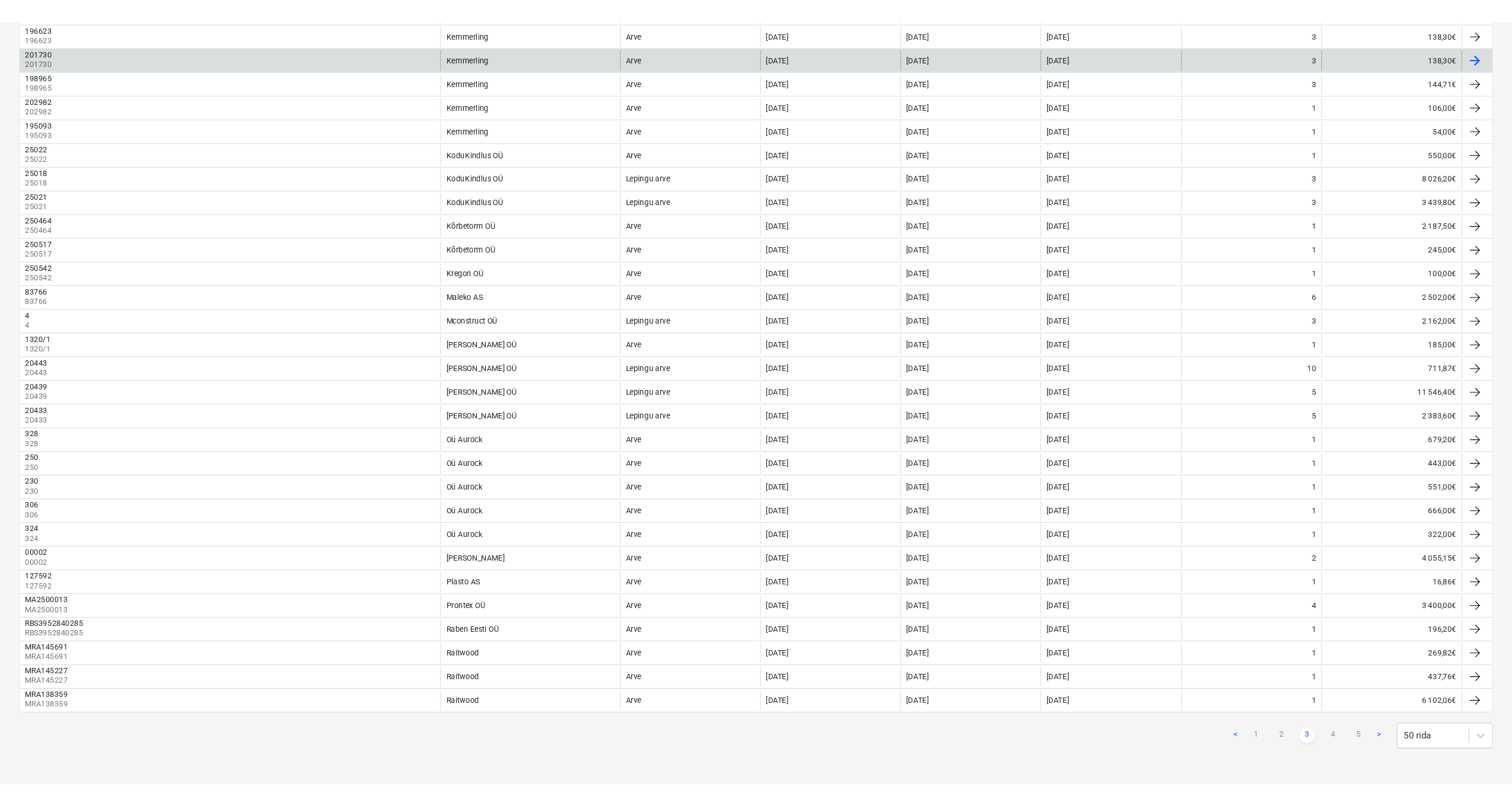
scroll to position [581, 0]
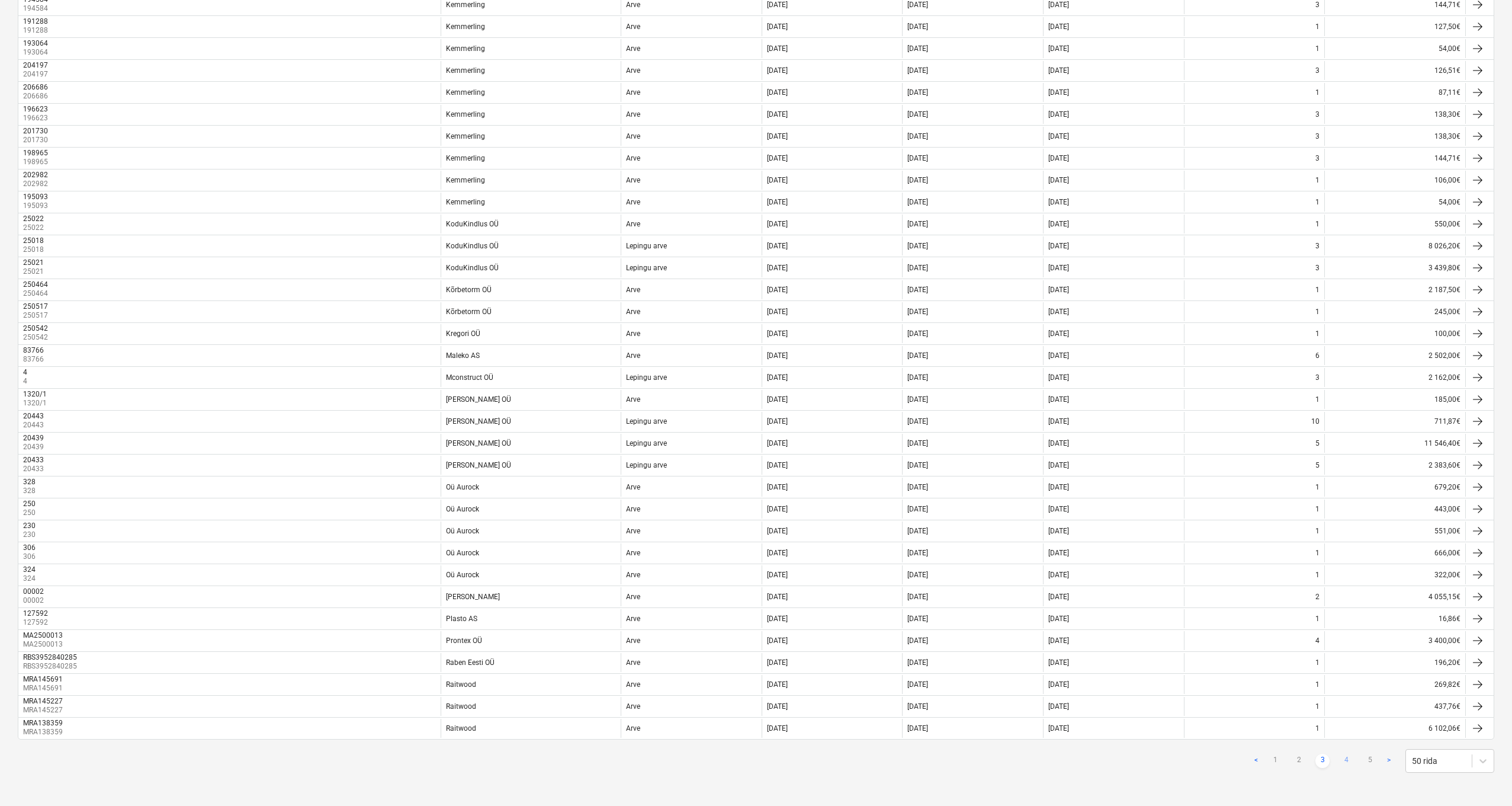
click at [1347, 705] on link "4" at bounding box center [1347, 761] width 14 height 14
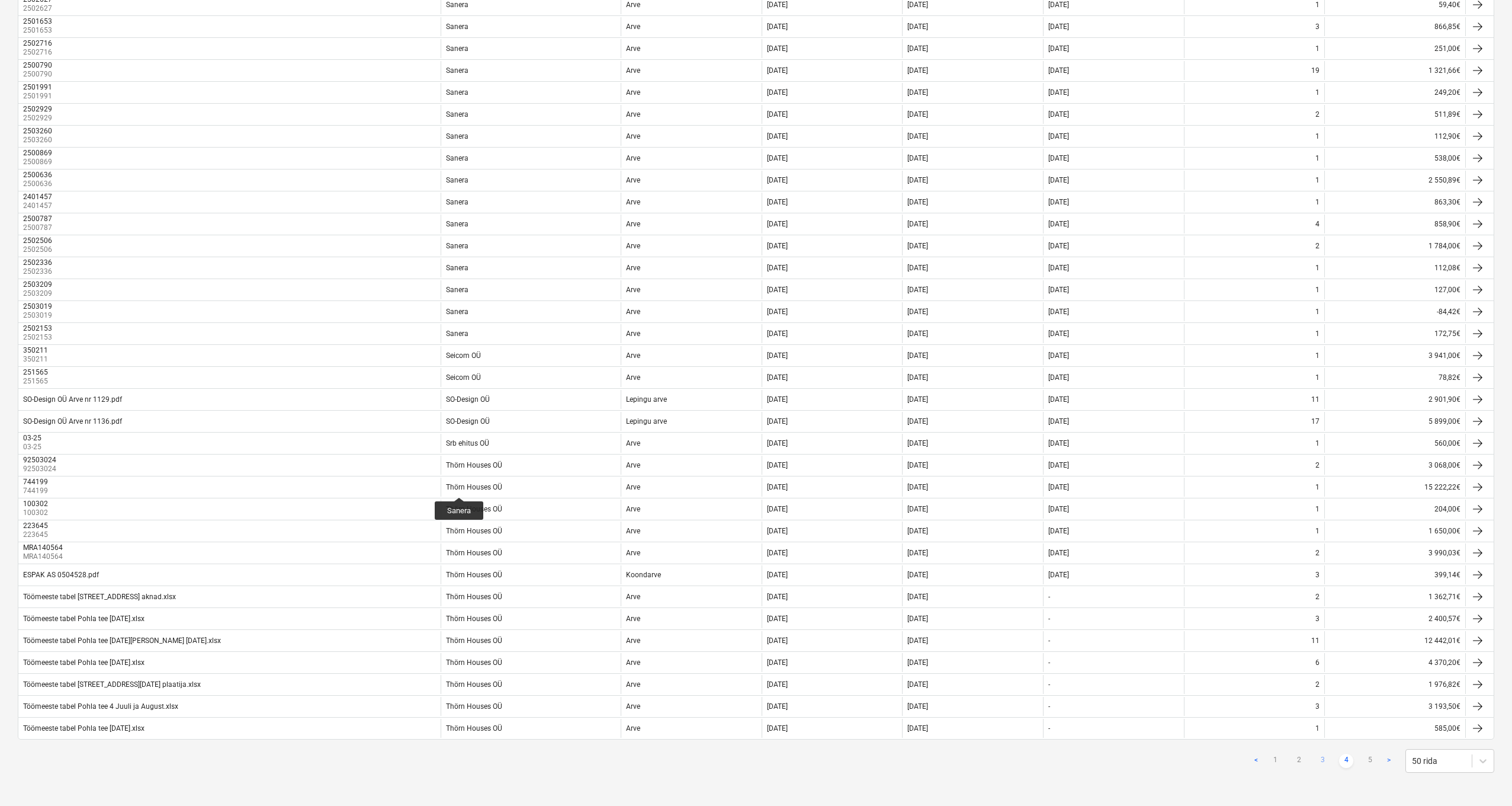
click at [1323, 705] on link "3" at bounding box center [1323, 761] width 14 height 14
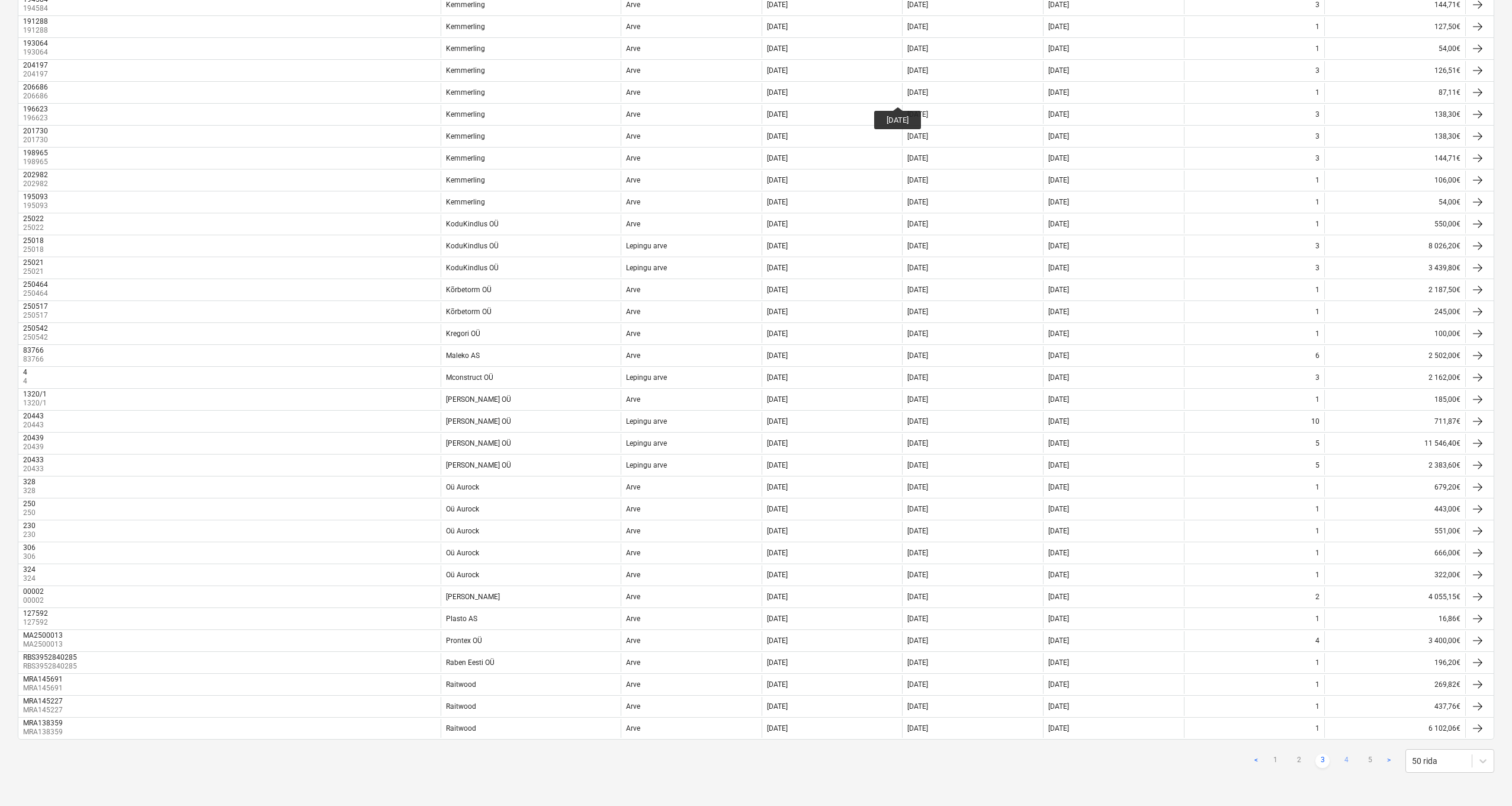
click at [1348, 705] on link "4" at bounding box center [1347, 761] width 14 height 14
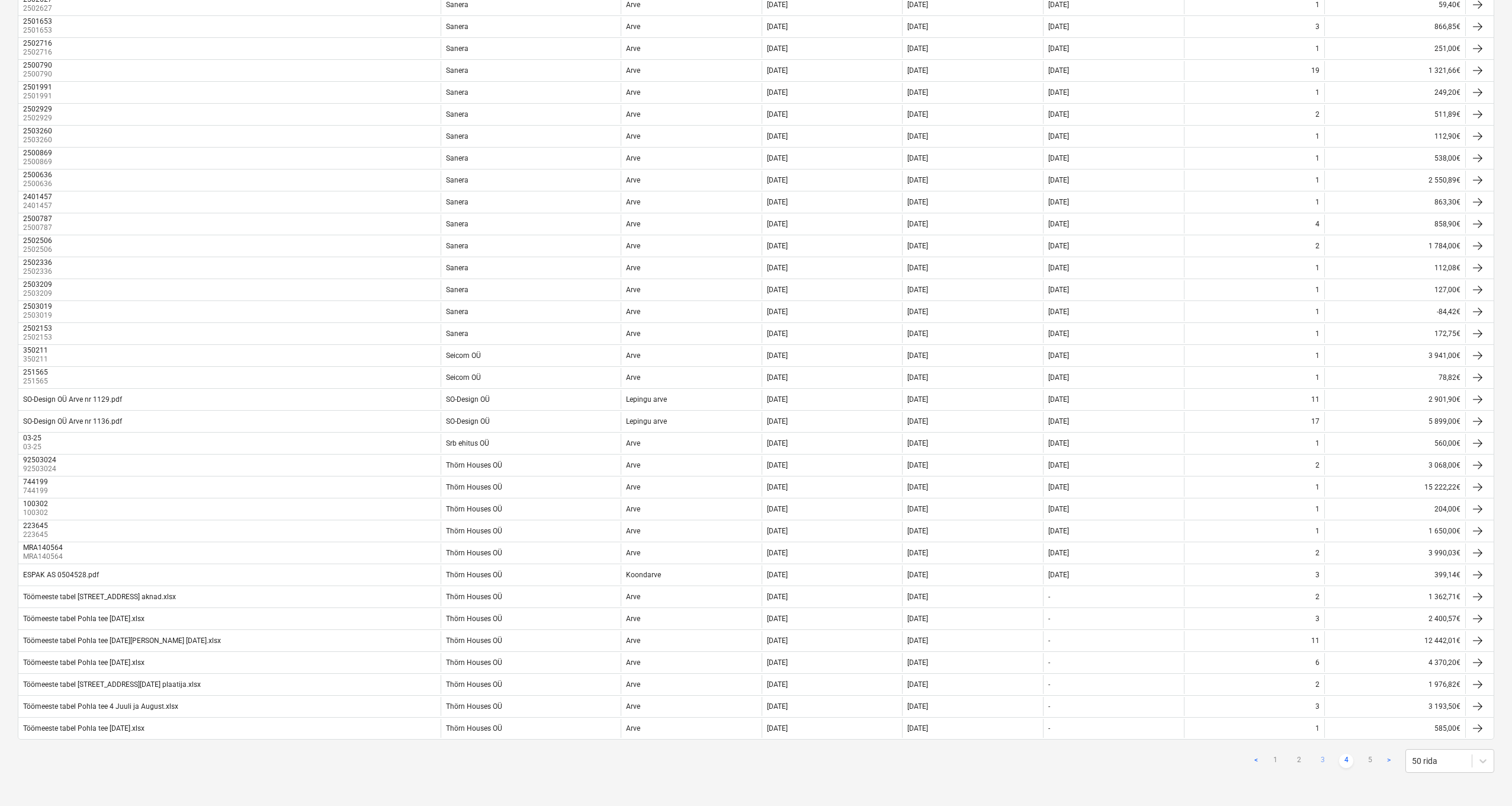
click at [1322, 705] on link "3" at bounding box center [1323, 761] width 14 height 14
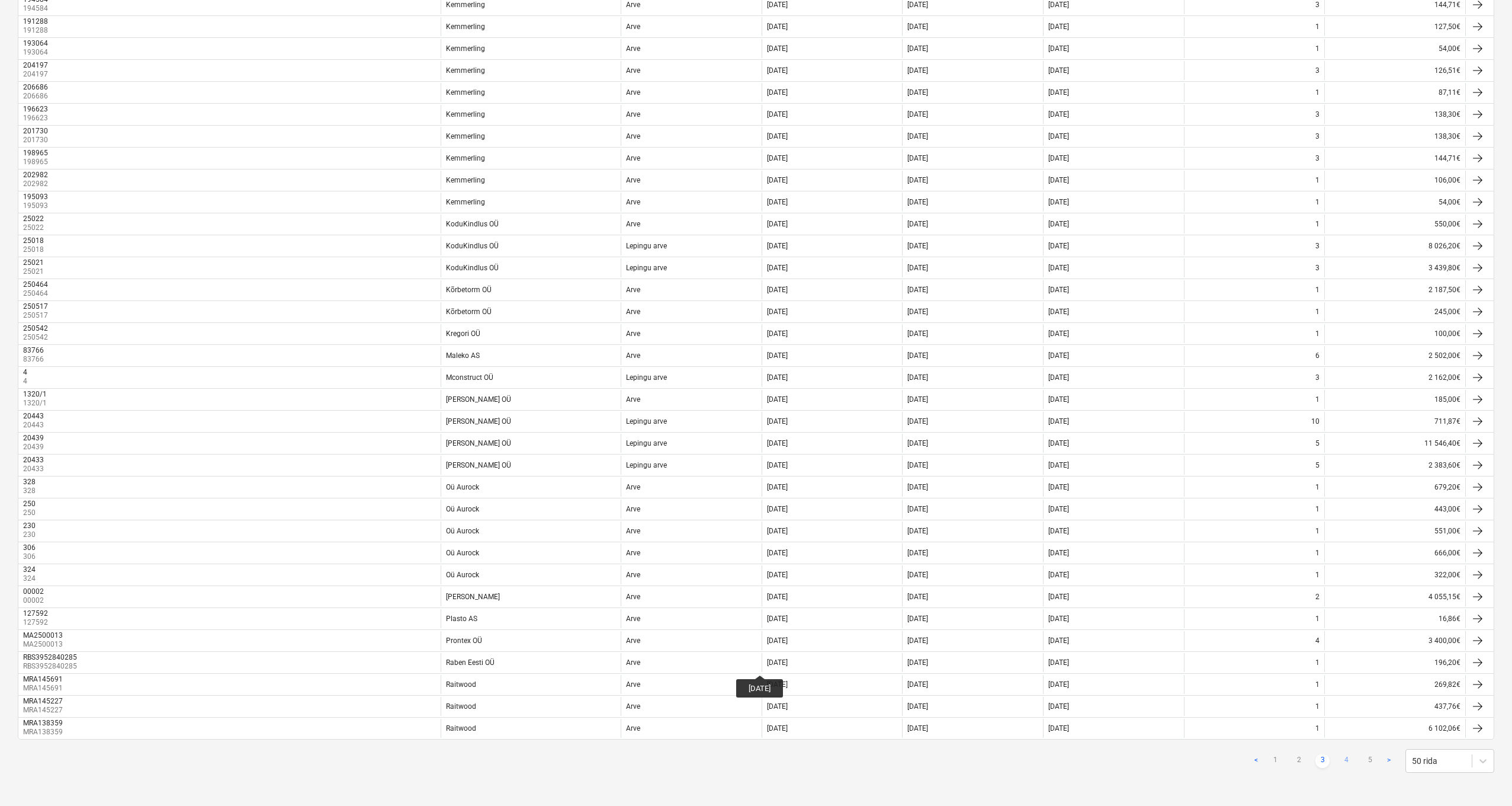
click at [1348, 705] on link "4" at bounding box center [1347, 761] width 14 height 14
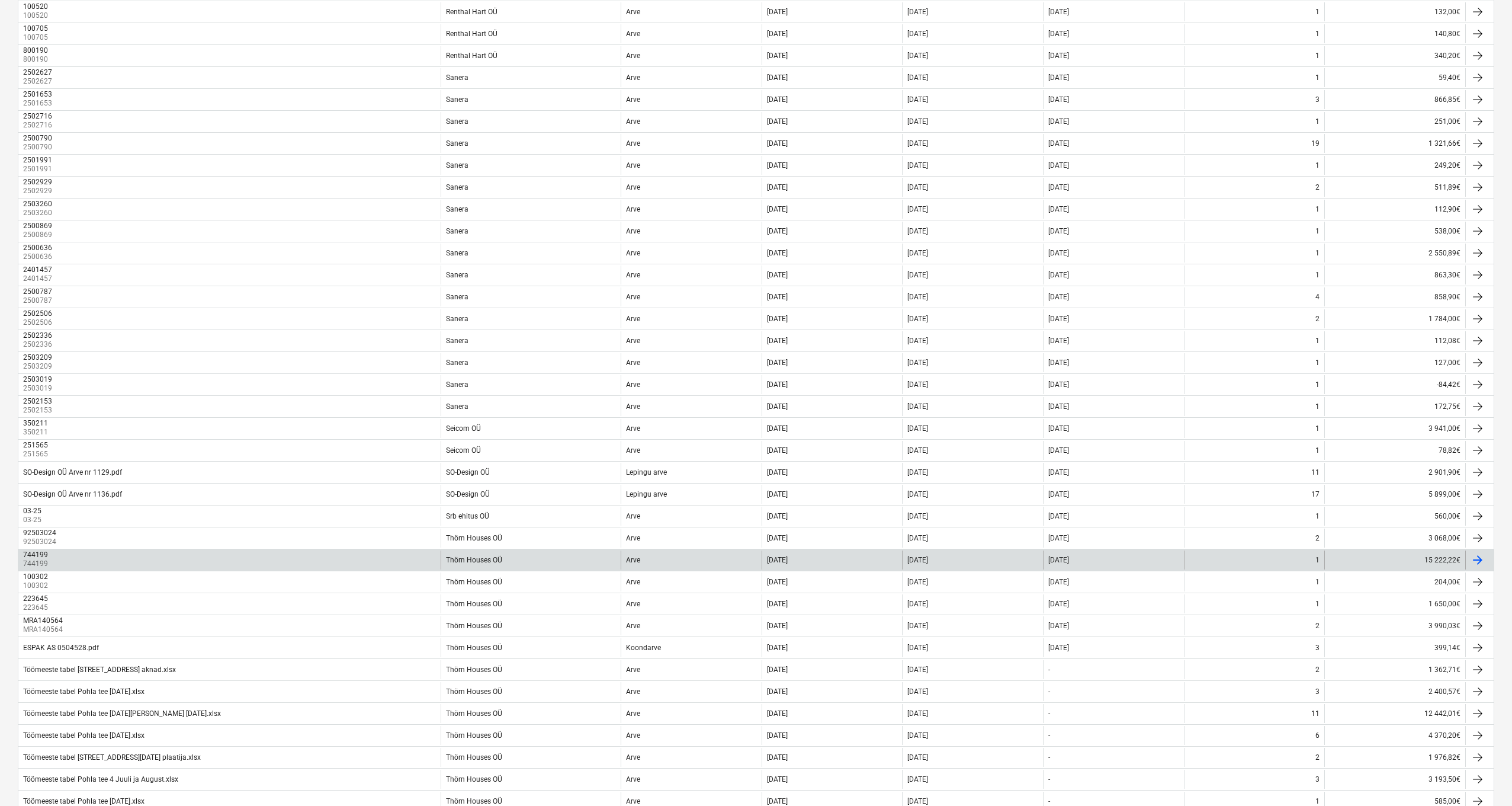
scroll to position [0, 0]
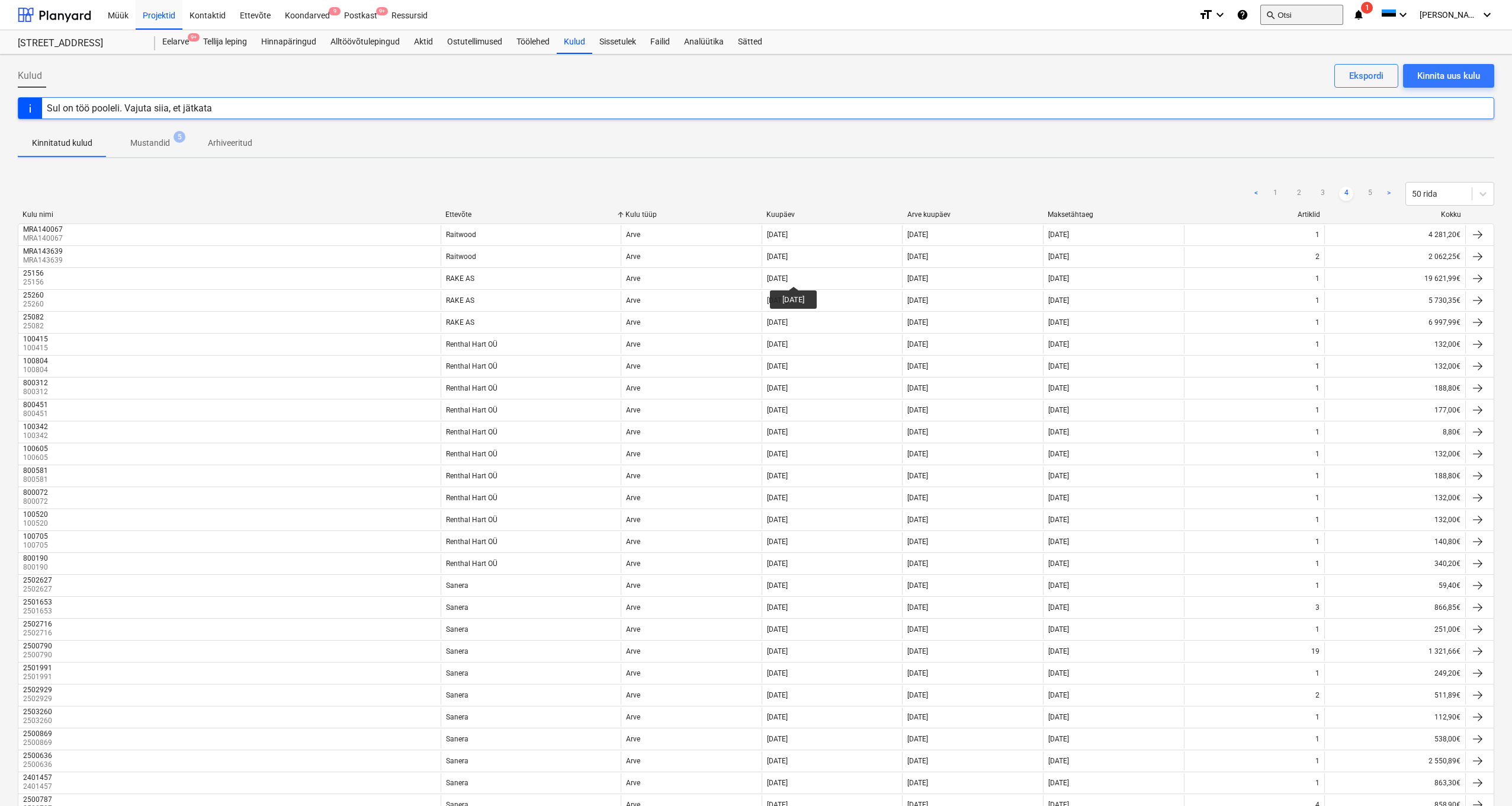
click at [1314, 13] on button "search Otsi" at bounding box center [1302, 15] width 83 height 20
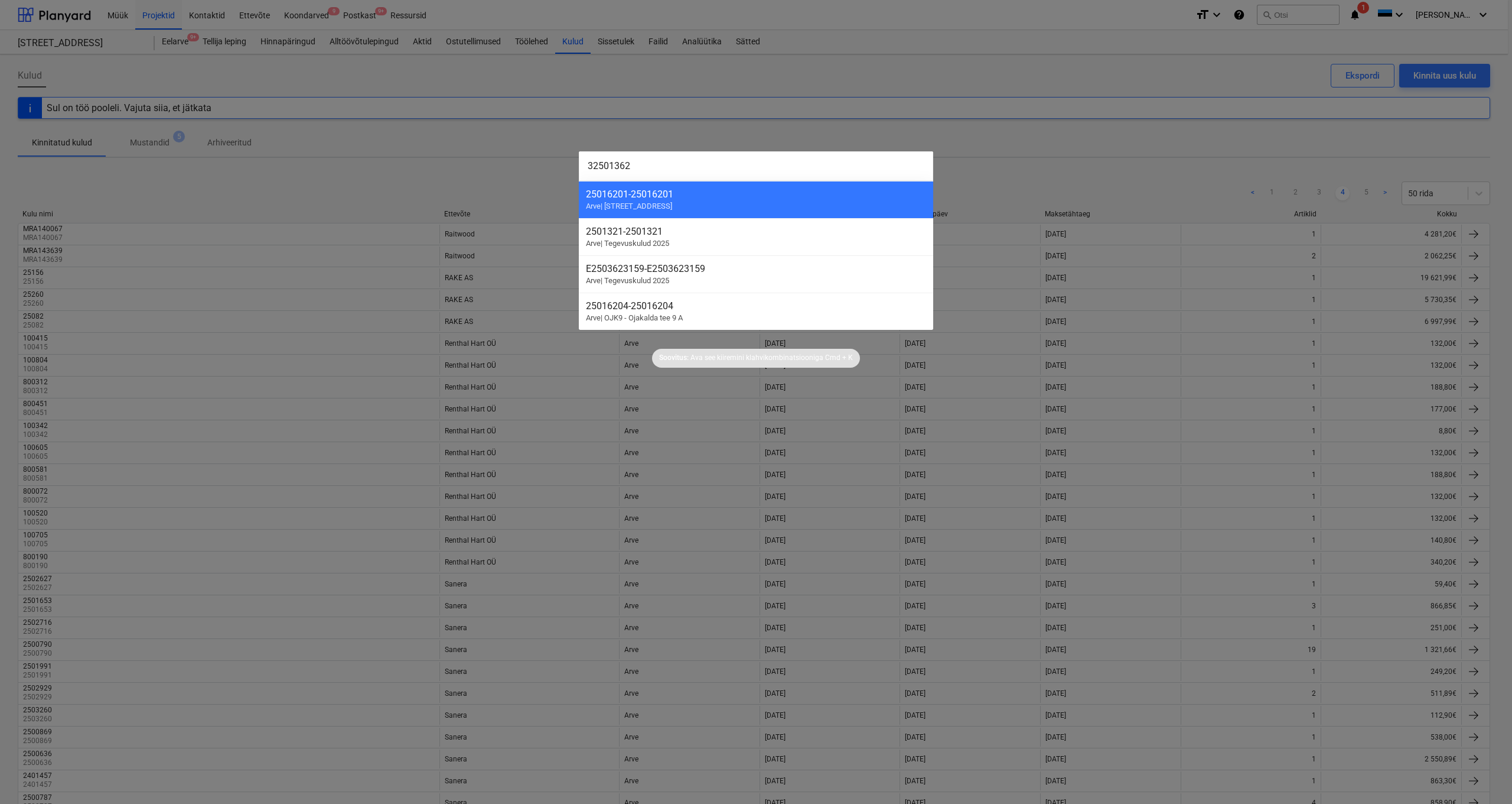
type input "32501362"
click at [1040, 142] on div at bounding box center [756, 402] width 1512 height 804
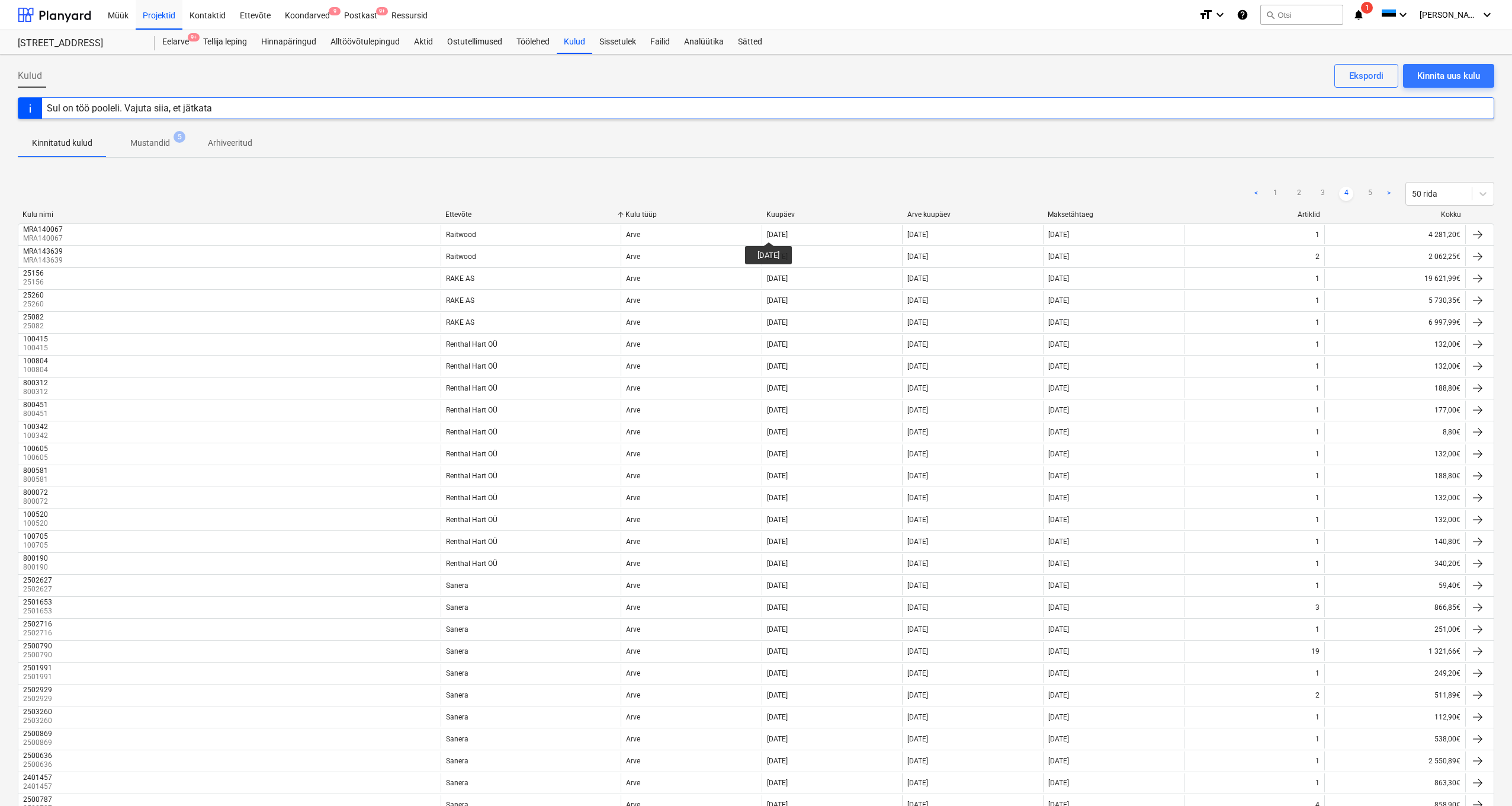
click at [152, 143] on p "Mustandid" at bounding box center [150, 143] width 40 height 12
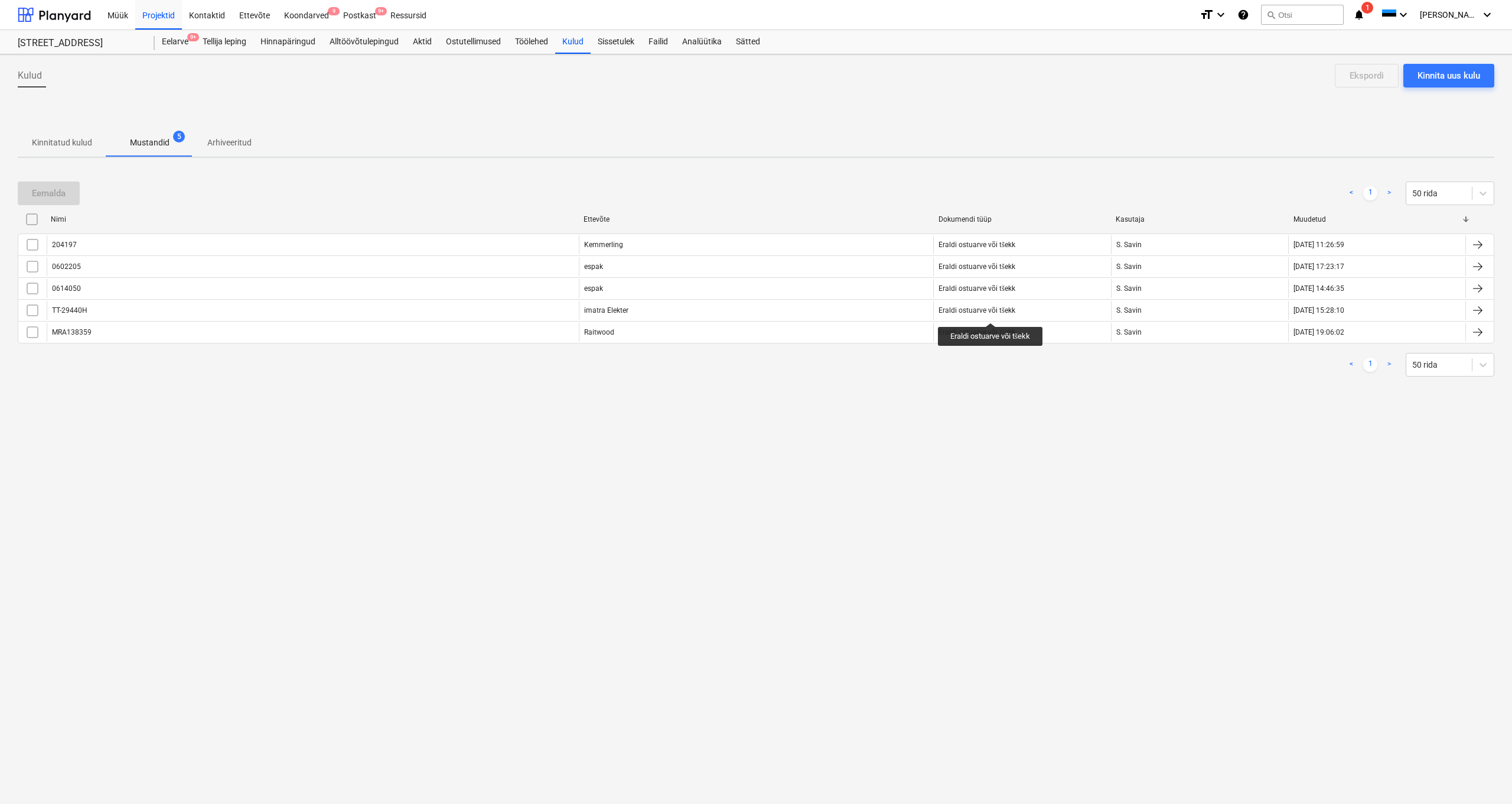
click at [225, 140] on p "Arhiveeritud" at bounding box center [229, 142] width 44 height 12
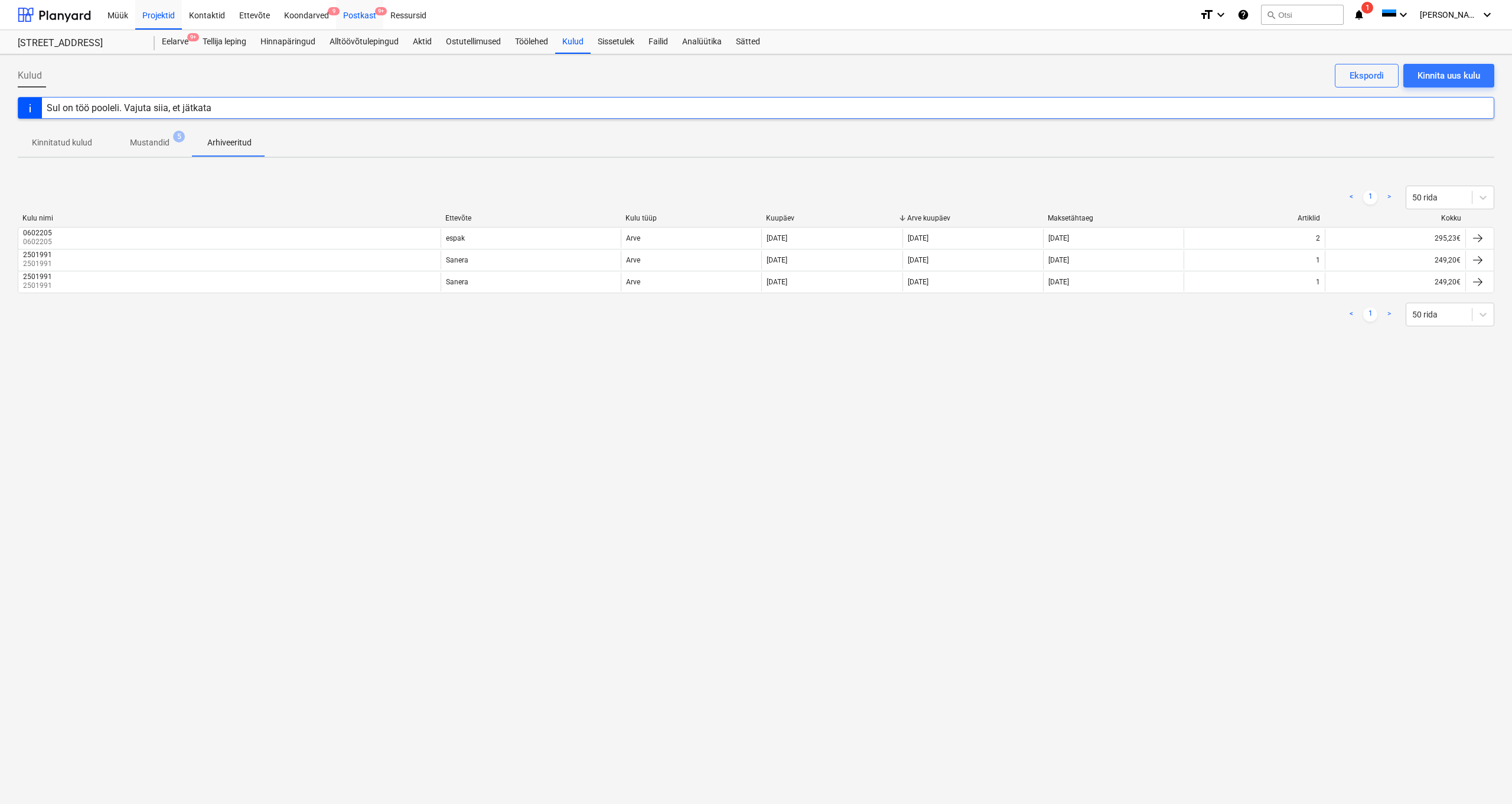
click at [353, 17] on div "Postkast 9+" at bounding box center [360, 14] width 47 height 30
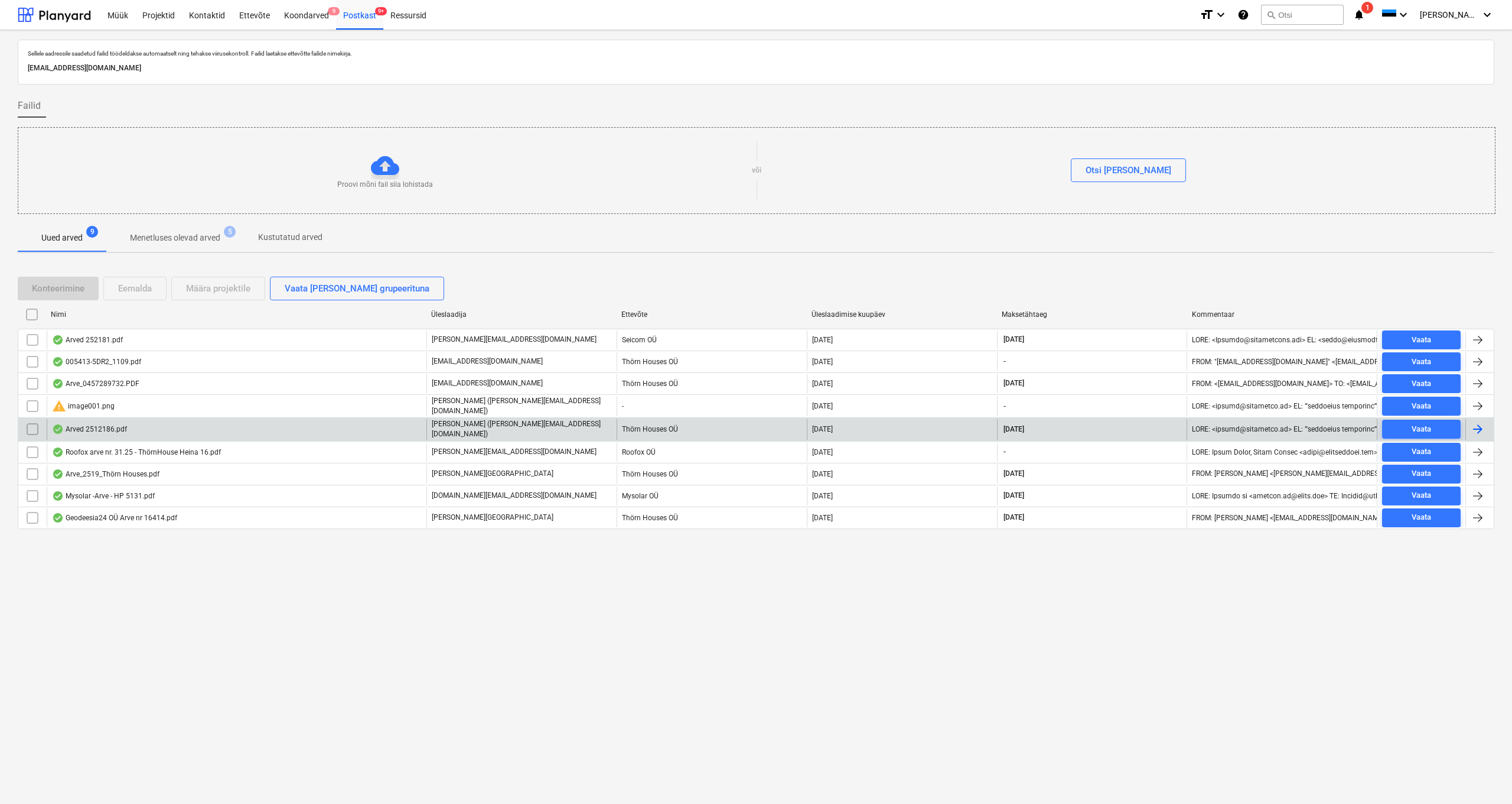
click at [119, 424] on div "Arved 2512186.pdf" at bounding box center [89, 429] width 75 height 9
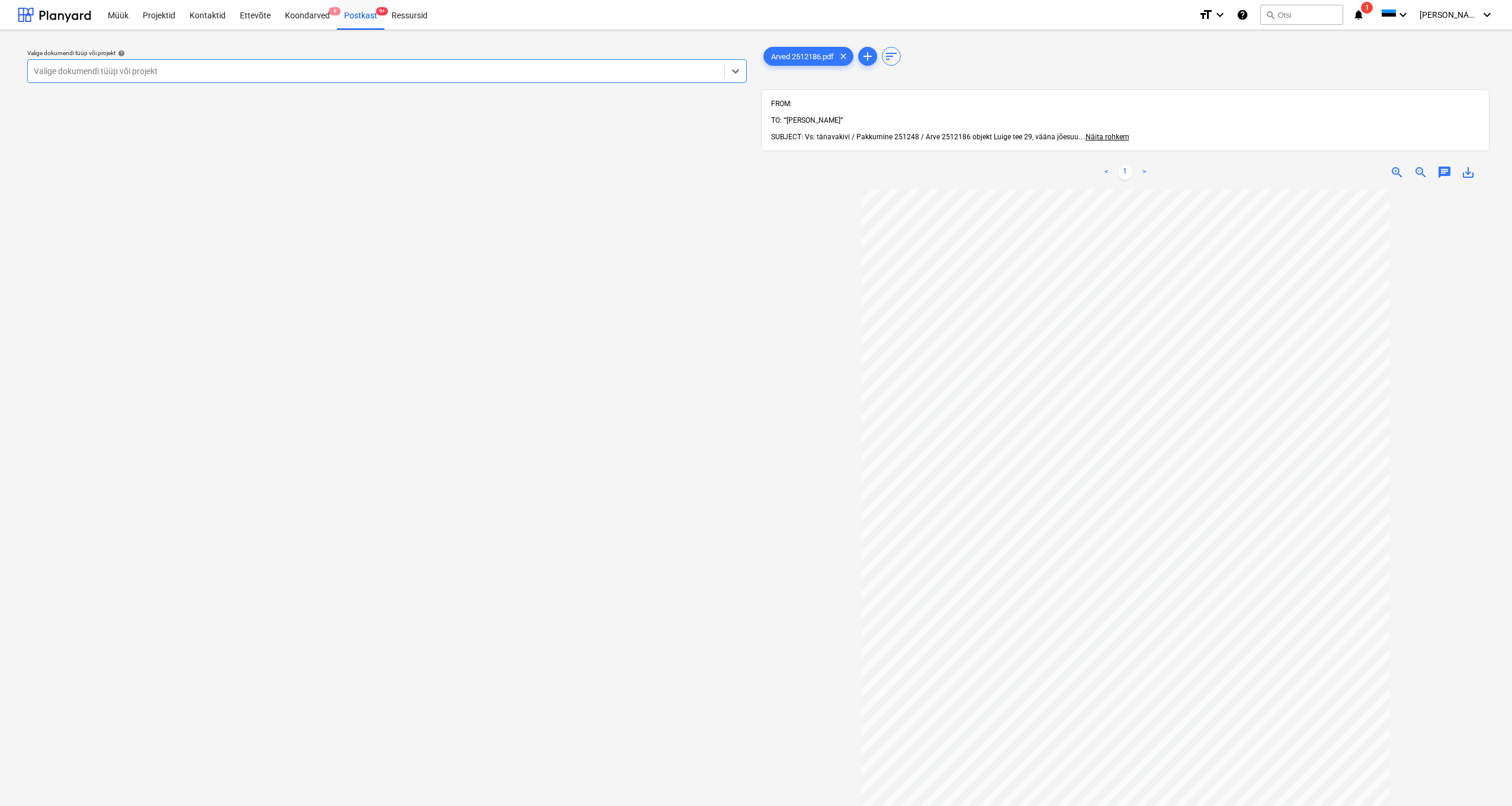
click at [127, 68] on div "Valige dokumendi tüüp või projekt" at bounding box center [376, 71] width 685 height 9
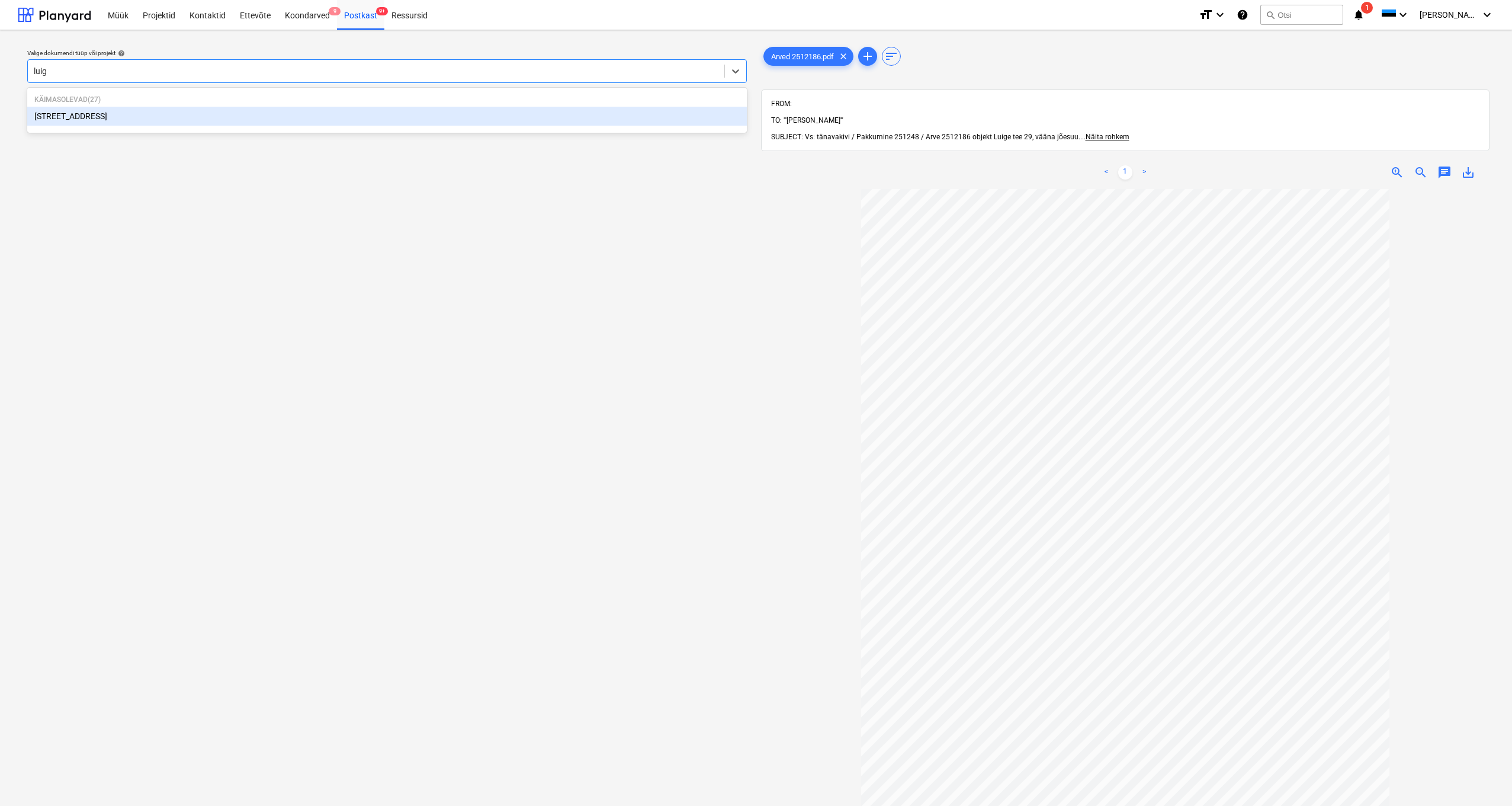
type input "luige"
click at [72, 119] on div "[STREET_ADDRESS]" at bounding box center [387, 116] width 720 height 19
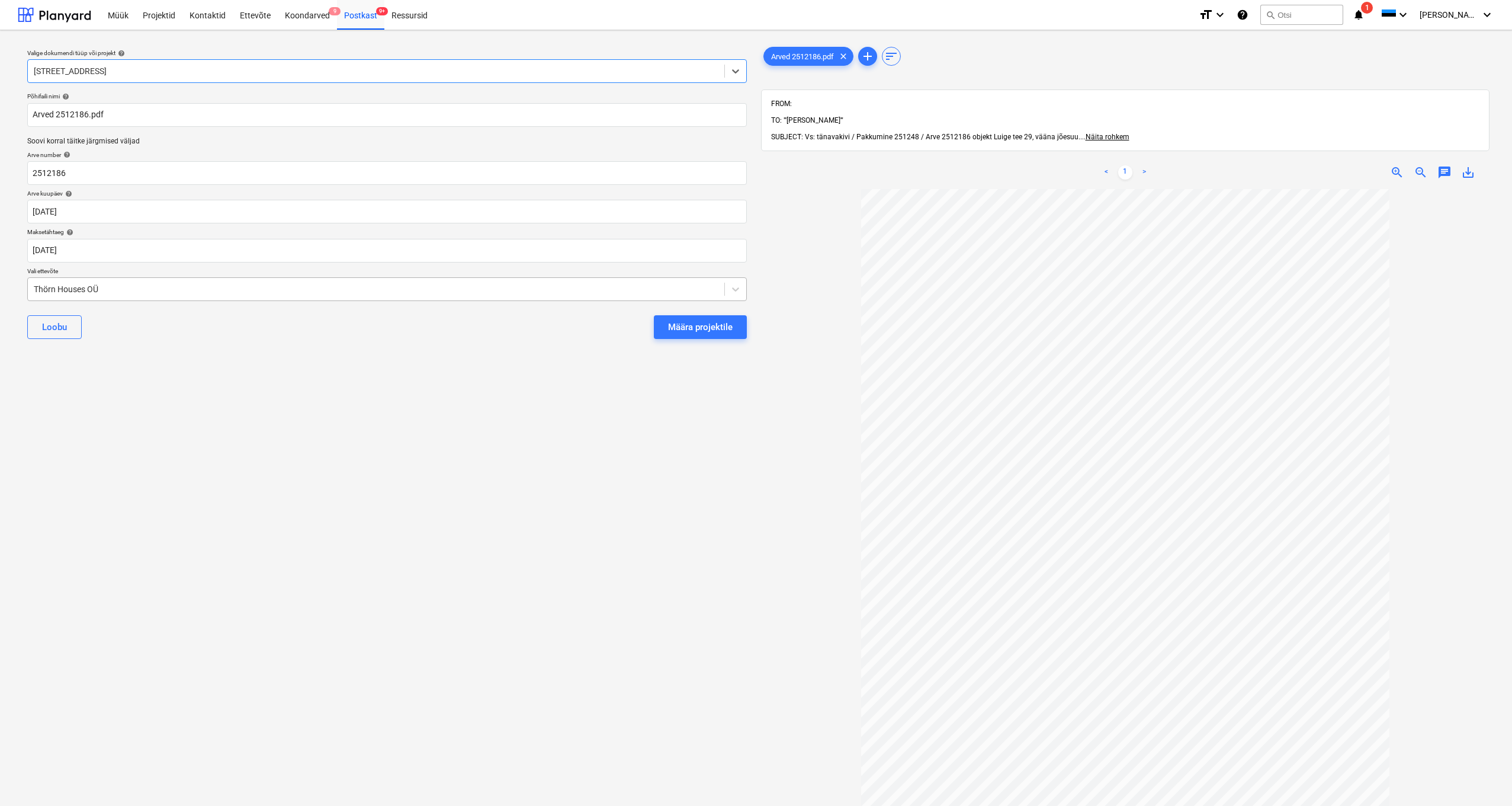
click at [36, 290] on div "Thörn Houses OÜ" at bounding box center [376, 289] width 685 height 9
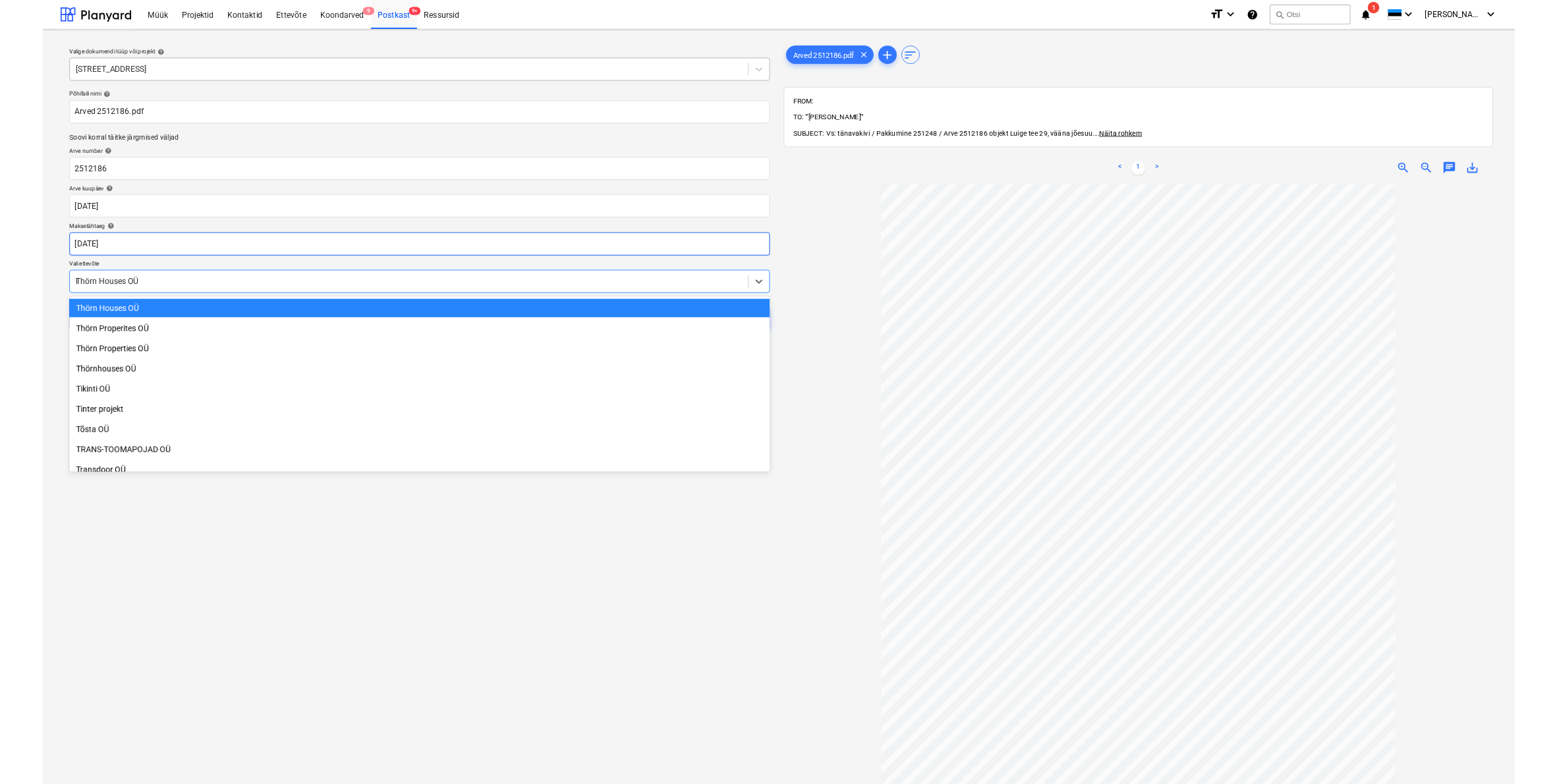
scroll to position [2430, 0]
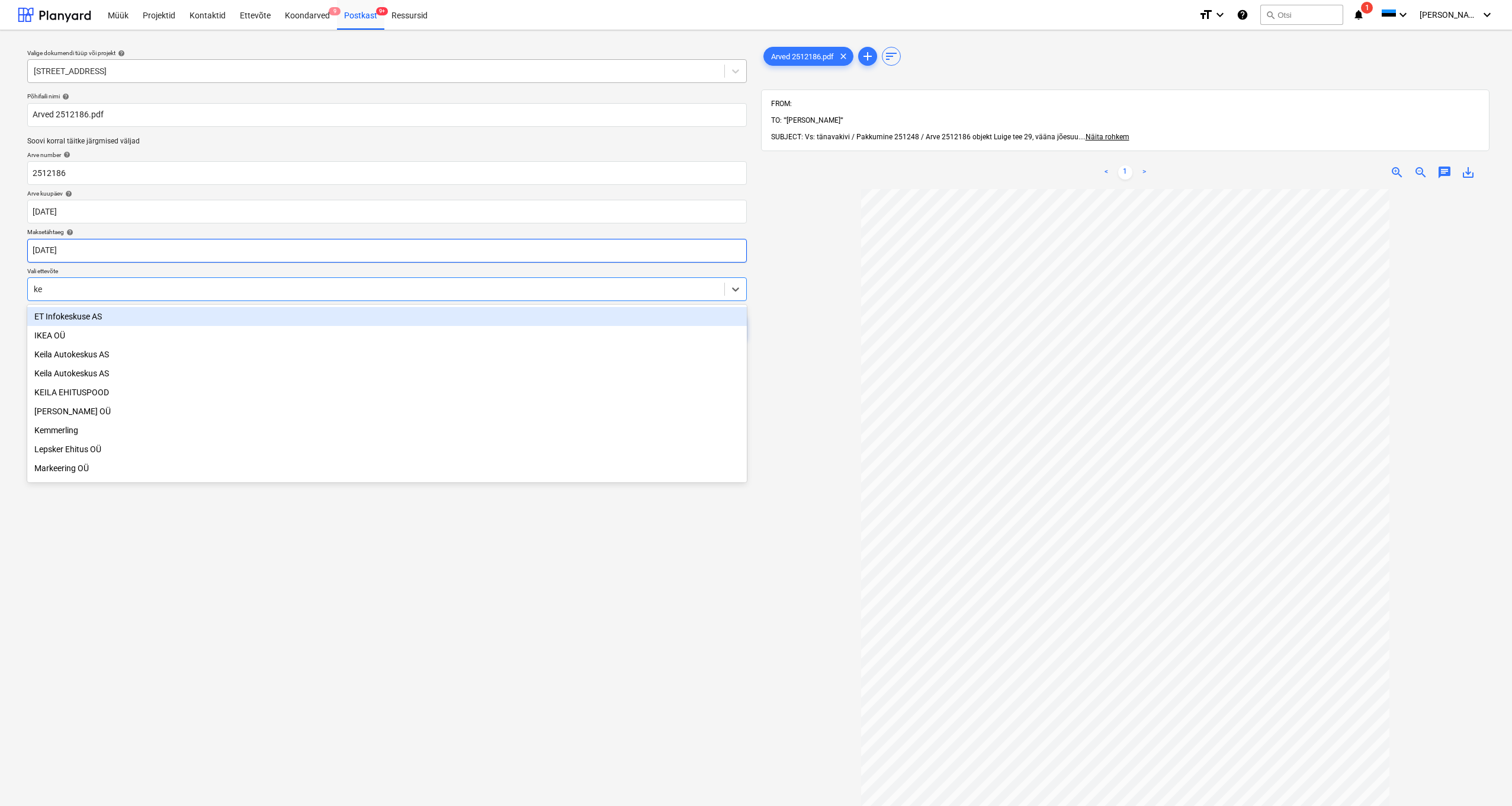
type input "kei"
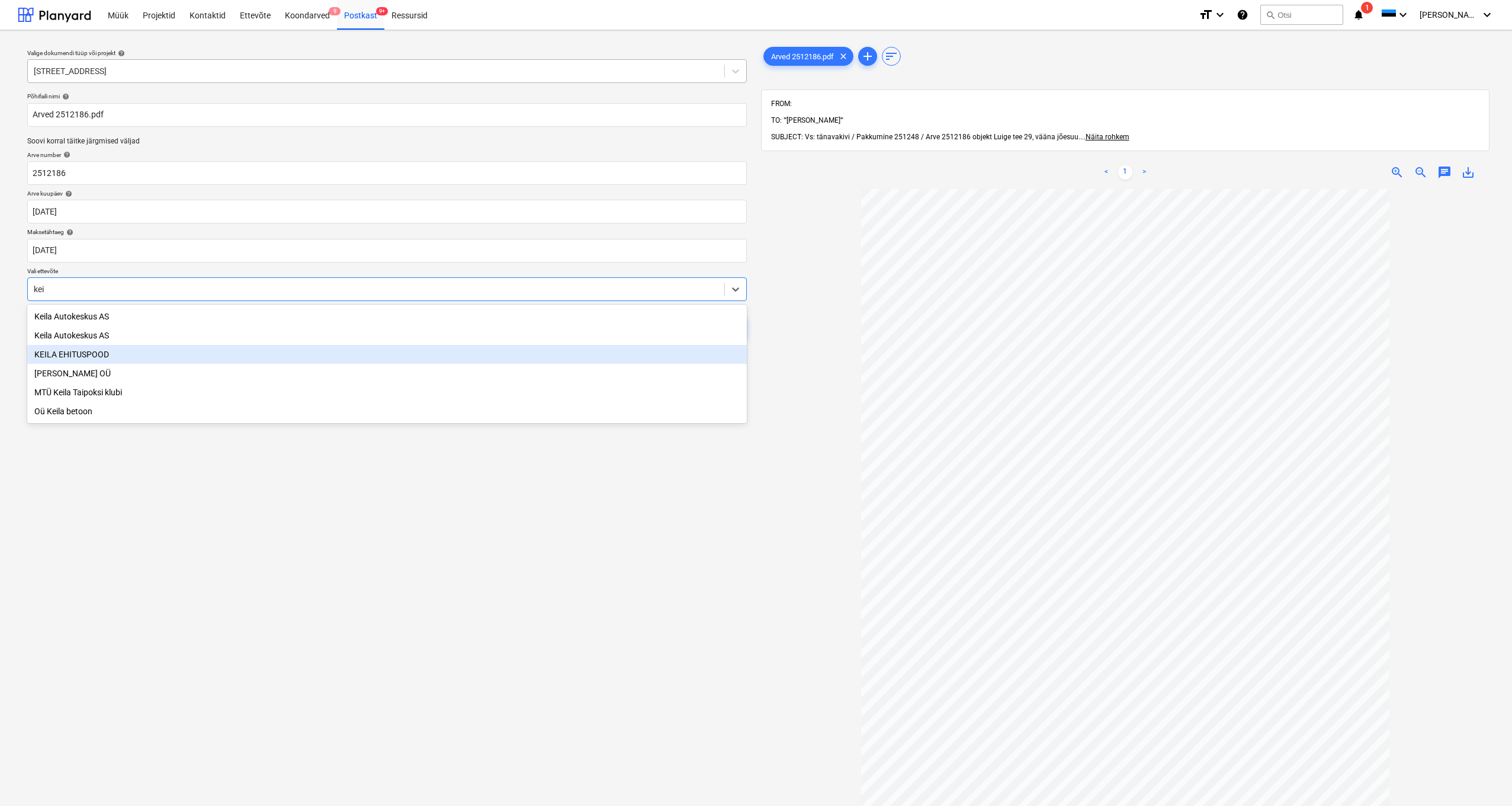
click at [104, 356] on div "KEILA EHITUSPOOD" at bounding box center [387, 354] width 720 height 19
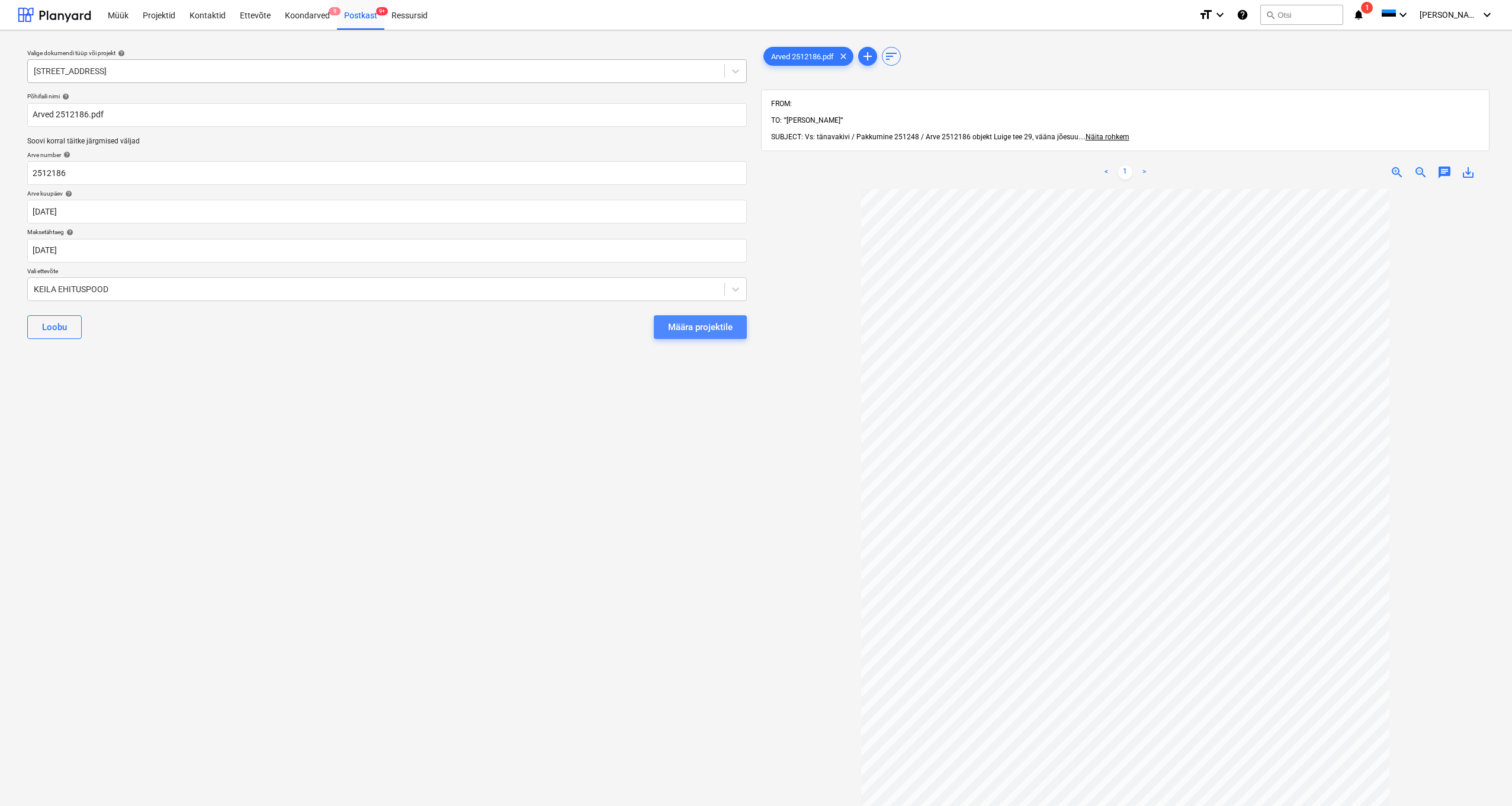
click at [677, 328] on div "Määra projektile" at bounding box center [700, 327] width 65 height 15
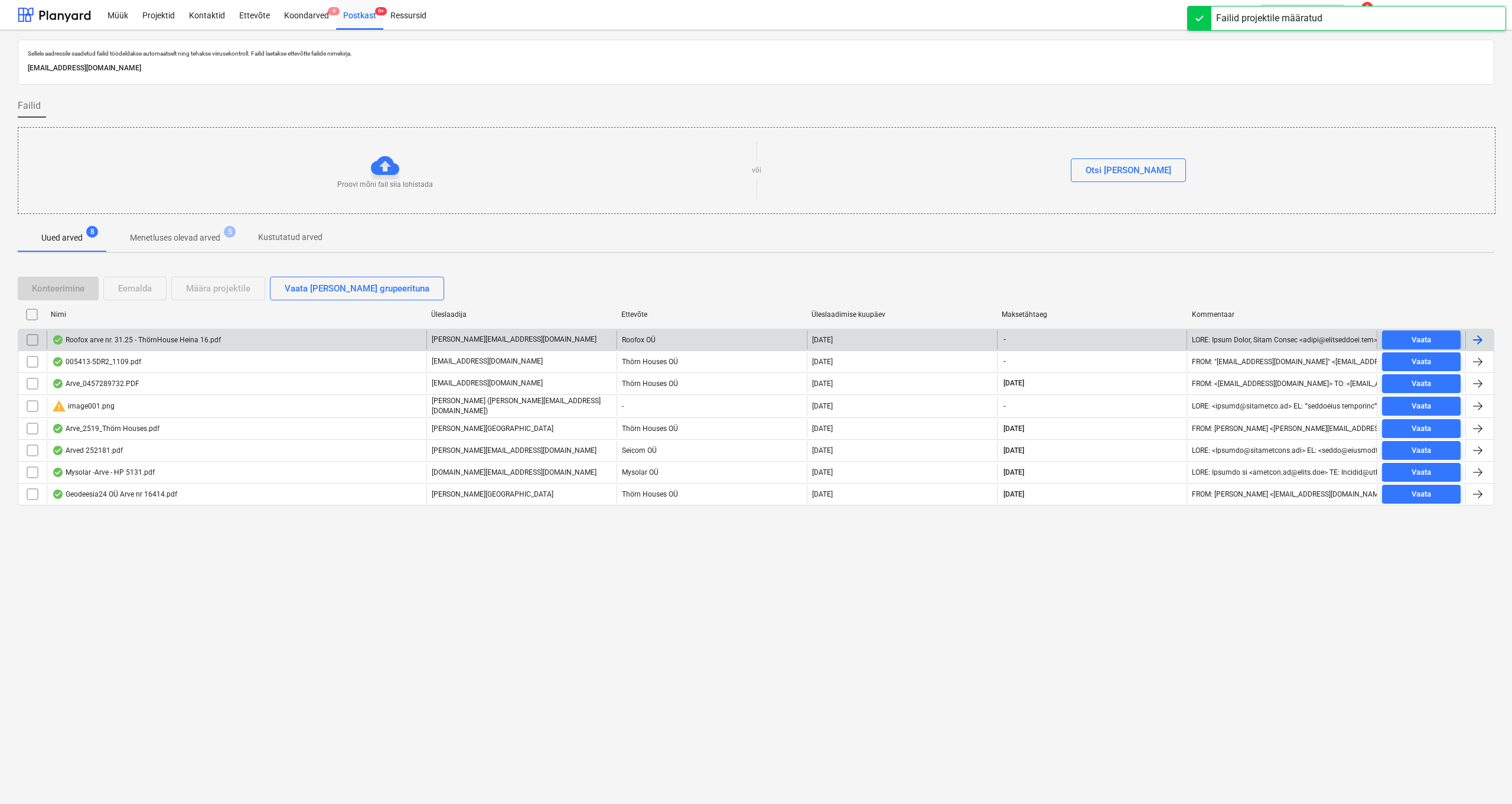
click at [114, 341] on div "Roofox arve nr. 31.25 - ThörnHouse Heina 16.pdf" at bounding box center [136, 340] width 169 height 9
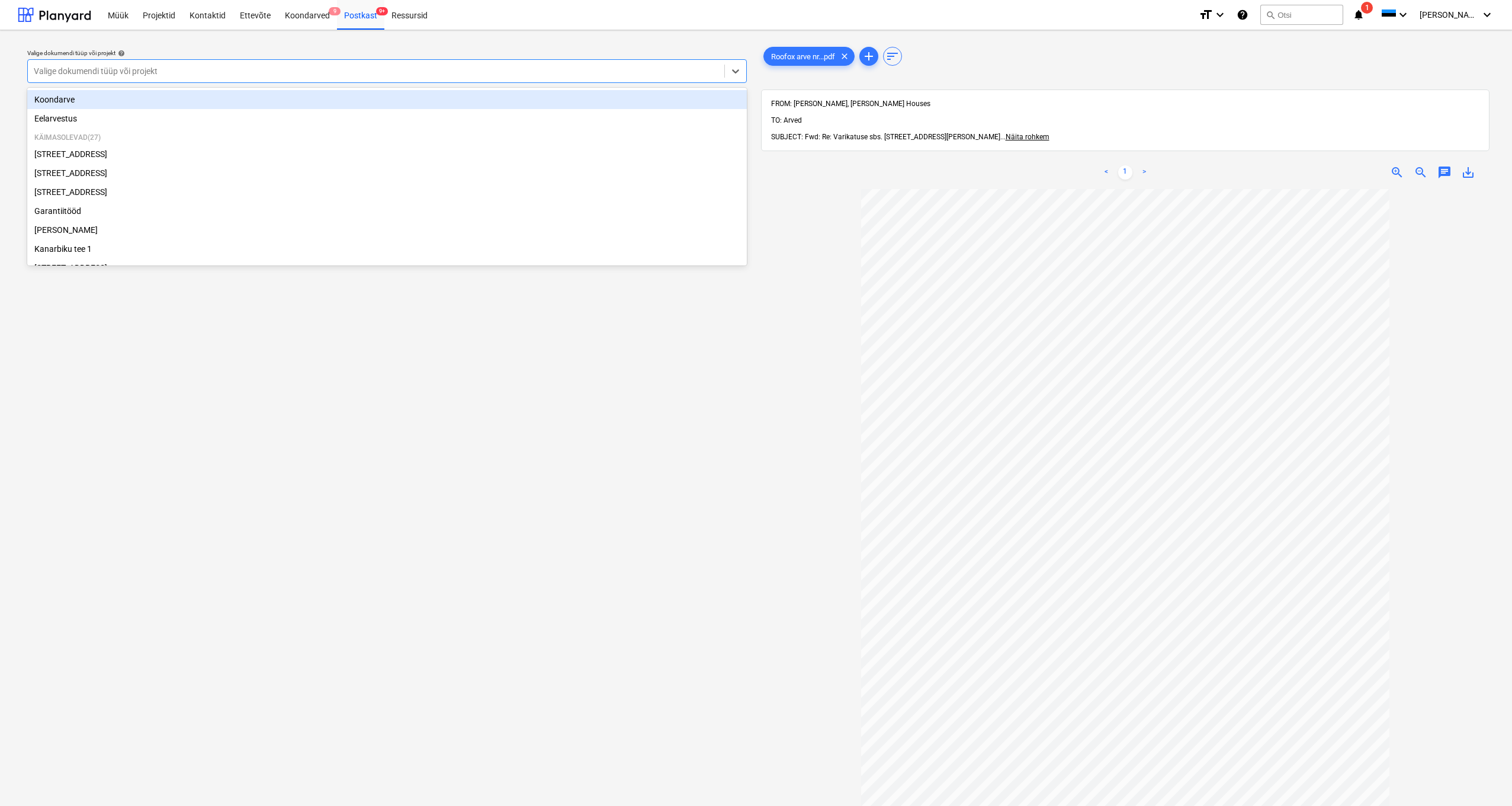
click at [58, 72] on div "Valige dokumendi tüüp või projekt" at bounding box center [376, 71] width 685 height 9
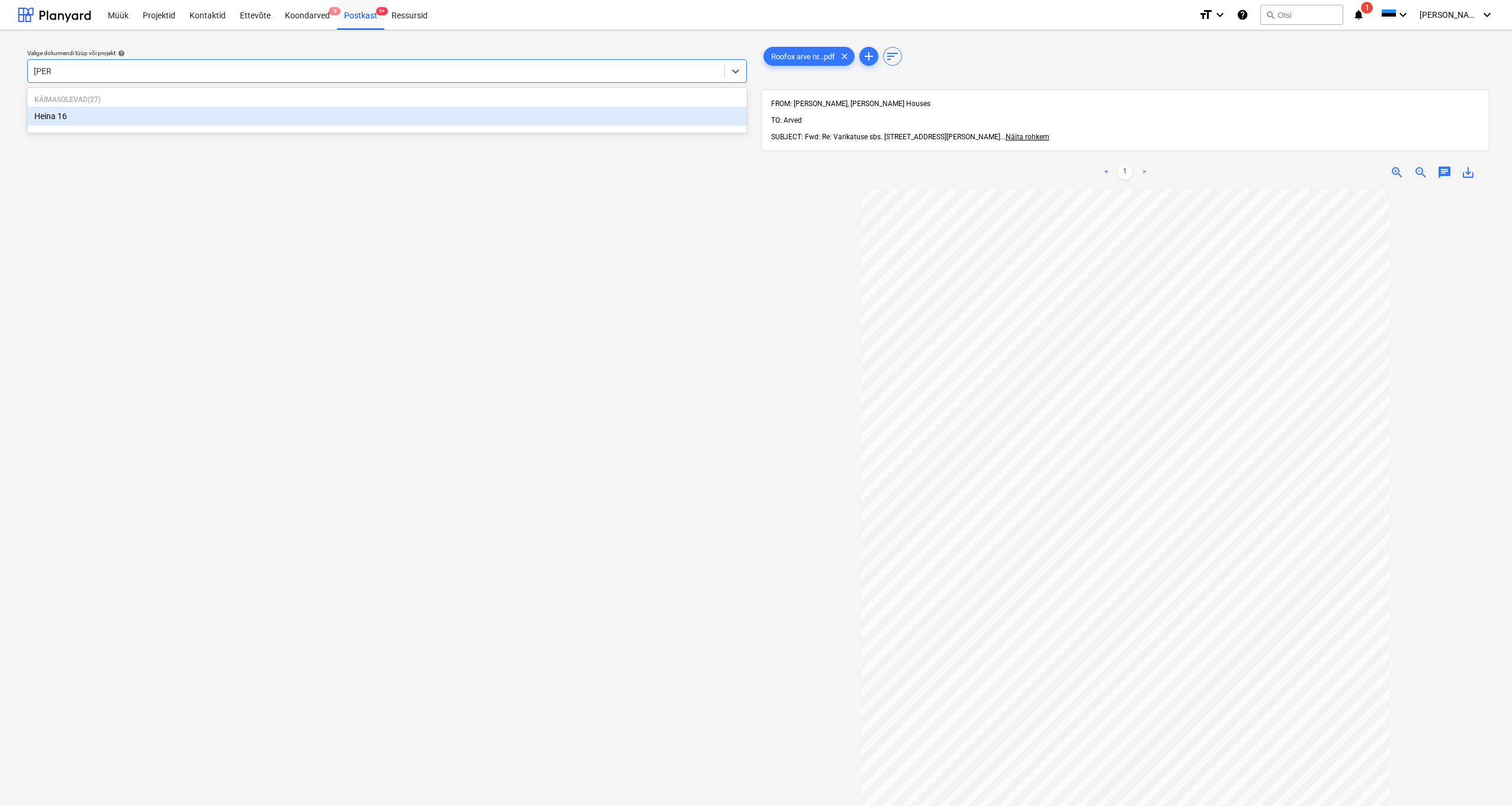
type input "heina"
click at [57, 116] on div "Heina 16" at bounding box center [387, 116] width 720 height 19
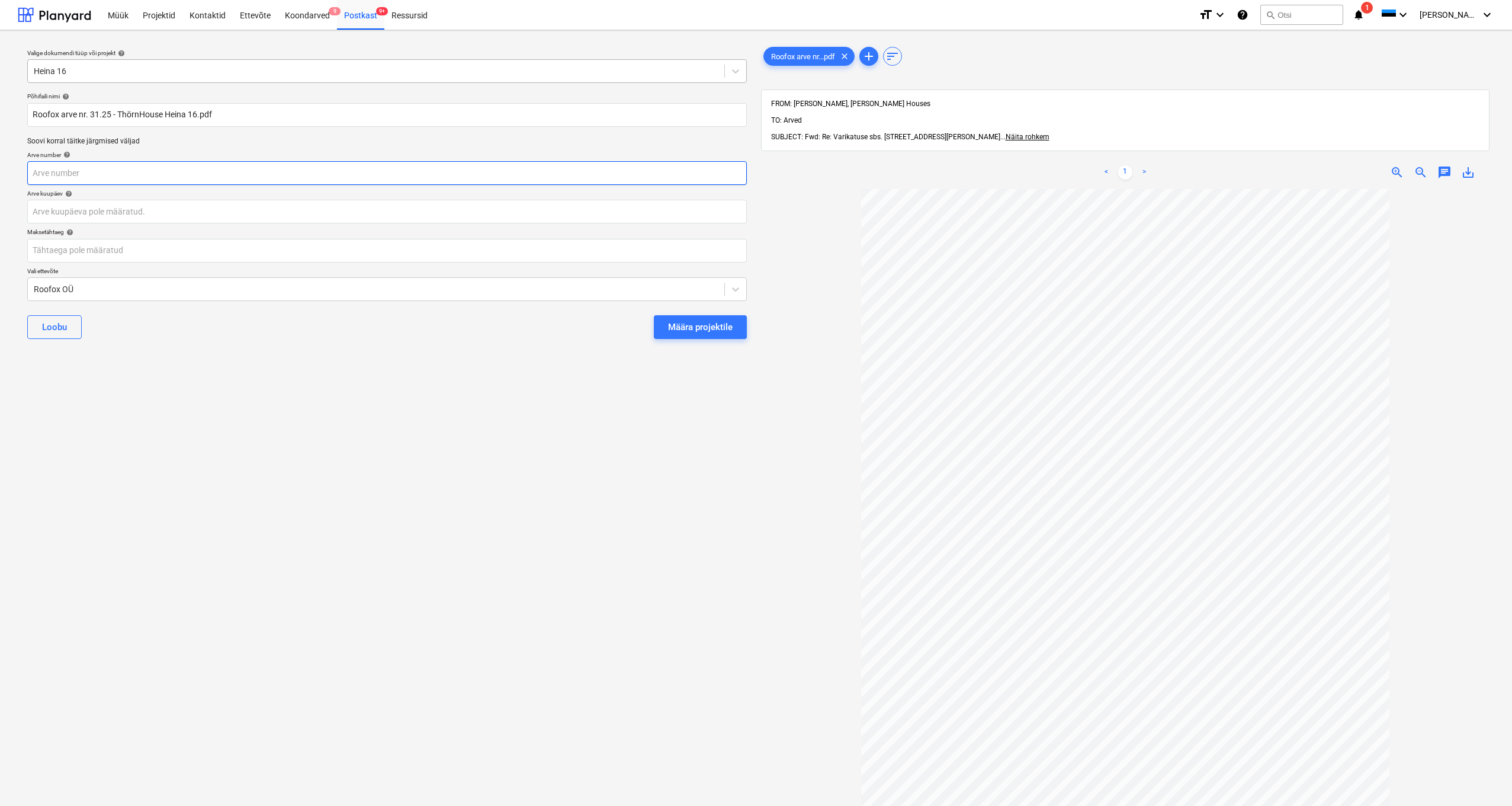
click at [63, 177] on input "text" at bounding box center [387, 173] width 720 height 24
type input "31/25"
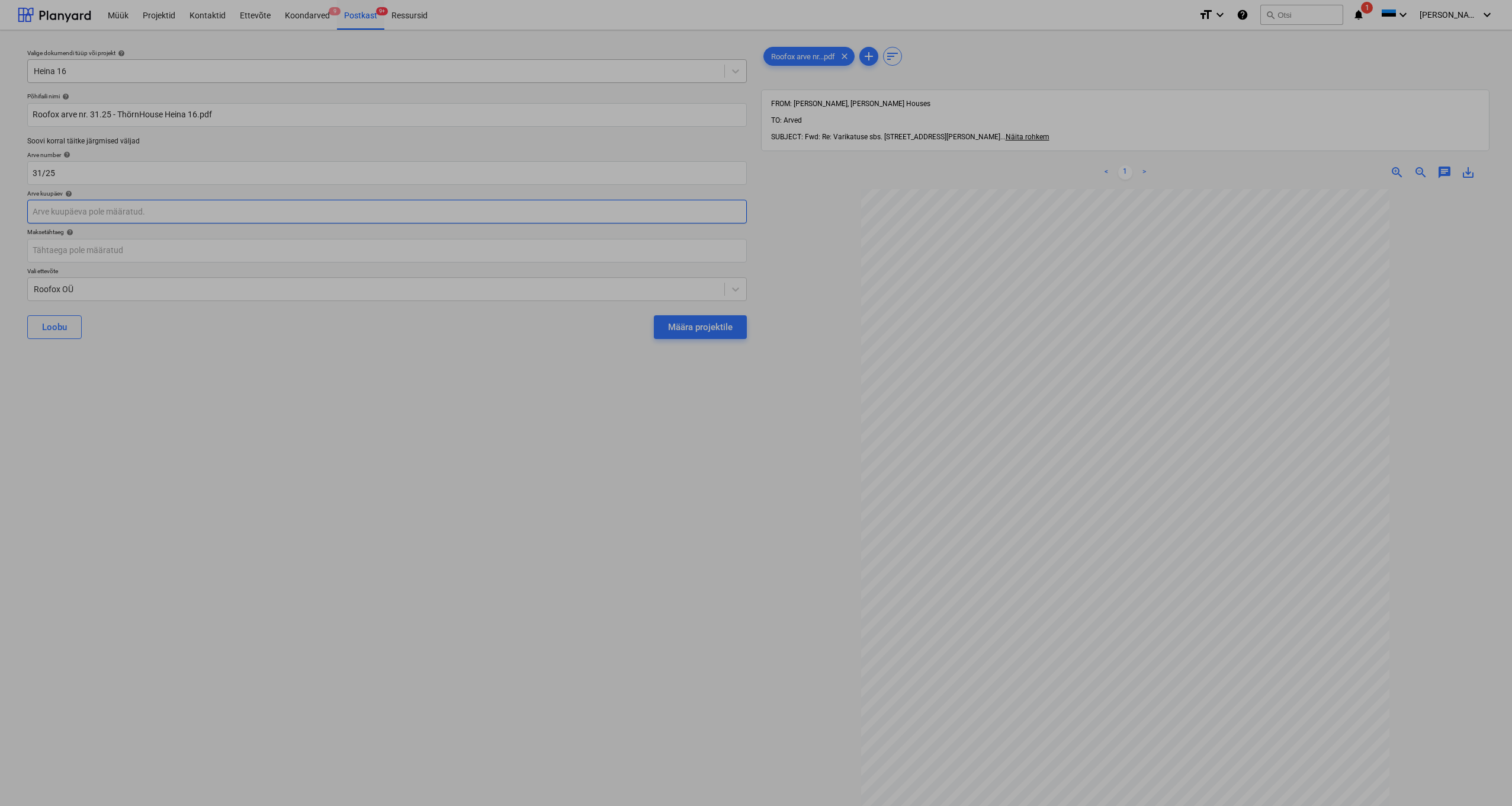
click at [81, 217] on body "Müük Projektid Kontaktid Ettevõte Koondarved 9 Postkast 9+ Ressursid format_siz…" at bounding box center [756, 403] width 1512 height 806
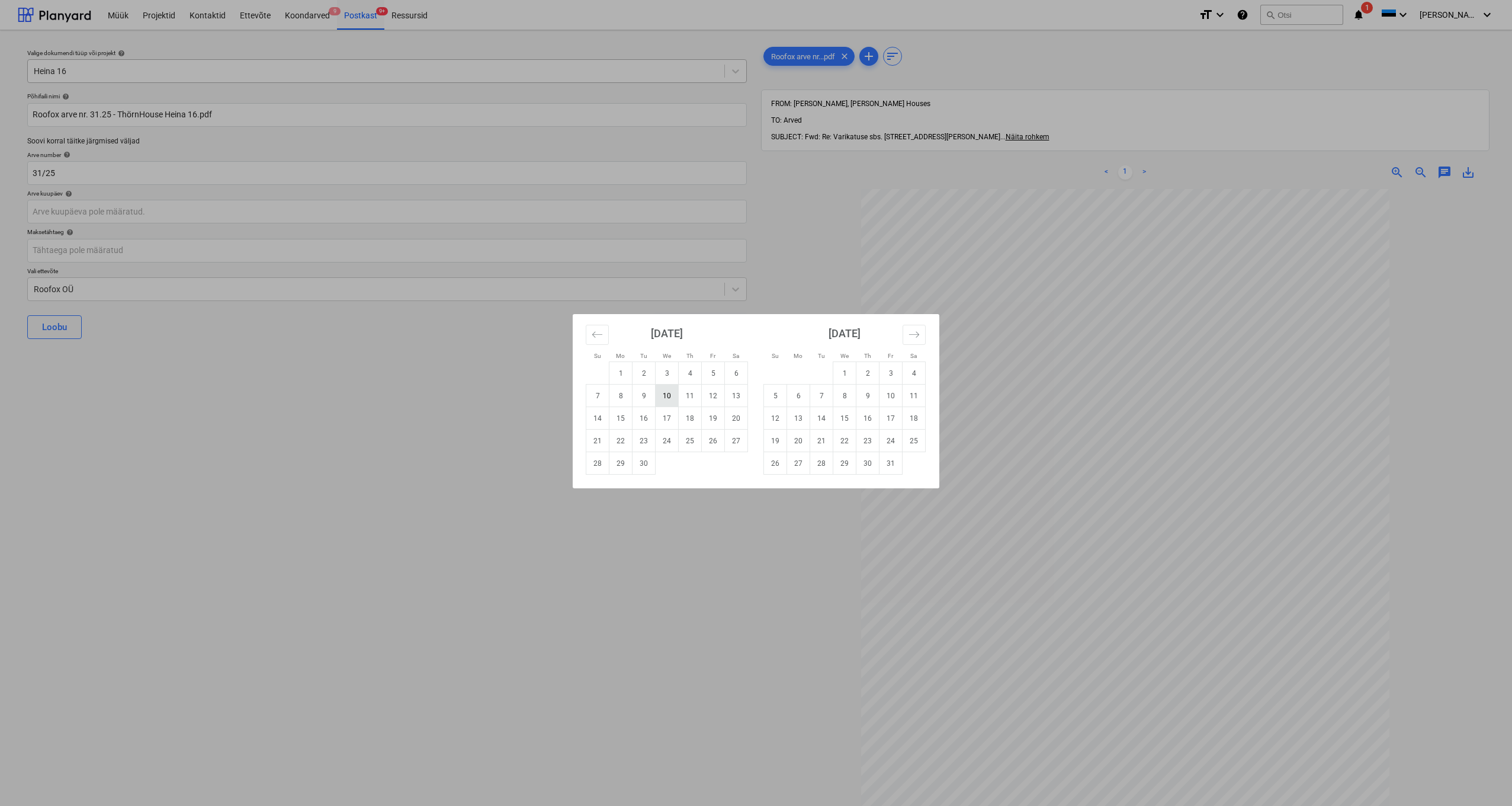
click at [672, 399] on td "10" at bounding box center [667, 396] width 23 height 23
type input "[DATE]"
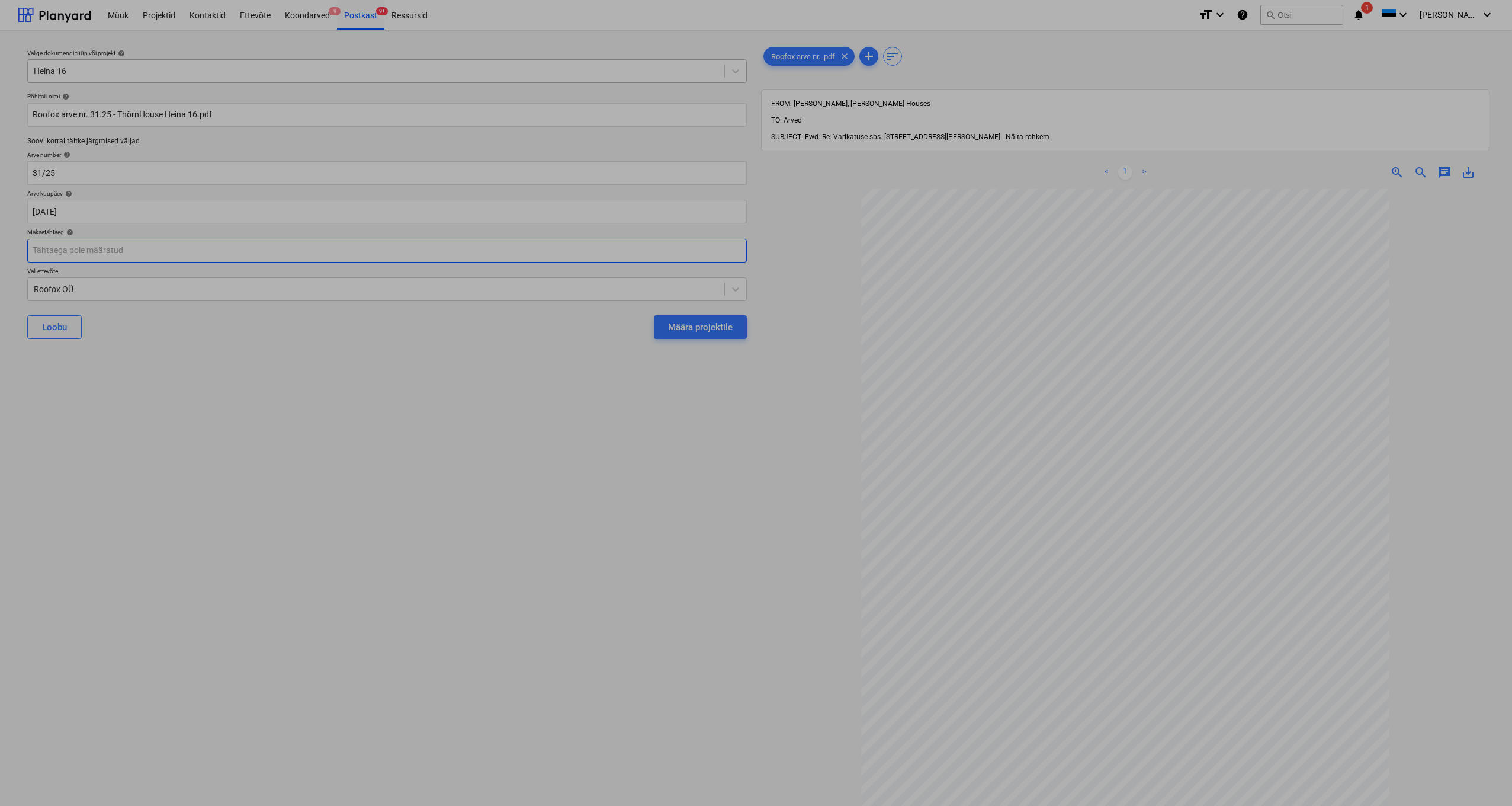
click at [62, 253] on body "Müük Projektid Kontaktid Ettevõte Koondarved 9 Postkast 9+ Ressursid format_siz…" at bounding box center [756, 403] width 1512 height 806
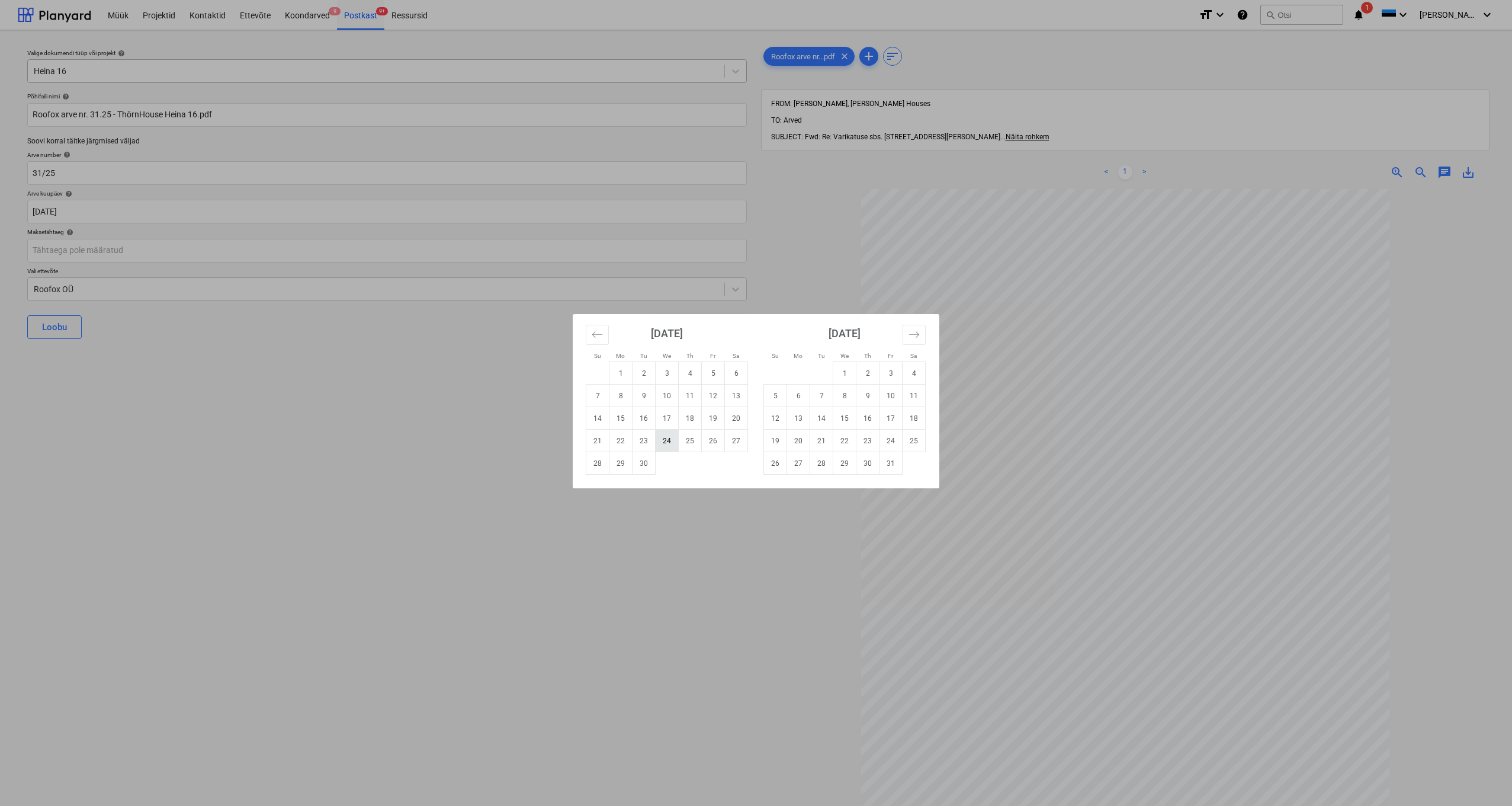
click at [671, 440] on td "24" at bounding box center [667, 441] width 23 height 23
type input "[DATE]"
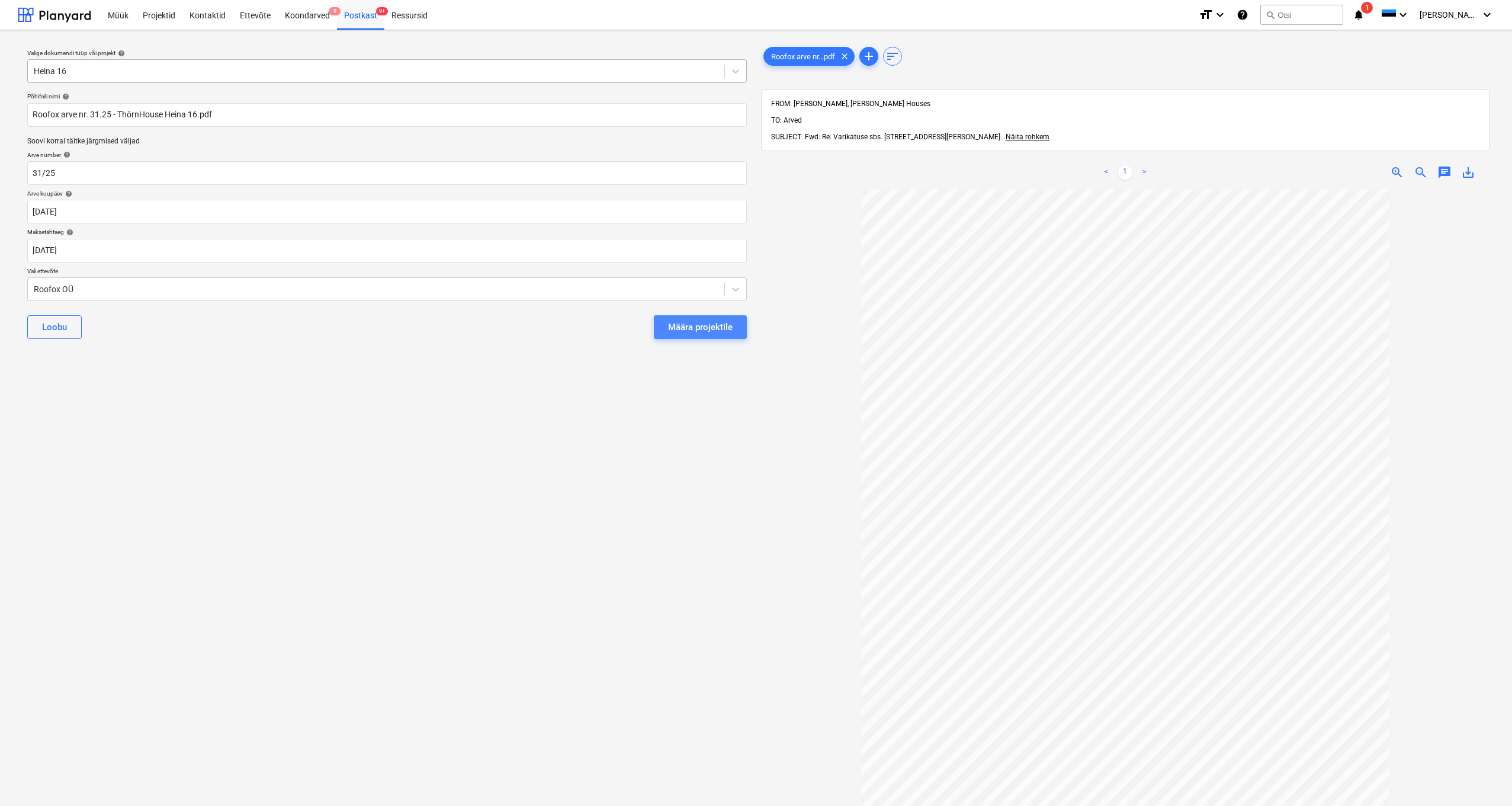
click at [696, 328] on div "Määra projektile" at bounding box center [700, 327] width 65 height 15
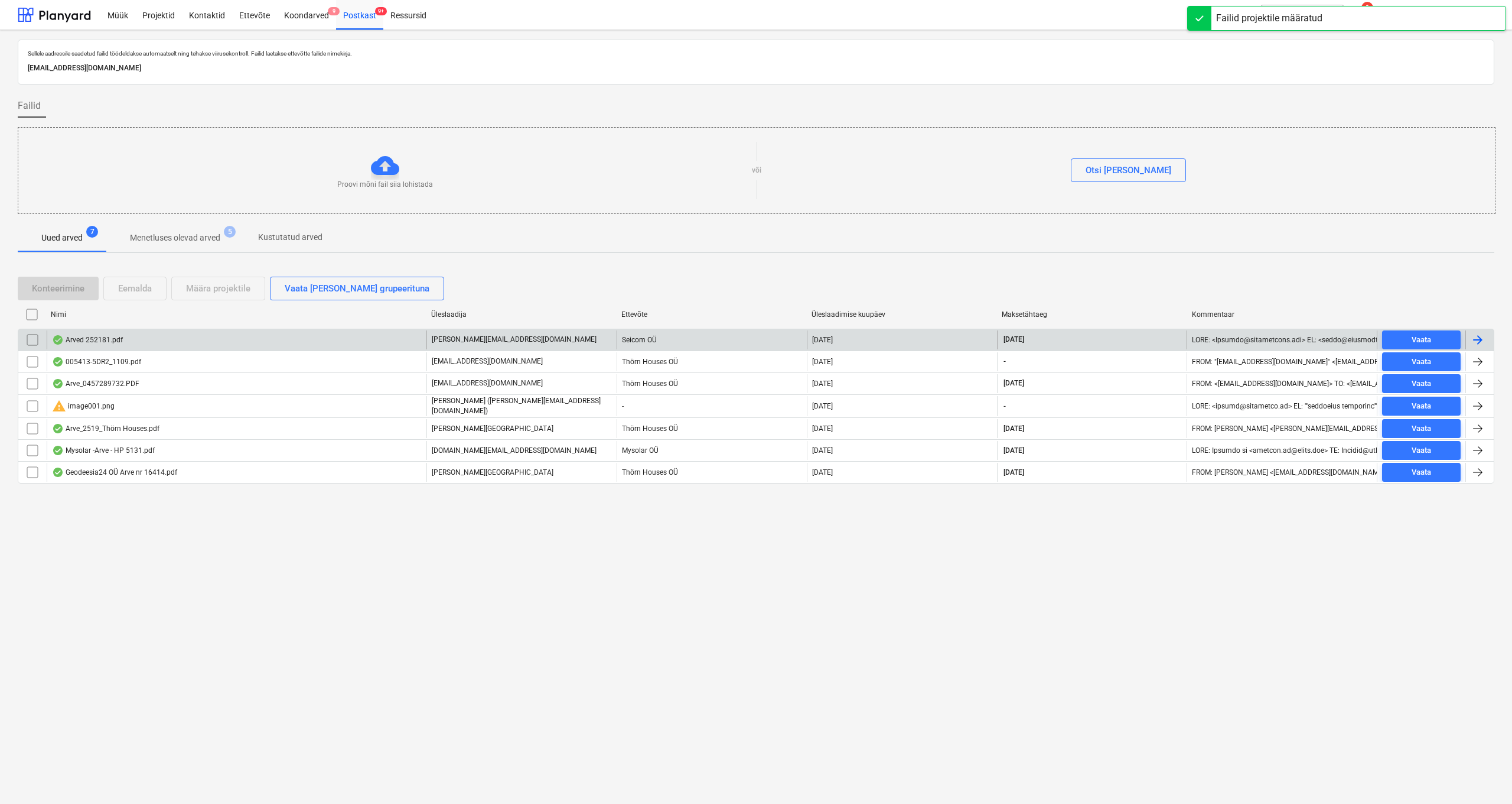
click at [89, 342] on div "Arved 252181.pdf" at bounding box center [87, 340] width 71 height 9
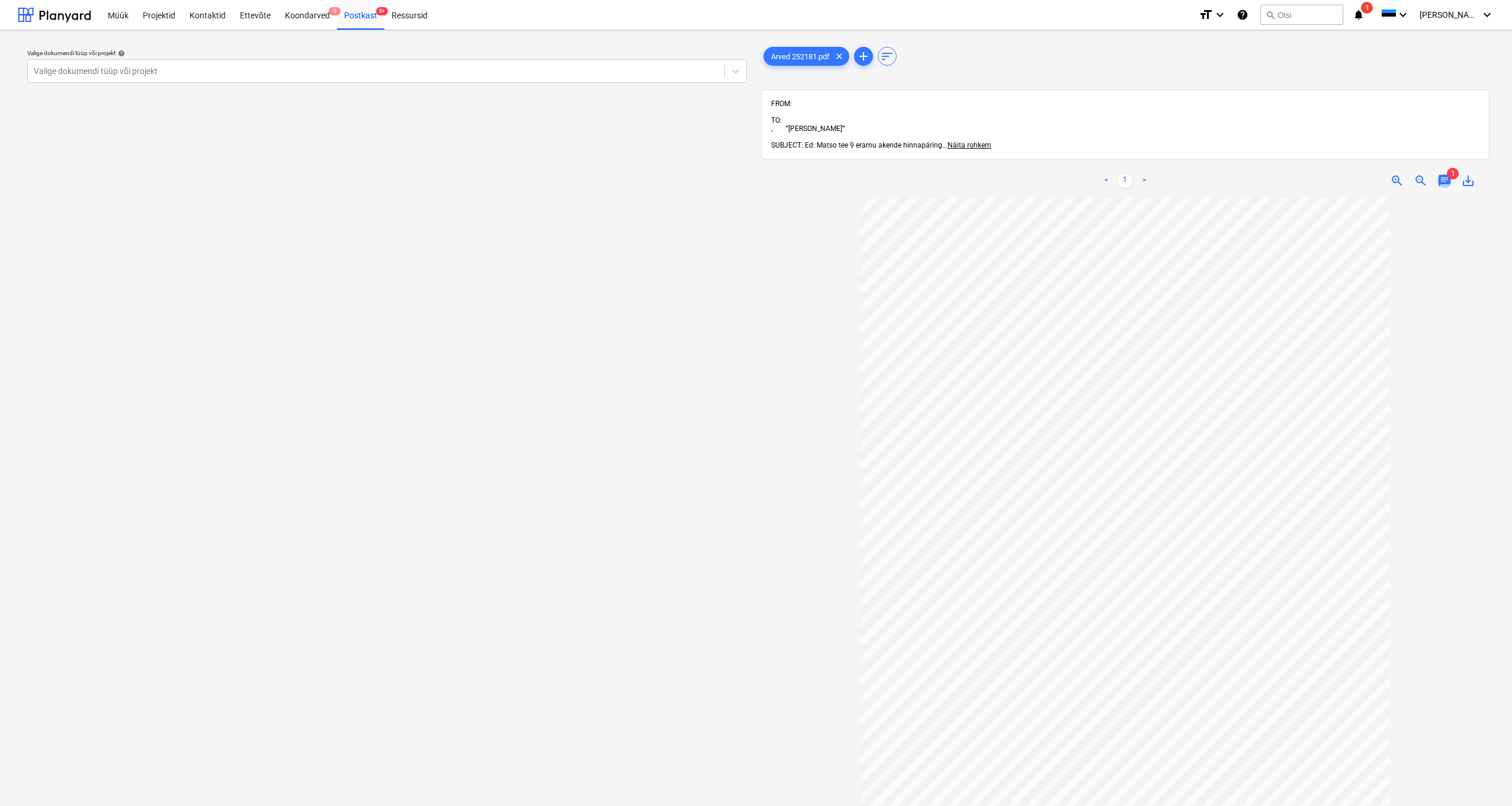
click at [1399, 174] on span "chat" at bounding box center [1444, 181] width 14 height 14
click at [1399, 207] on span "close" at bounding box center [1473, 214] width 14 height 14
click at [365, 15] on div "Postkast 9+" at bounding box center [361, 14] width 47 height 30
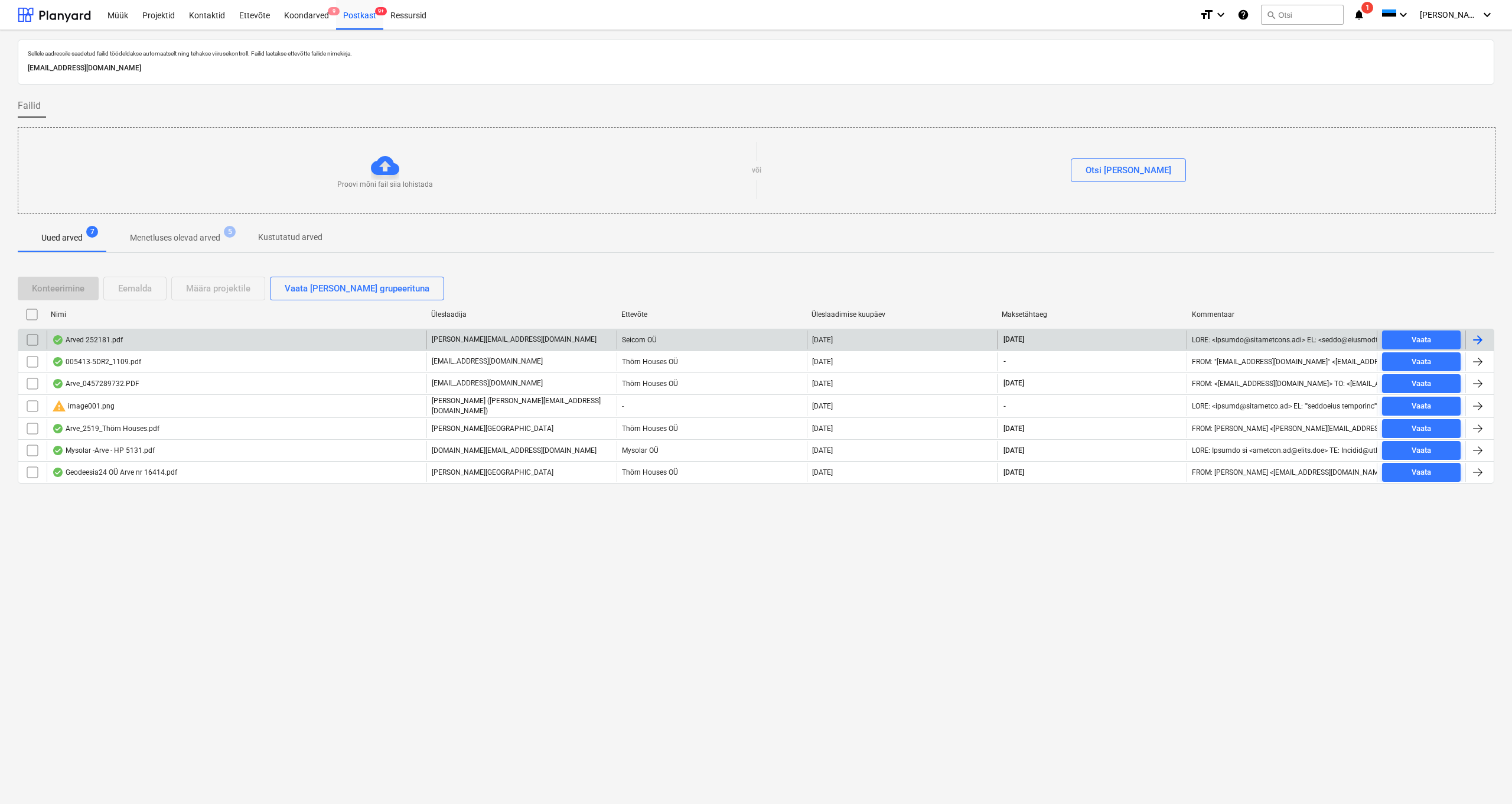
click at [106, 341] on div "Arved 252181.pdf" at bounding box center [87, 340] width 71 height 9
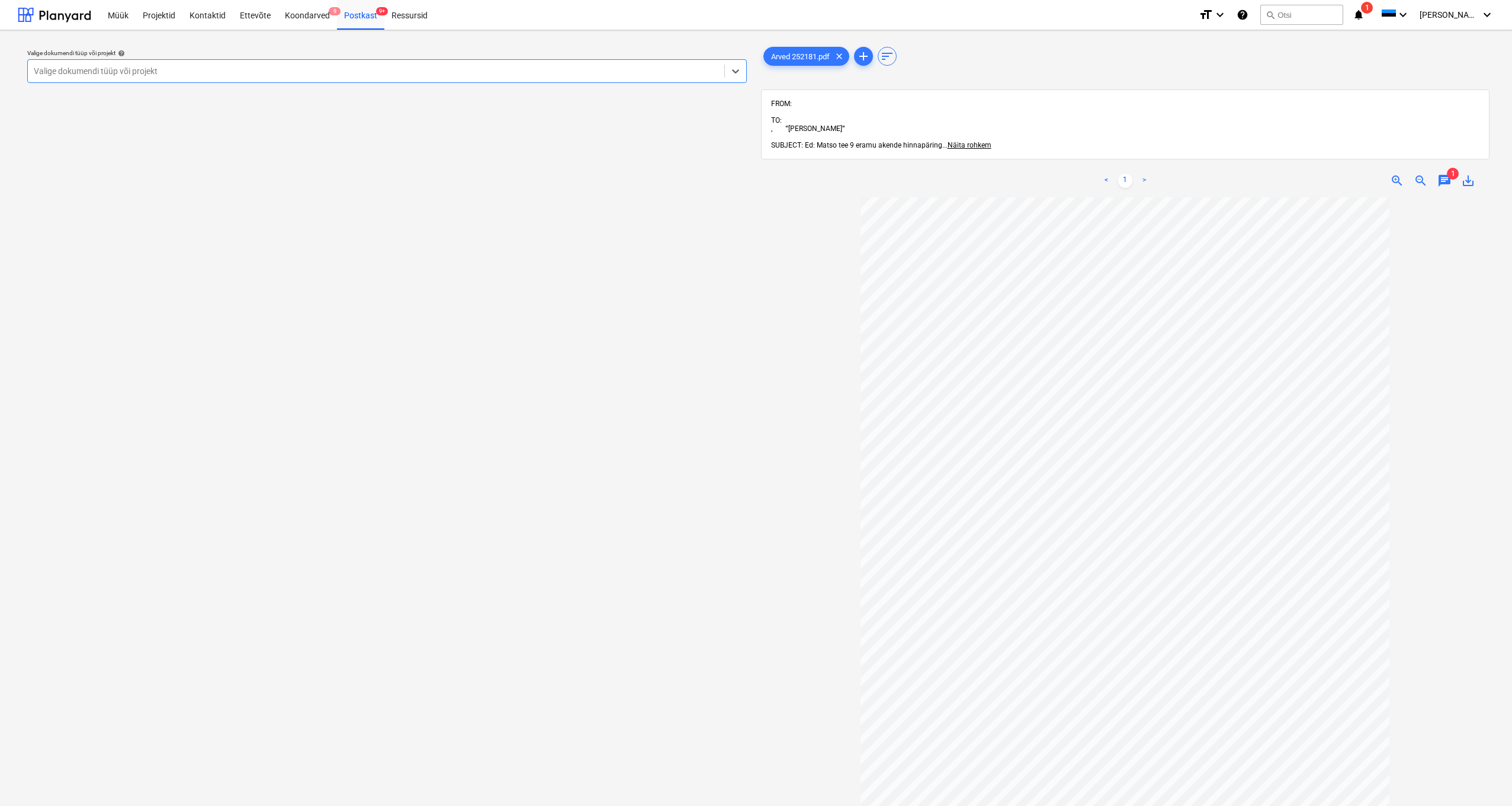
click at [992, 123] on div "FROM: TO: , "'[PERSON_NAME]'" SUBJECT: Ed: Matso tee 9 eramu akende hinnapäring…" at bounding box center [1126, 124] width 709 height 50
click at [970, 141] on span "Näita rohkem" at bounding box center [970, 145] width 44 height 8
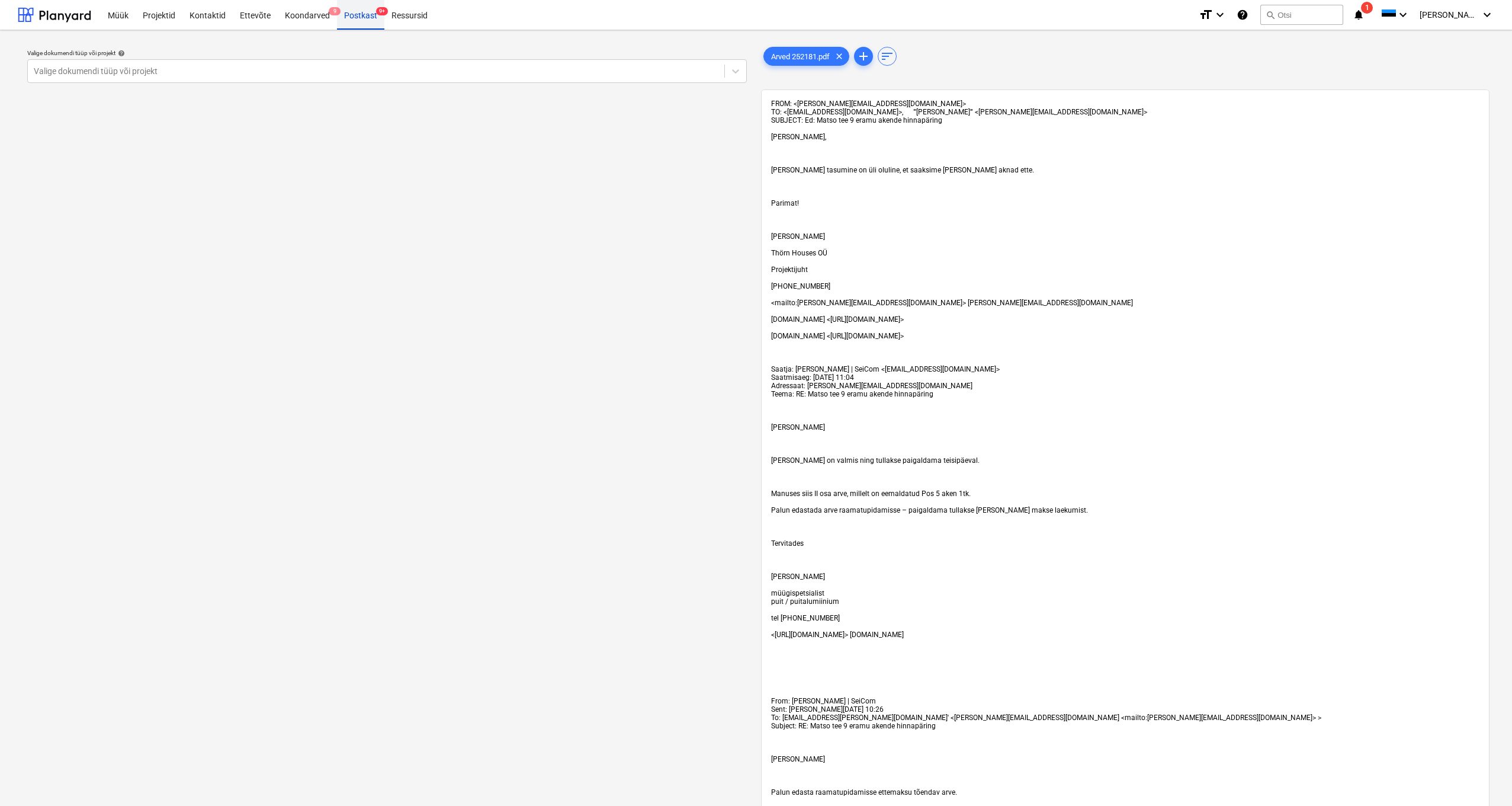
click at [357, 14] on div "Postkast 9+" at bounding box center [361, 14] width 47 height 30
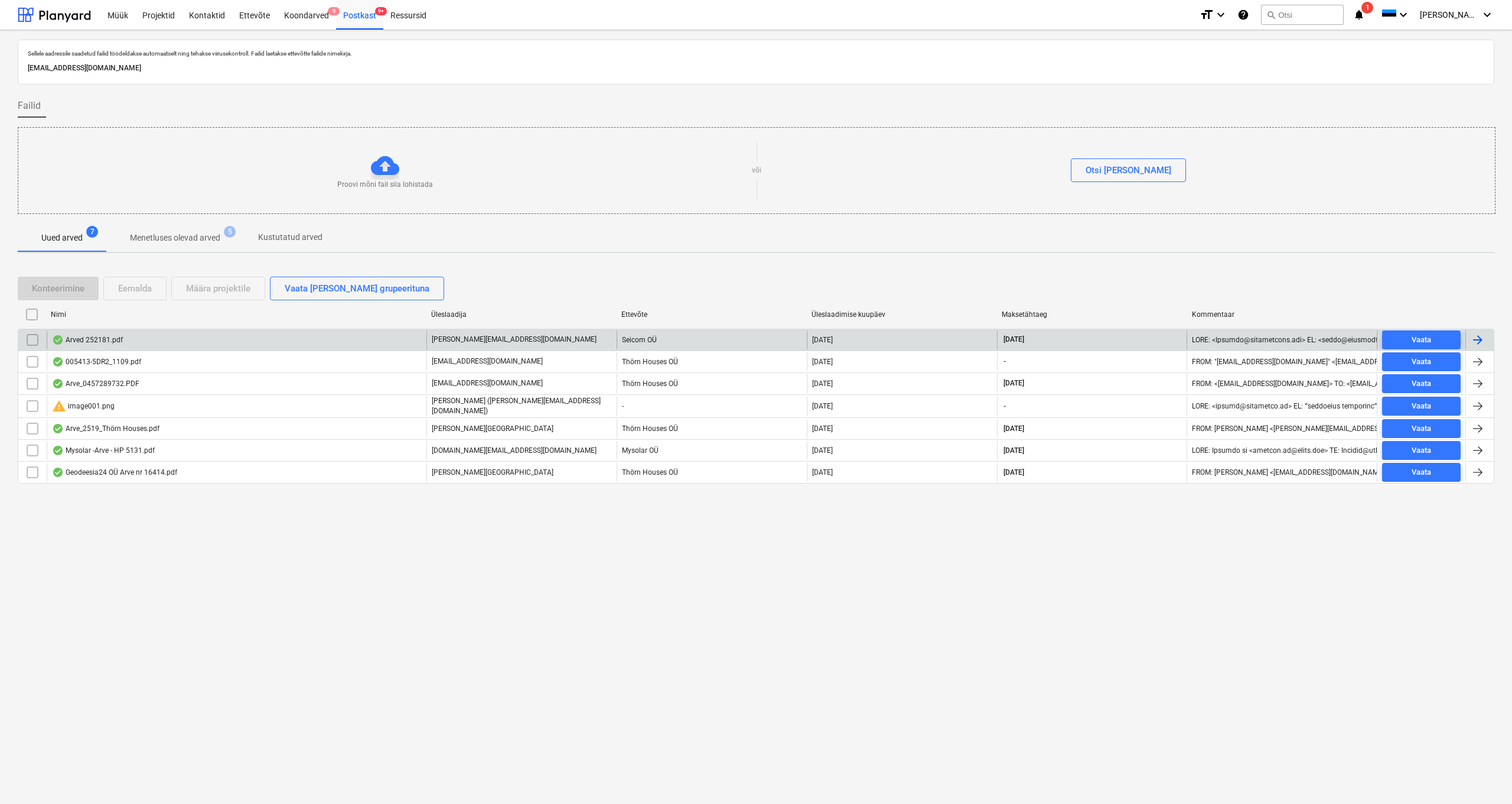
click at [37, 341] on input "checkbox" at bounding box center [32, 340] width 19 height 19
click at [131, 287] on div "Eemalda" at bounding box center [135, 288] width 34 height 15
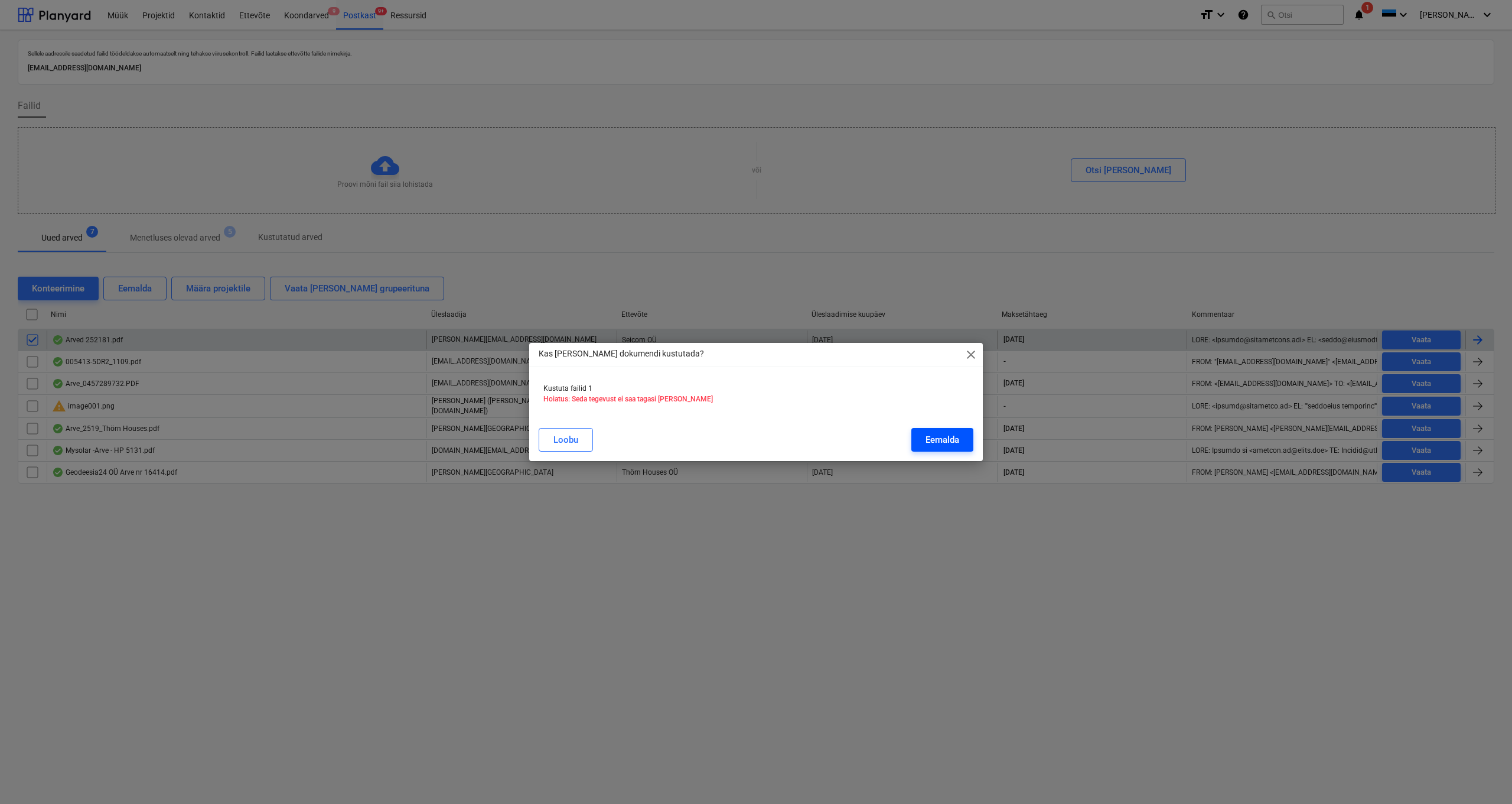
click at [941, 440] on div "Eemalda" at bounding box center [942, 440] width 34 height 15
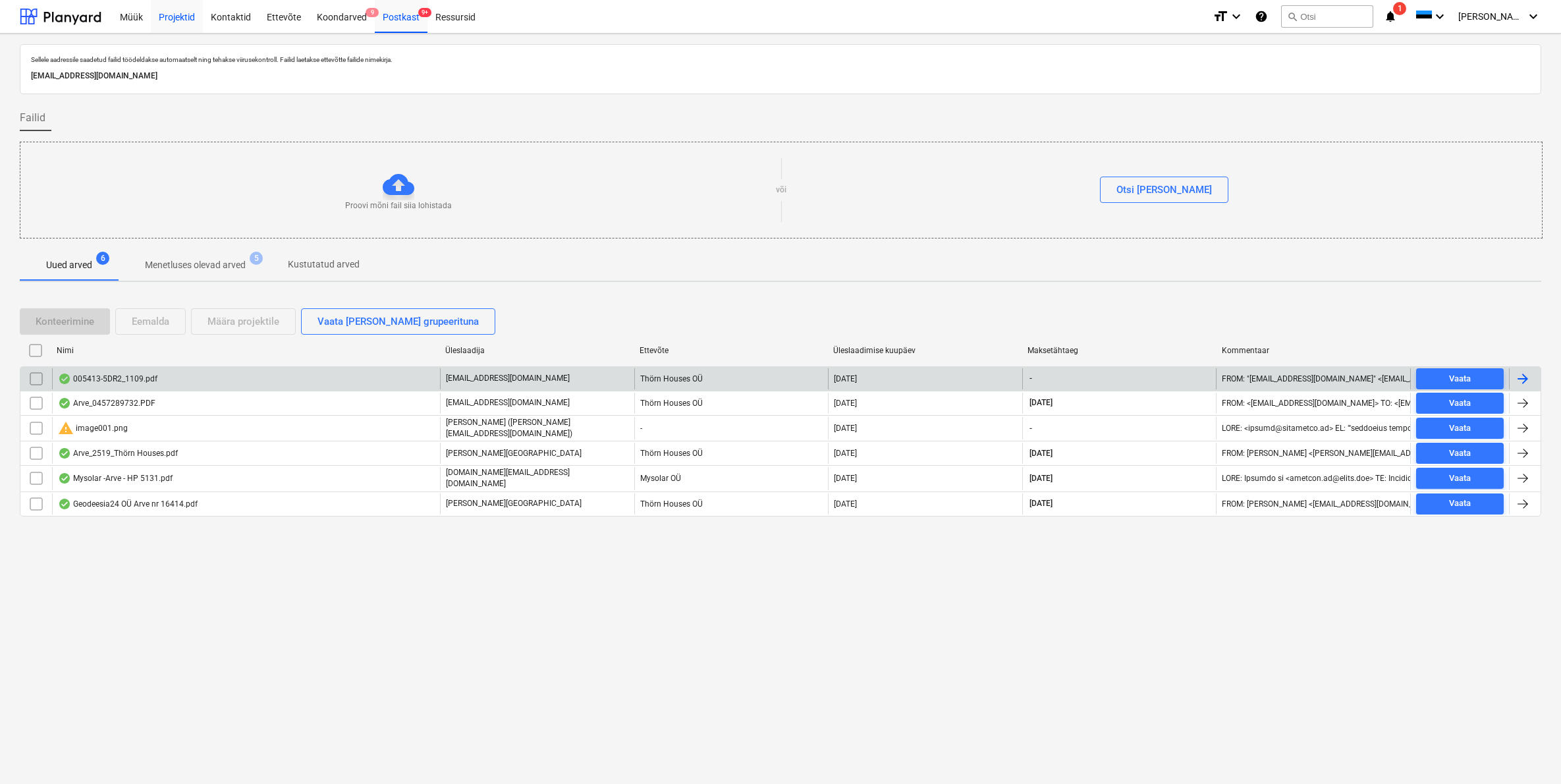
click at [171, 19] on div "Projektid" at bounding box center [177, 16] width 52 height 34
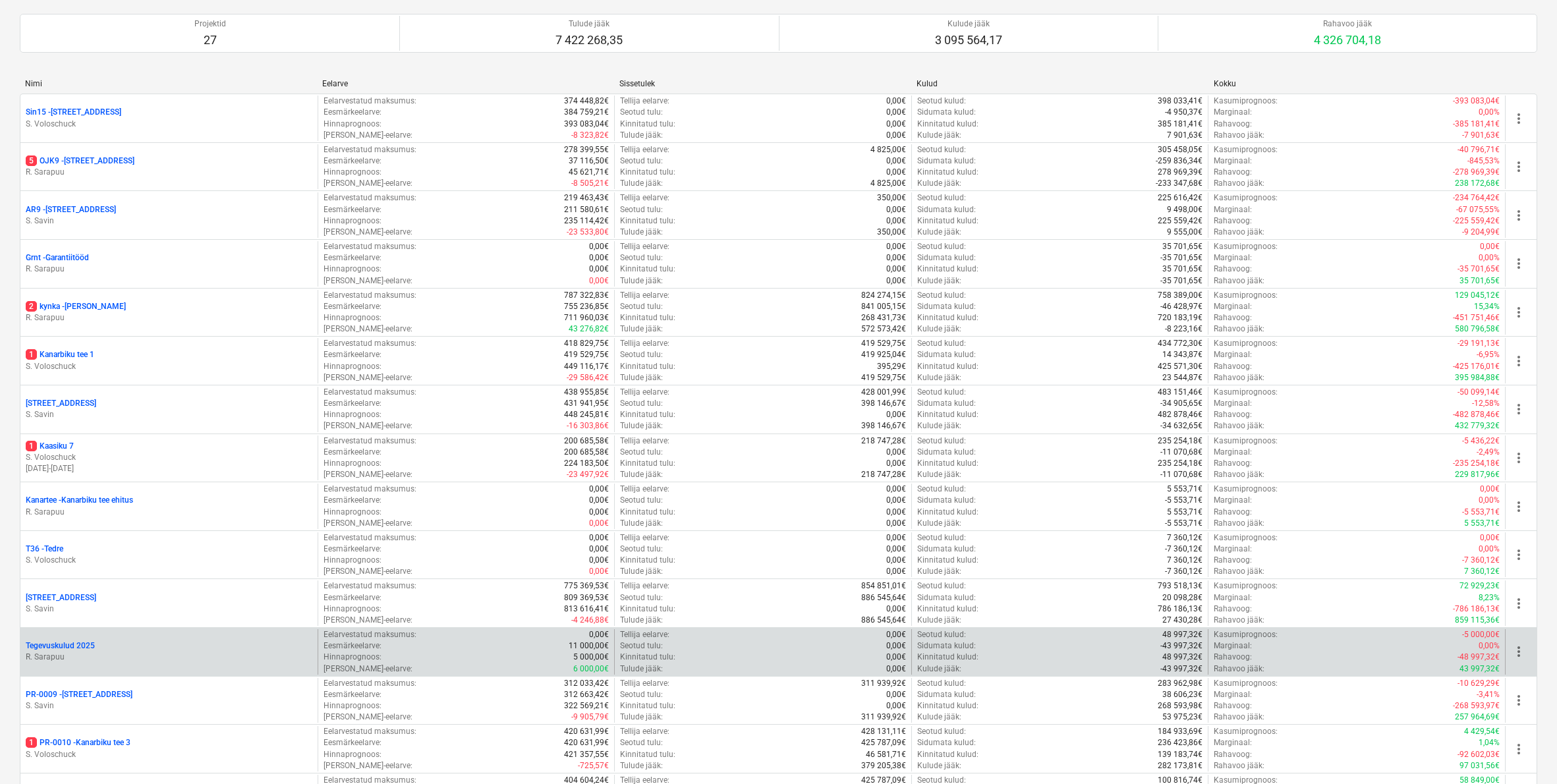
scroll to position [193, 0]
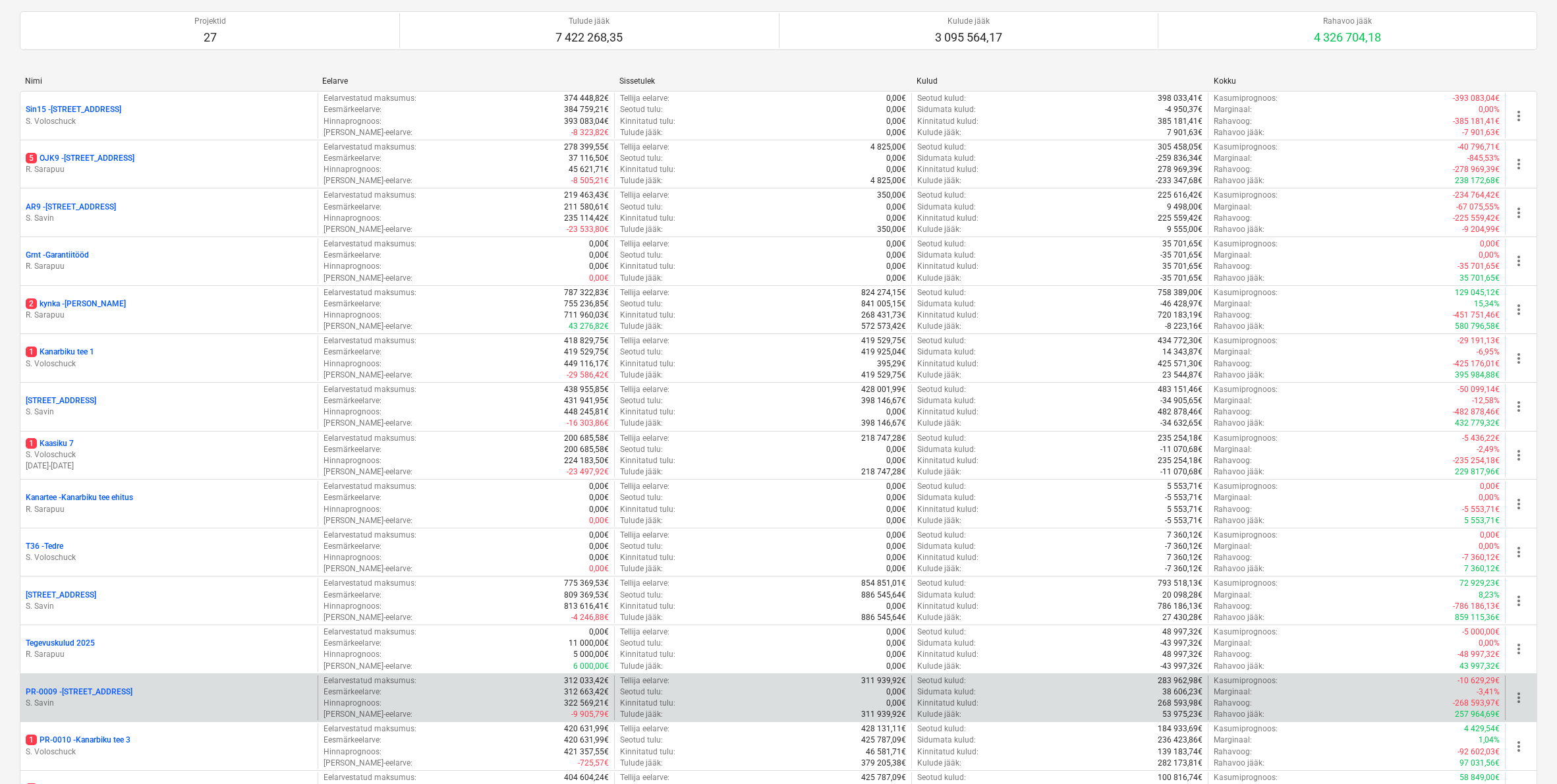
click at [98, 686] on p "PR-0009 - Pohla tee 4" at bounding box center [79, 692] width 107 height 11
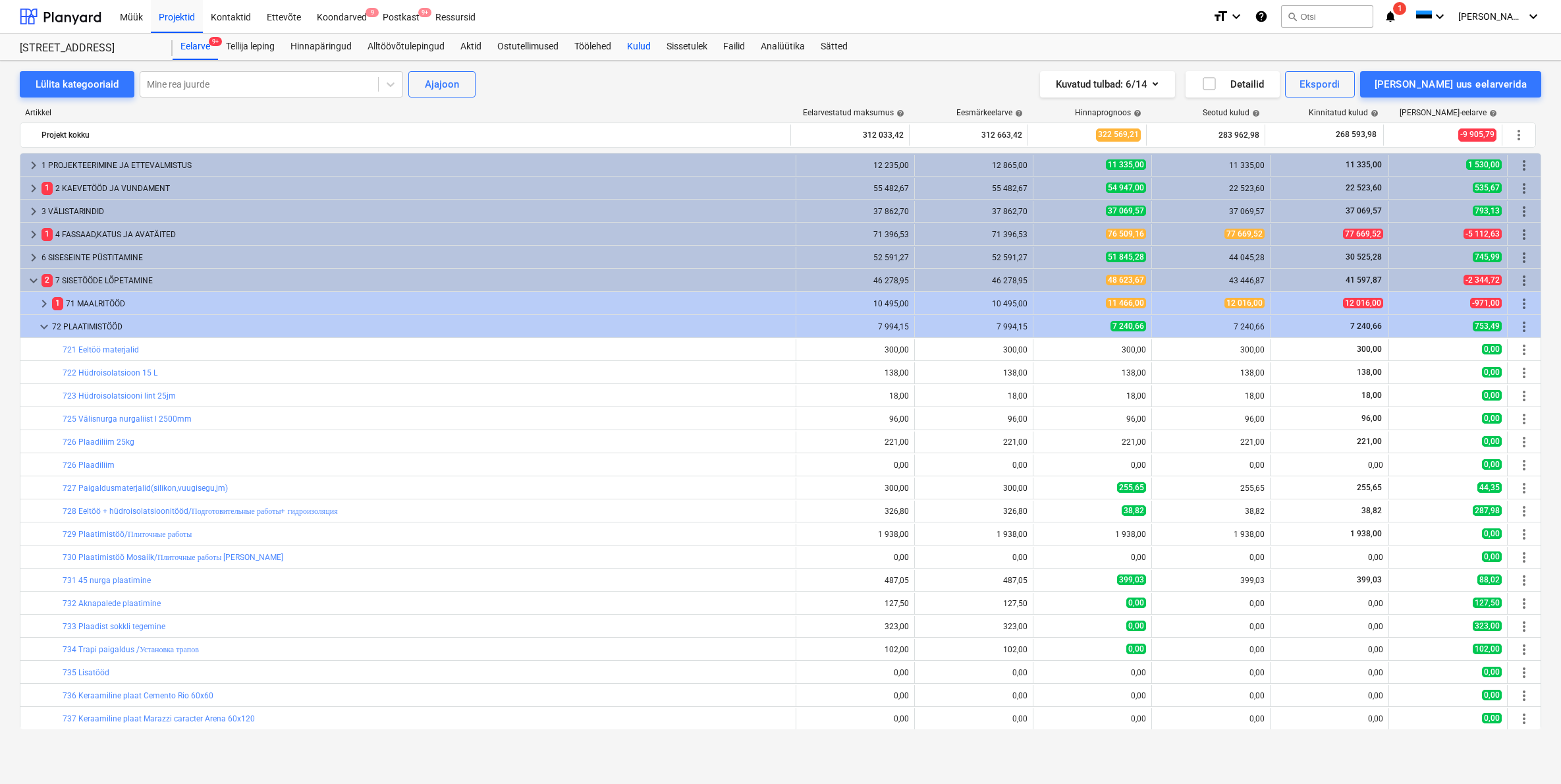
click at [640, 49] on div "Kulud" at bounding box center [639, 47] width 40 height 26
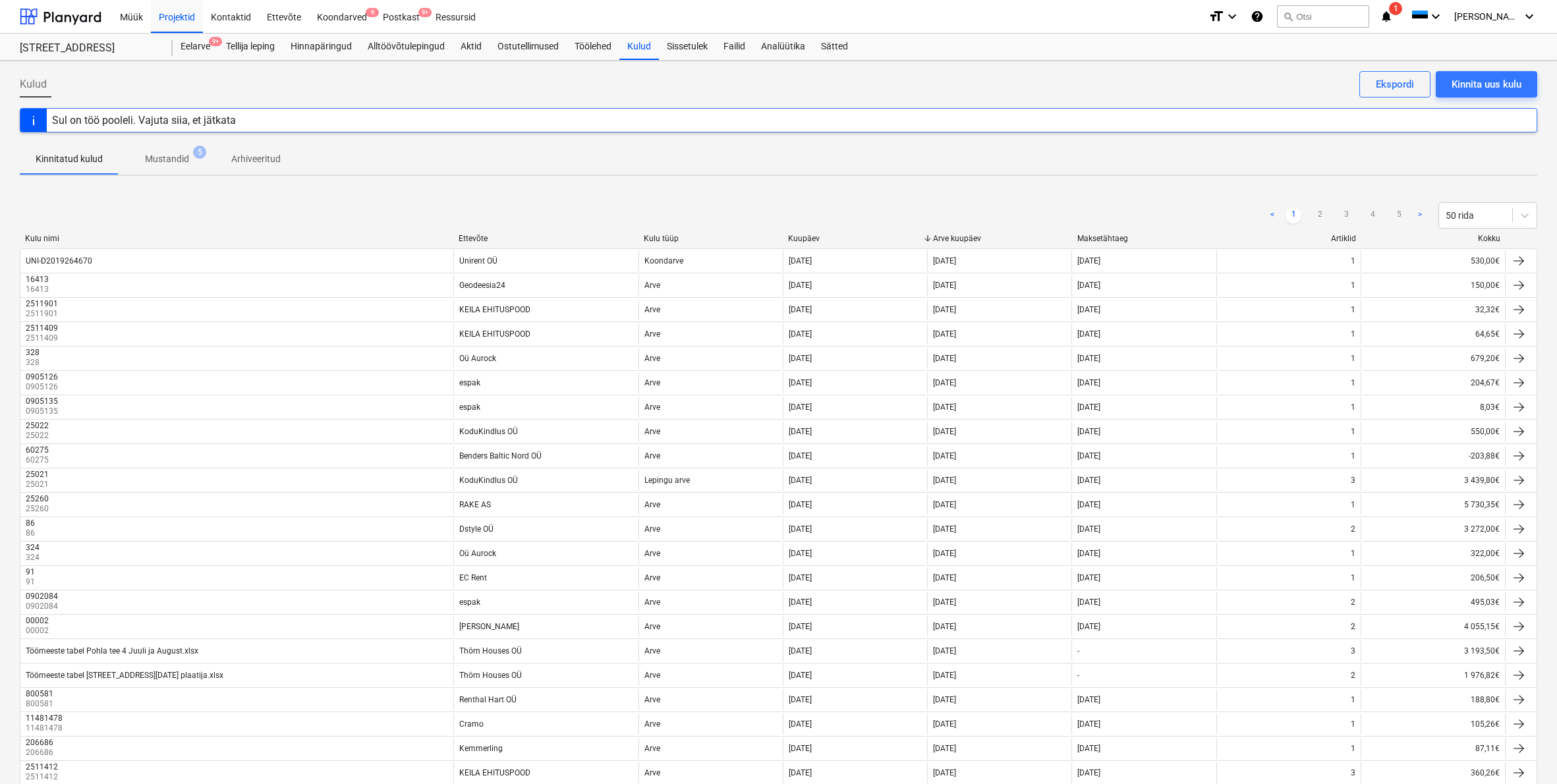
click at [474, 236] on div "Ettevõte" at bounding box center [546, 238] width 175 height 9
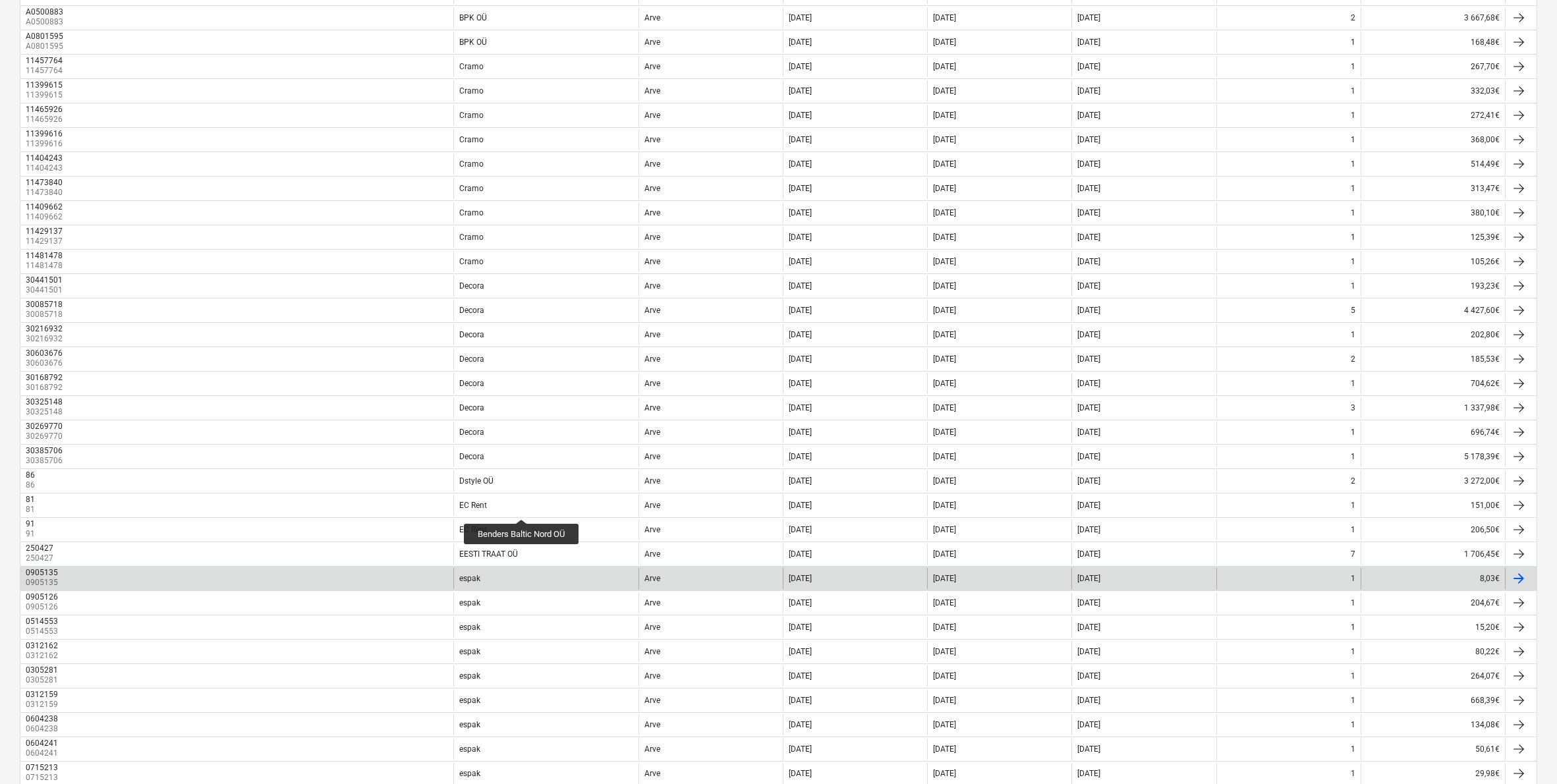
scroll to position [758, 0]
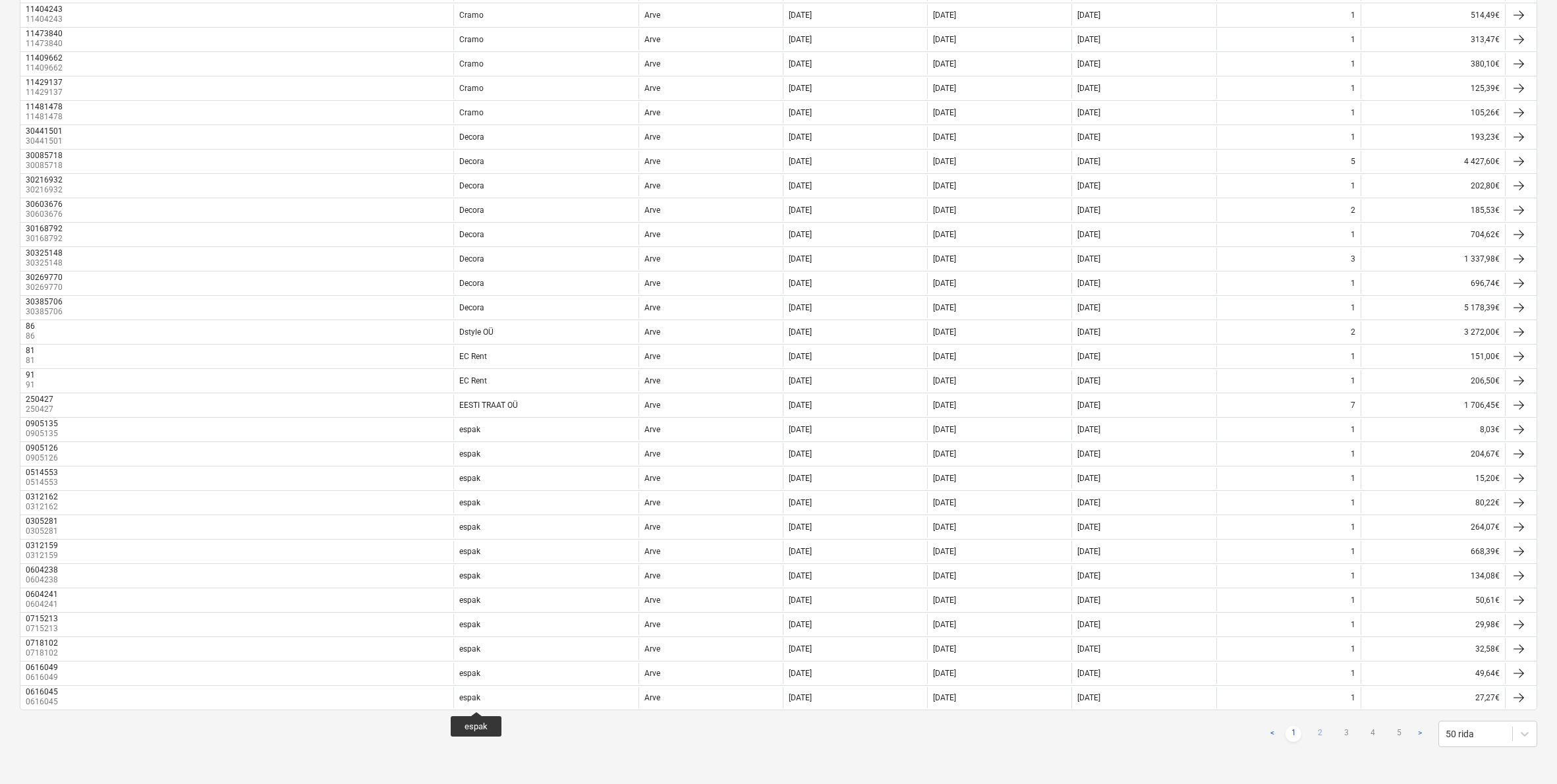
click at [1321, 729] on link "2" at bounding box center [1320, 734] width 16 height 16
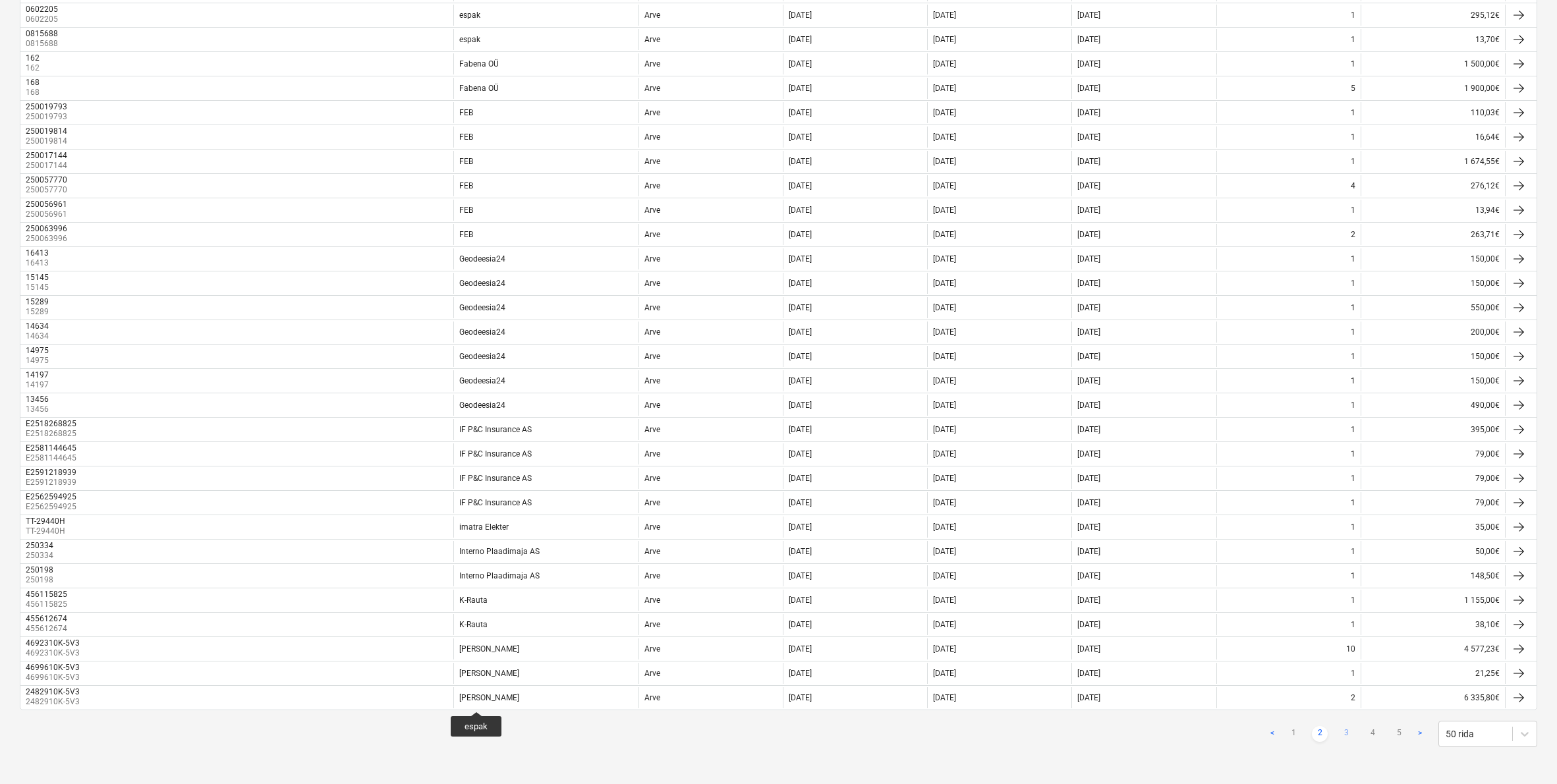
click at [1351, 736] on link "3" at bounding box center [1347, 734] width 16 height 16
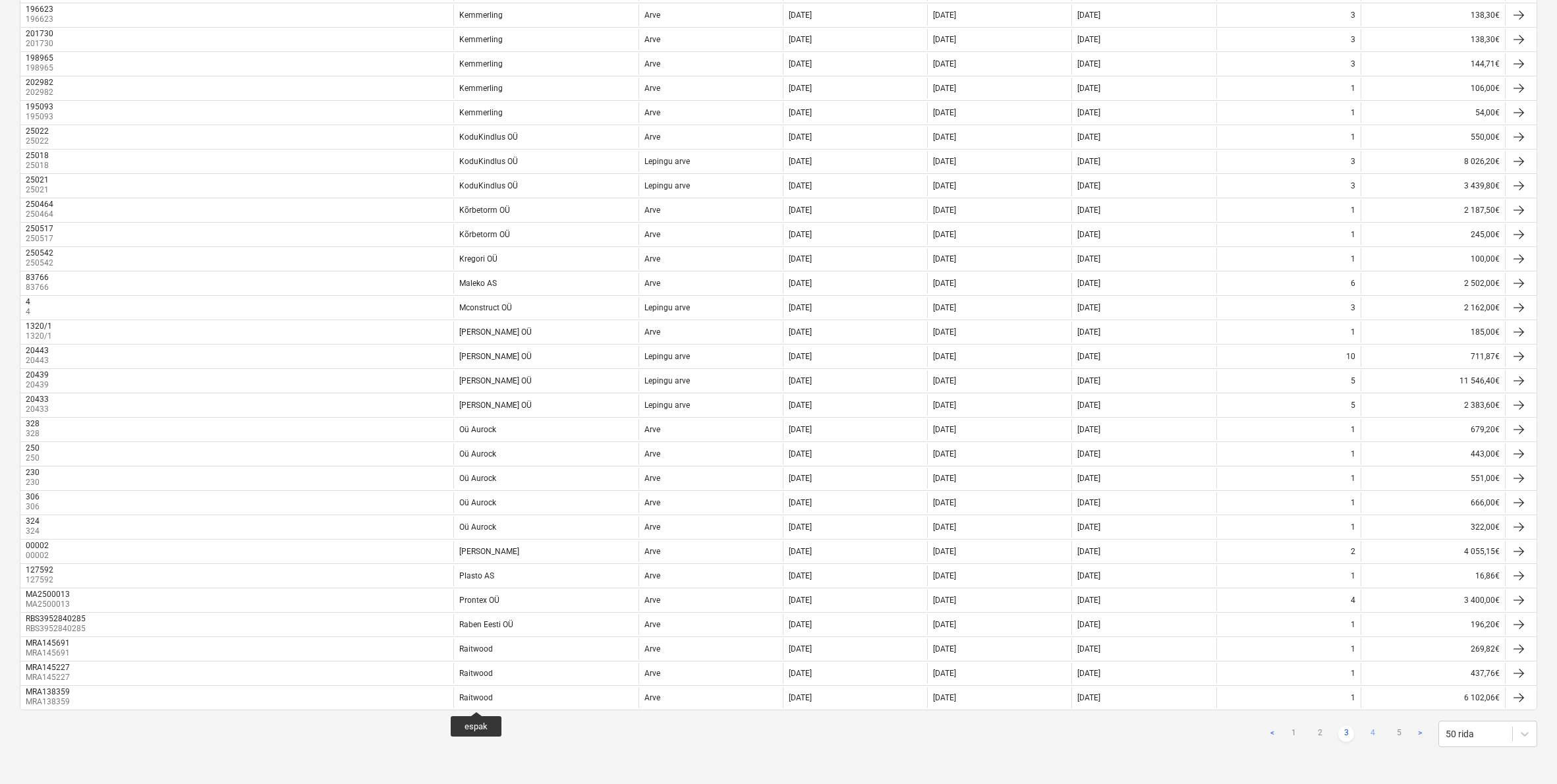
click at [1374, 733] on link "4" at bounding box center [1373, 734] width 16 height 16
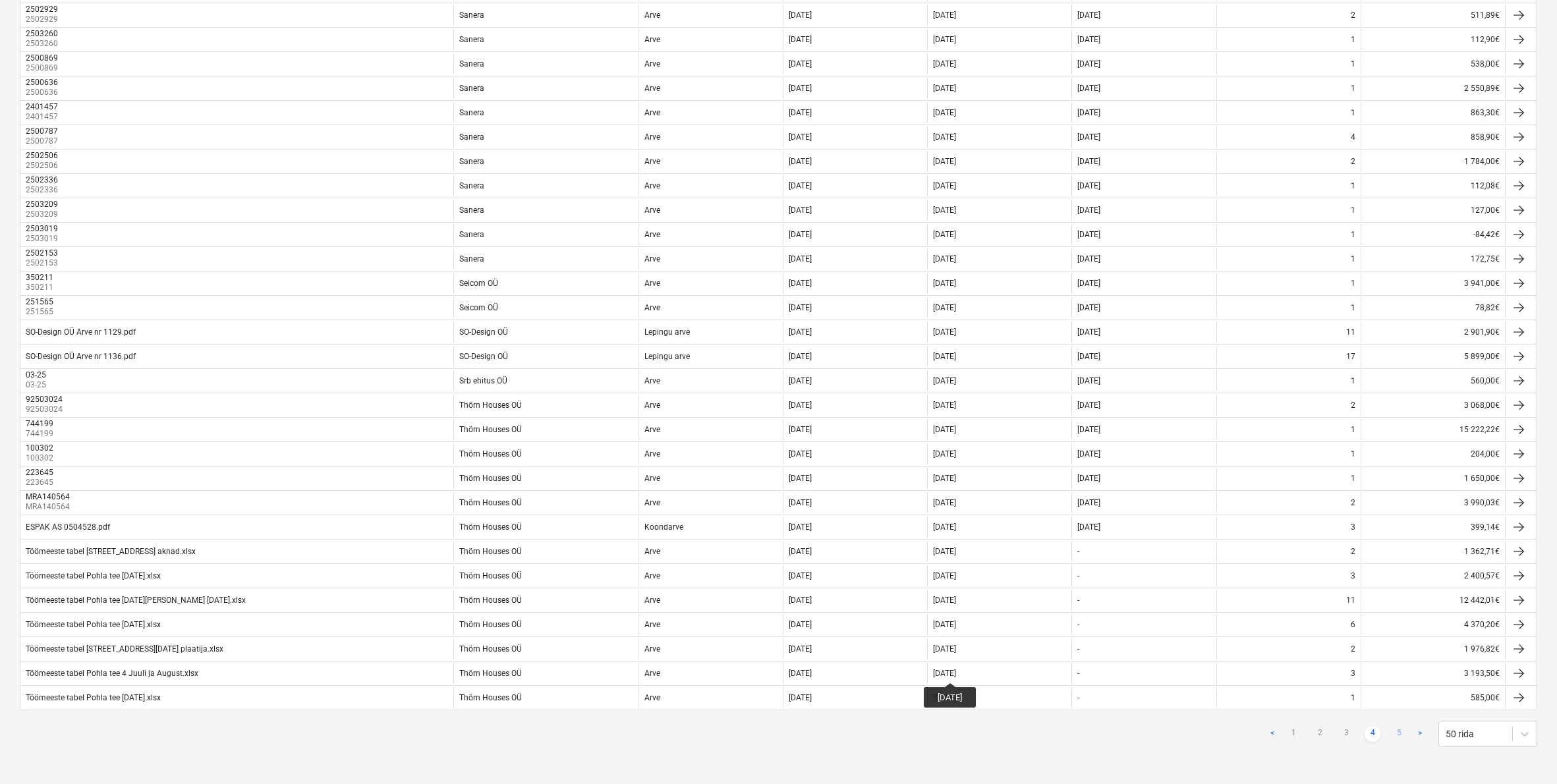
click at [1401, 731] on link "5" at bounding box center [1399, 734] width 16 height 16
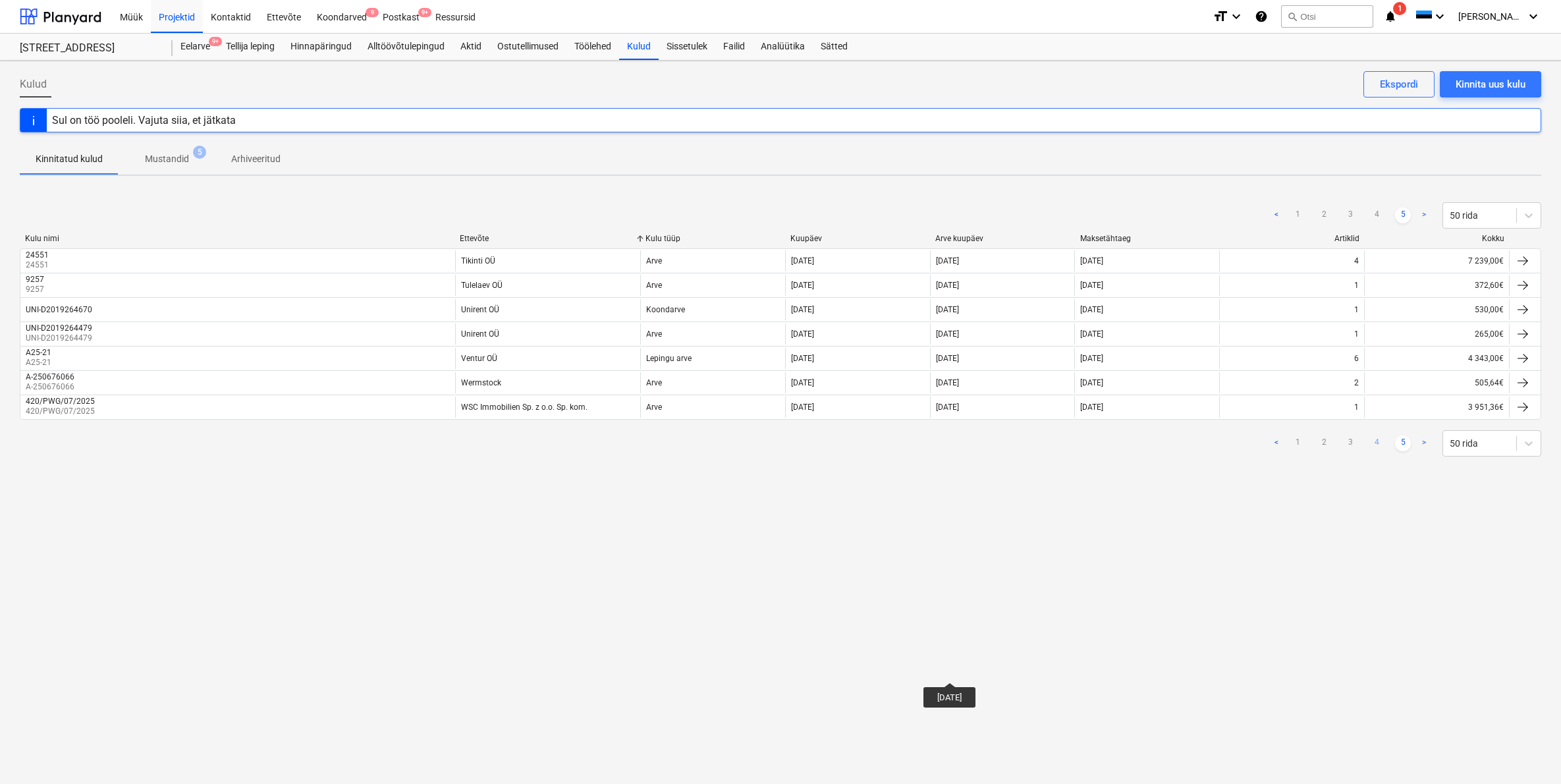
click at [1378, 444] on link "4" at bounding box center [1377, 443] width 16 height 16
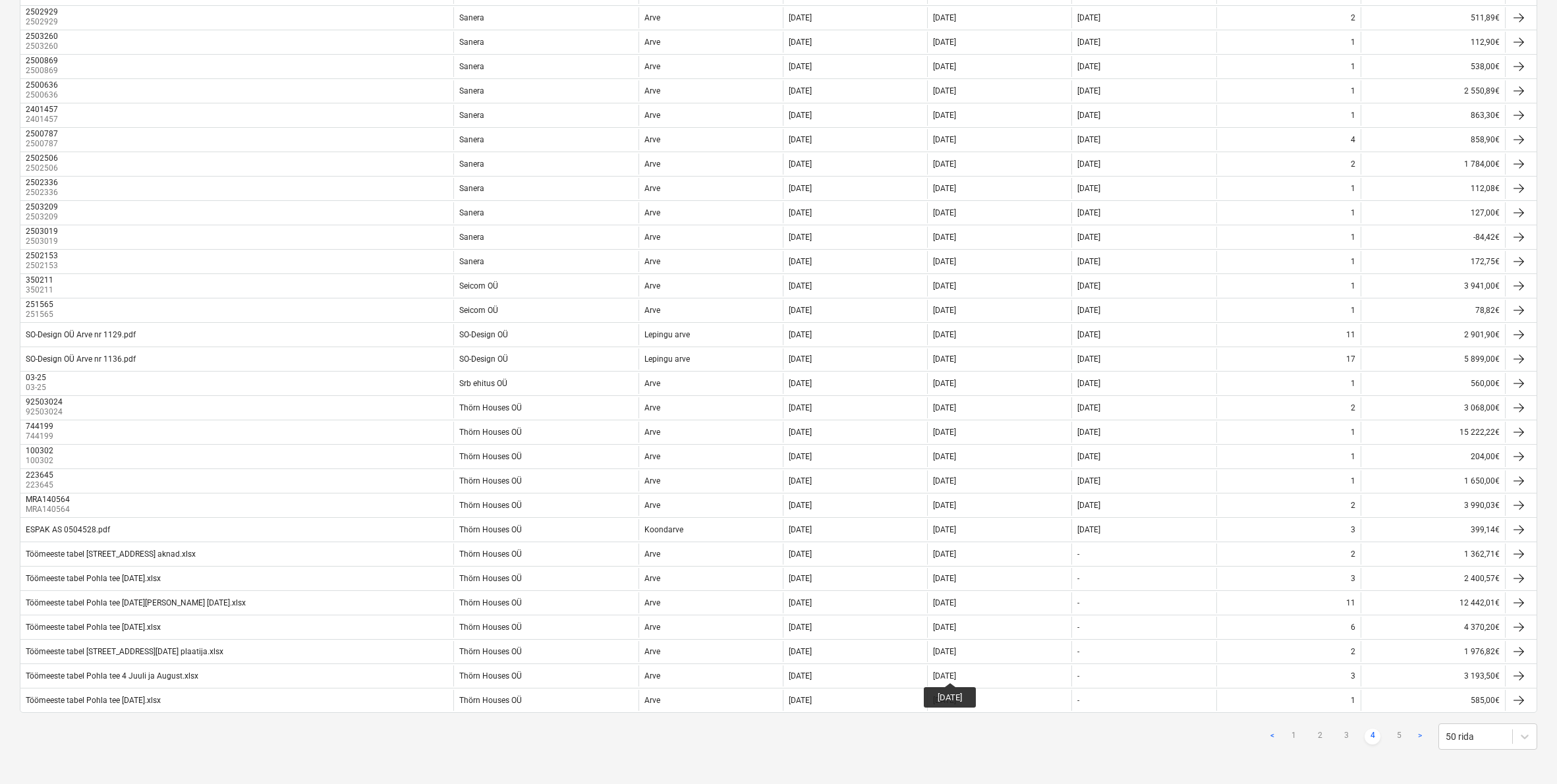
scroll to position [758, 0]
click at [1347, 731] on link "3" at bounding box center [1347, 734] width 16 height 16
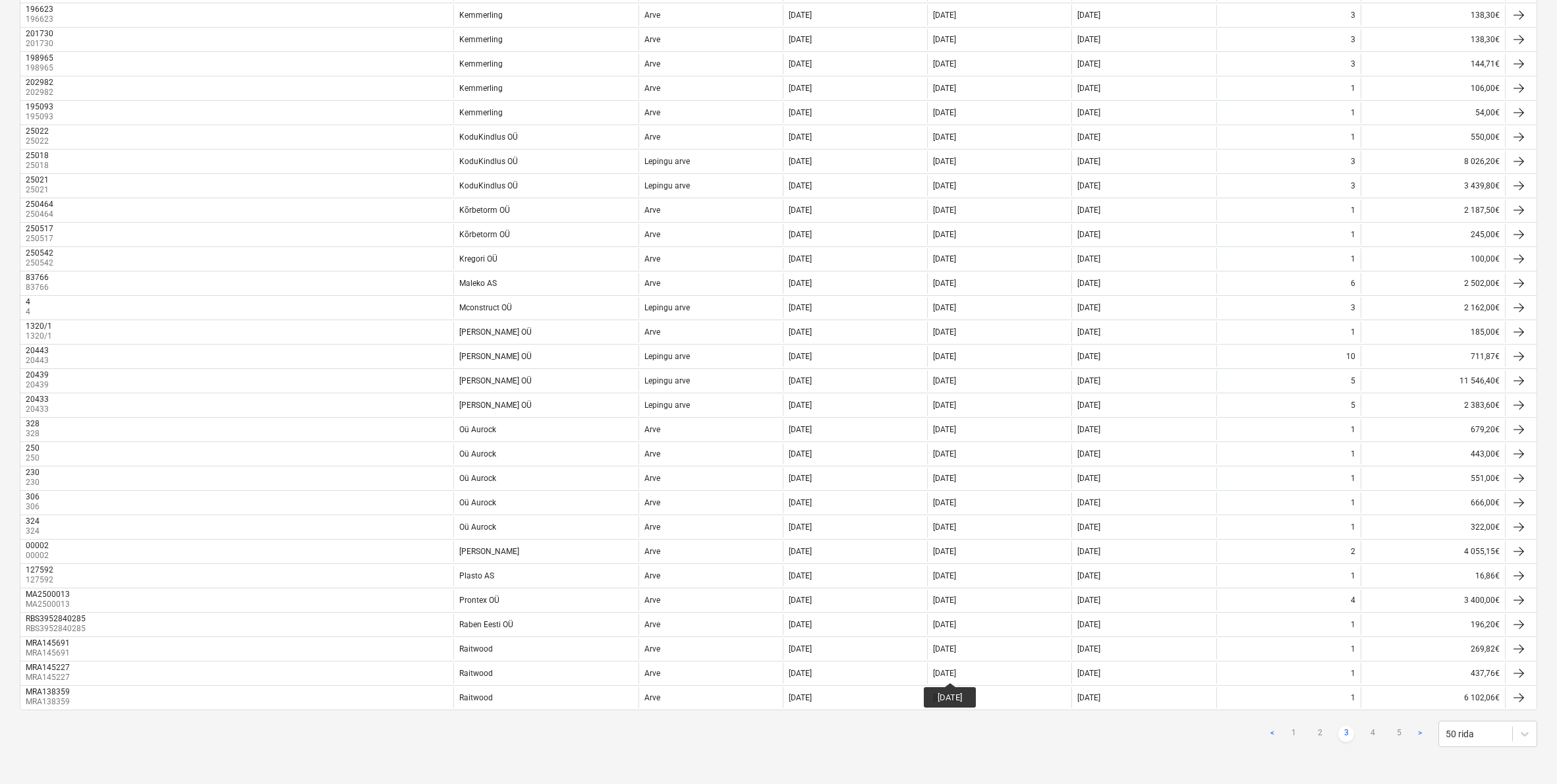
click at [1364, 733] on ul "< 1 2 3 4 5 >" at bounding box center [1347, 734] width 163 height 16
click at [1370, 733] on link "4" at bounding box center [1373, 734] width 16 height 16
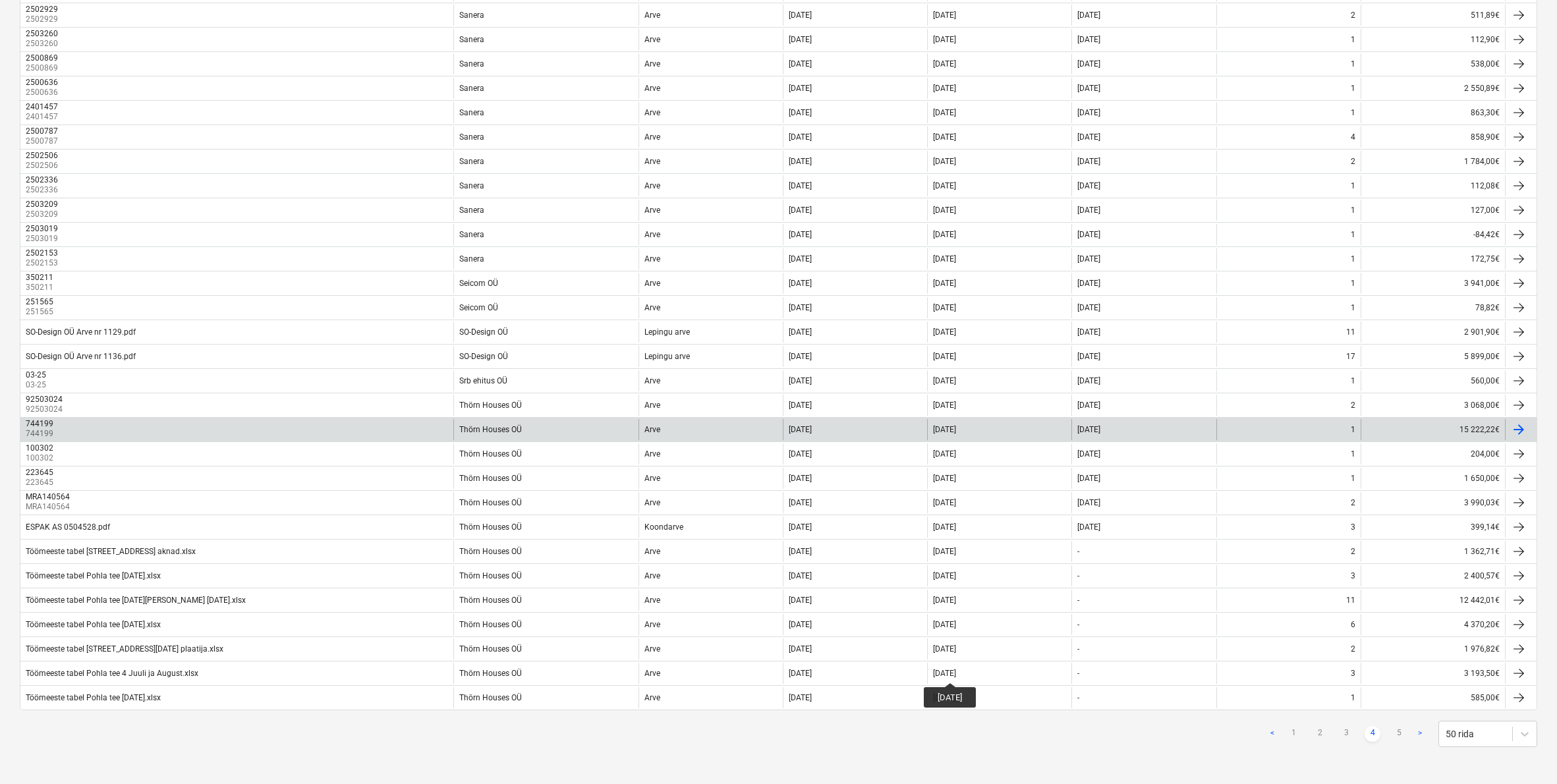
click at [1527, 435] on div at bounding box center [1521, 430] width 32 height 21
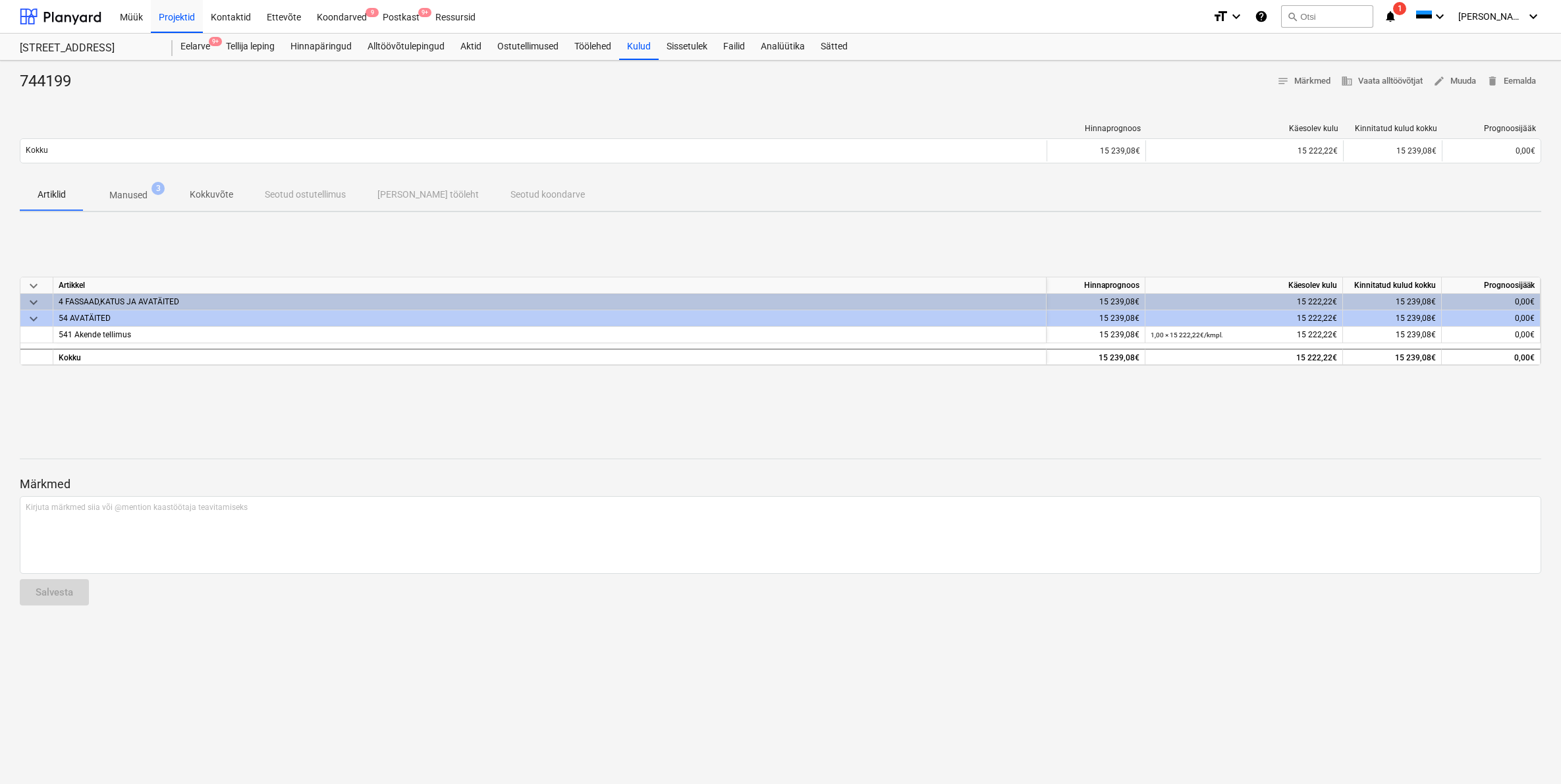
click at [136, 196] on p "Manused" at bounding box center [128, 195] width 38 height 14
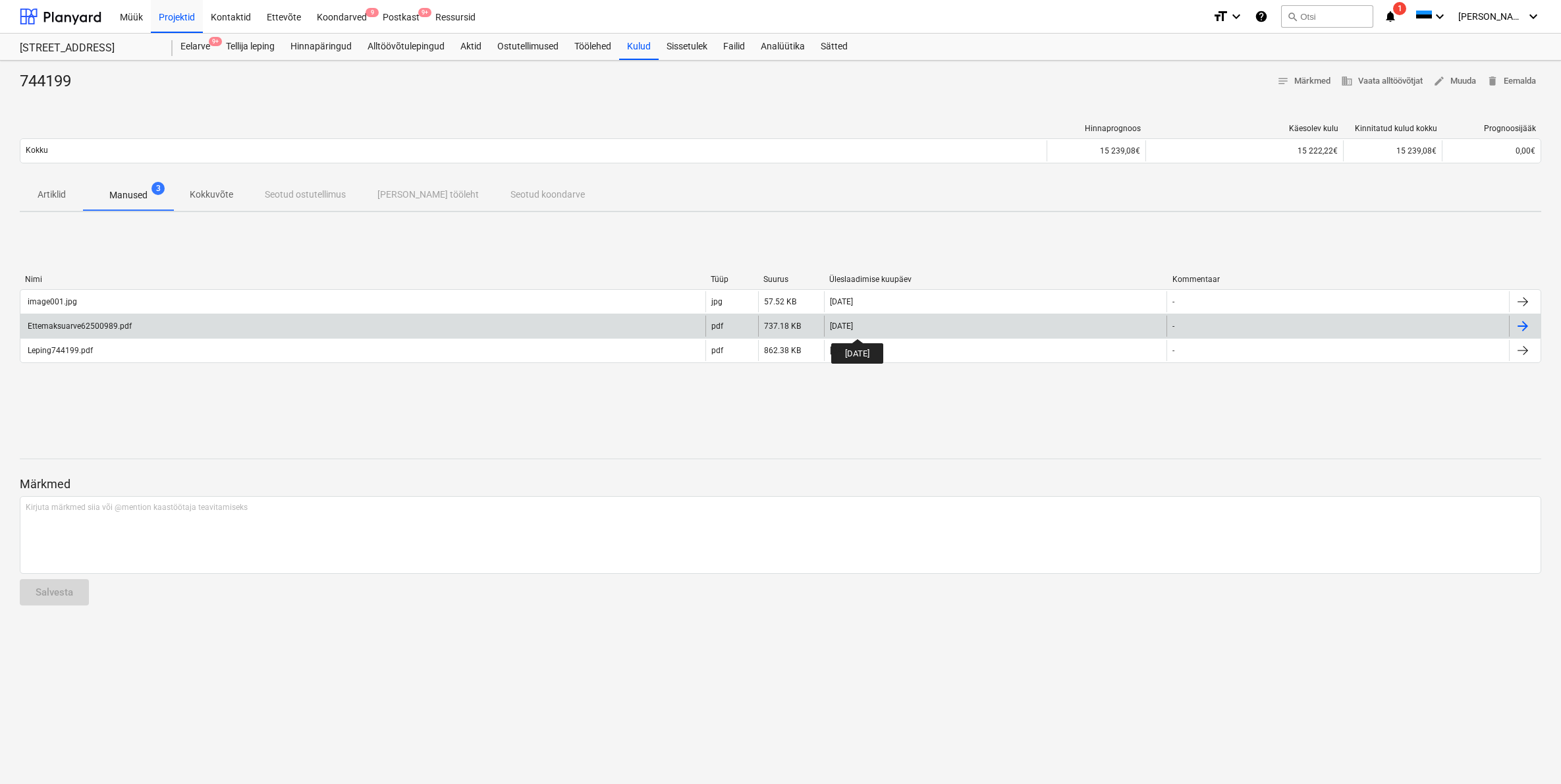
click at [1523, 327] on div at bounding box center [1523, 326] width 16 height 16
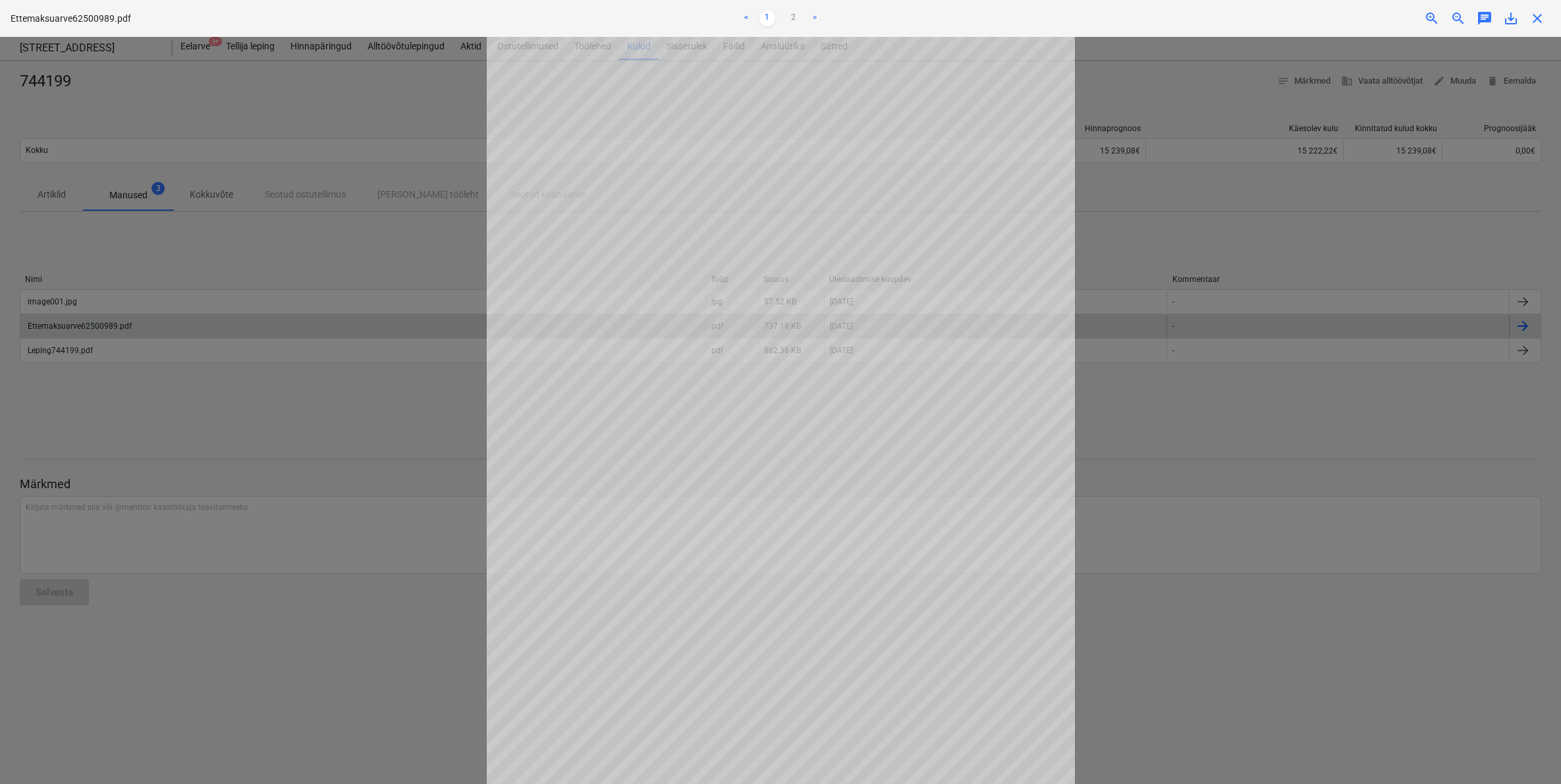
click at [321, 430] on div at bounding box center [780, 410] width 1561 height 747
click at [1539, 15] on span "close" at bounding box center [1537, 18] width 16 height 16
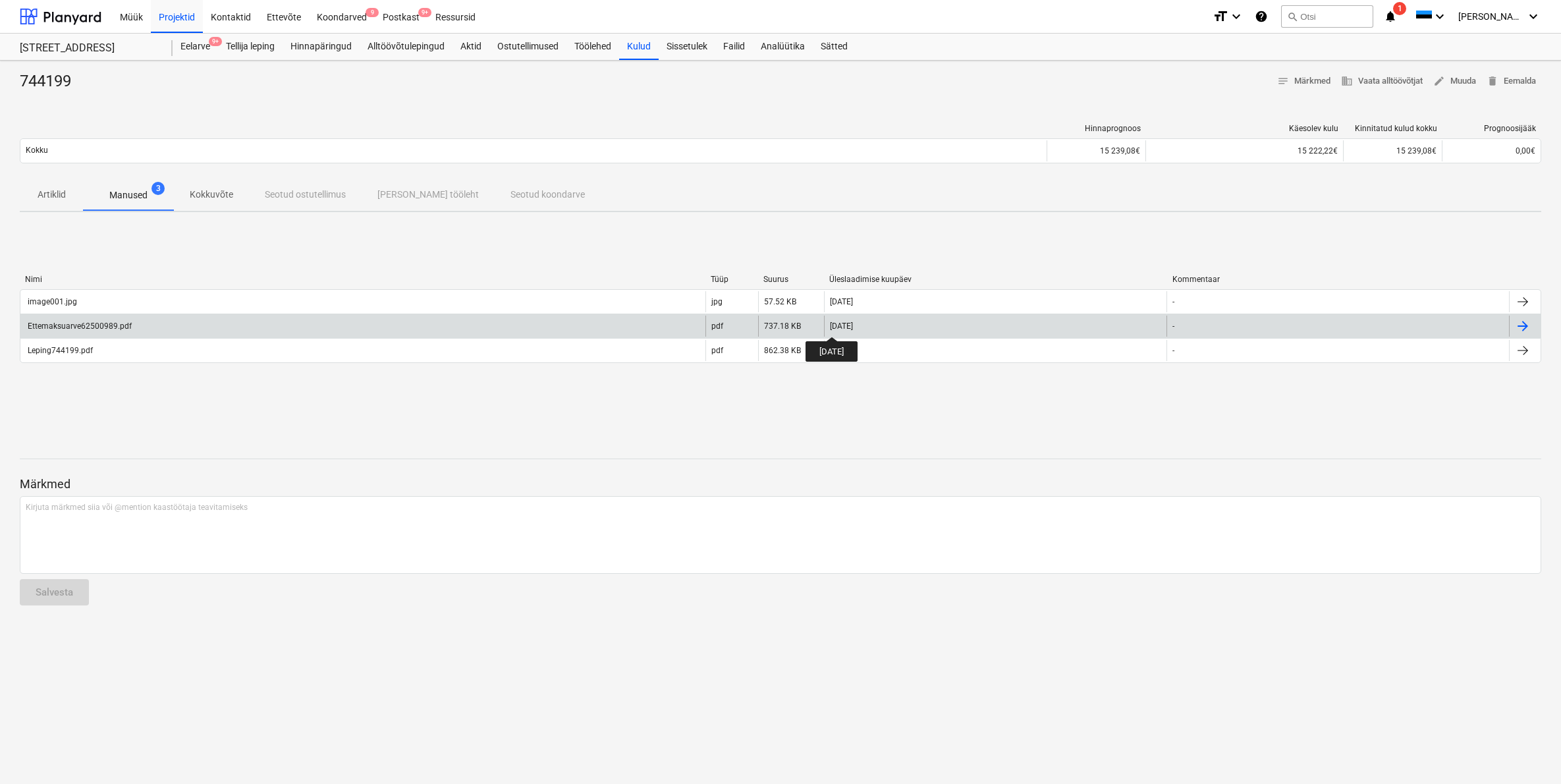
click at [1525, 331] on div at bounding box center [1523, 326] width 16 height 16
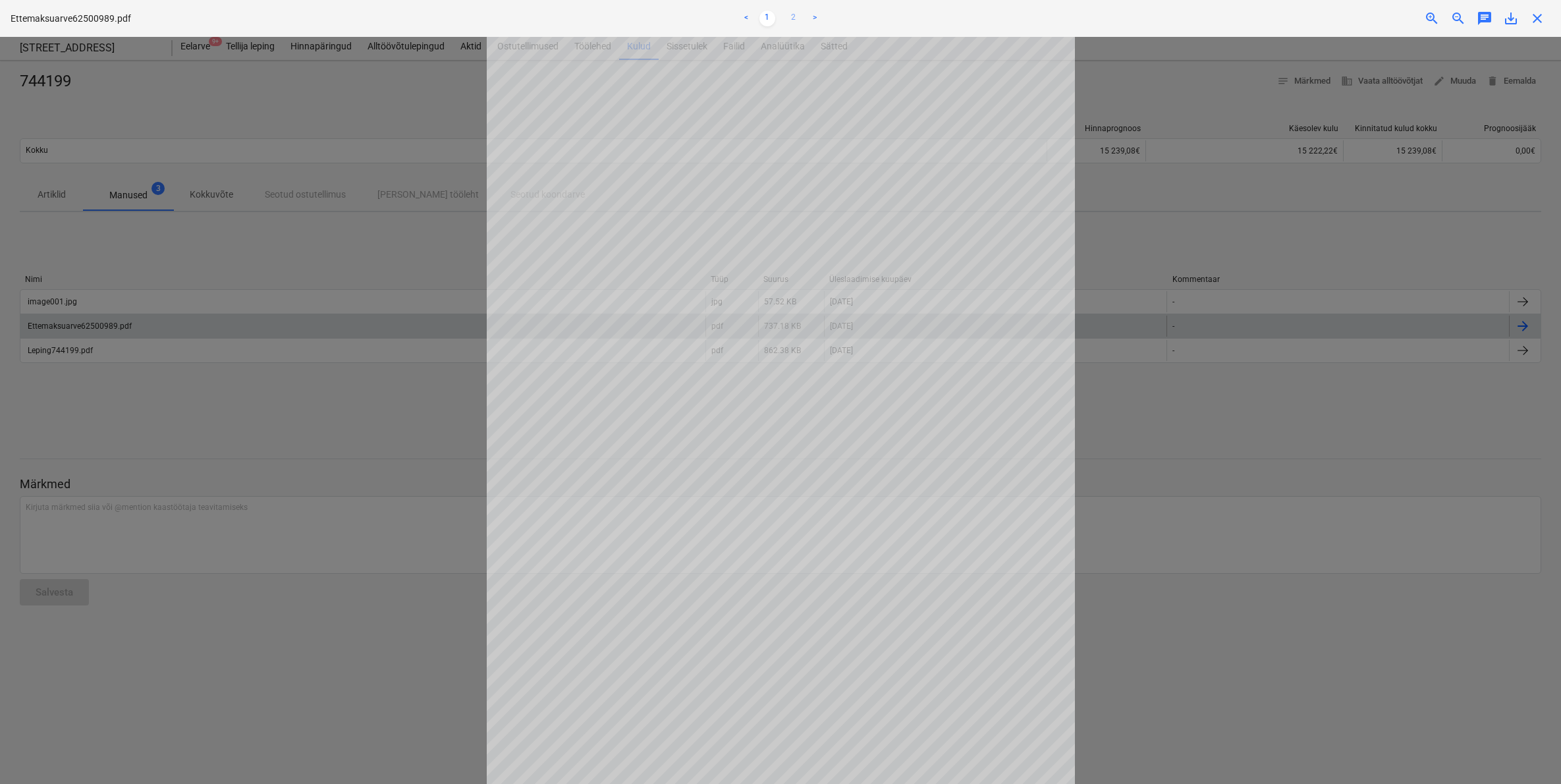
click at [791, 16] on link "2" at bounding box center [794, 18] width 16 height 16
click at [161, 323] on div at bounding box center [780, 410] width 1561 height 747
click at [1537, 18] on span "close" at bounding box center [1537, 18] width 16 height 16
